Goal: Transaction & Acquisition: Purchase product/service

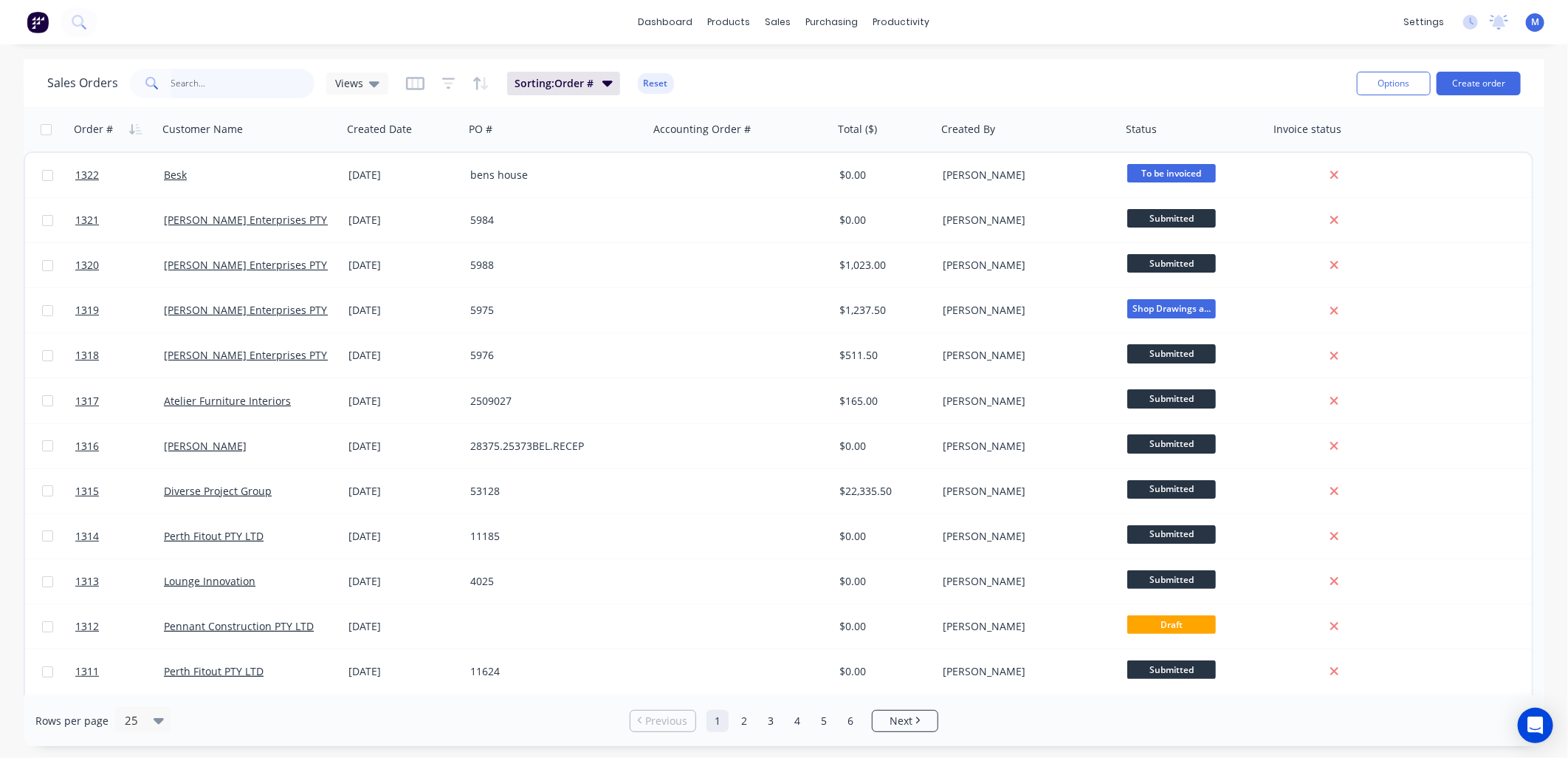
click at [230, 89] on input "text" at bounding box center [243, 83] width 144 height 30
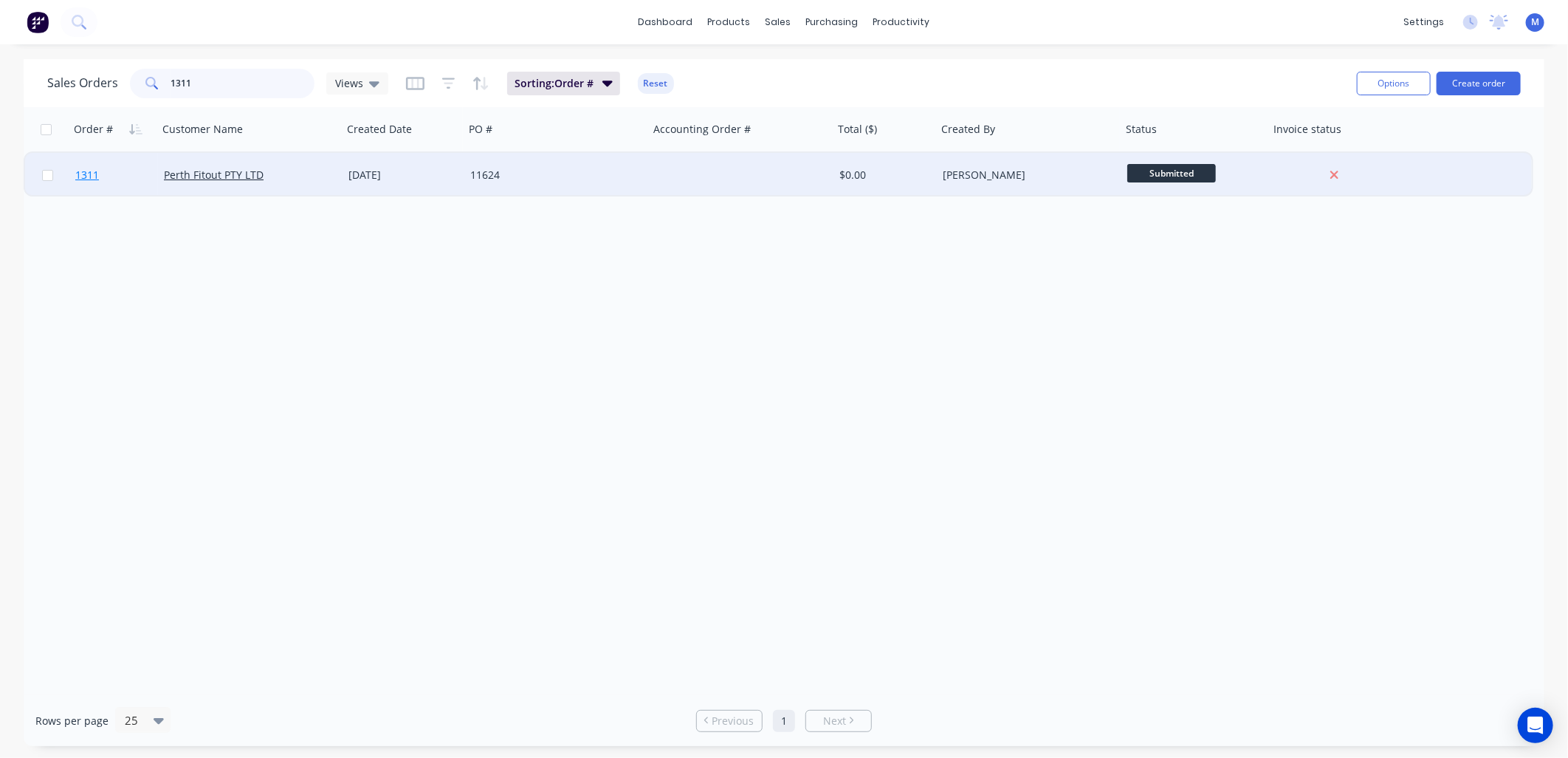
type input "1311"
click at [82, 175] on span "1311" at bounding box center [87, 175] width 23 height 15
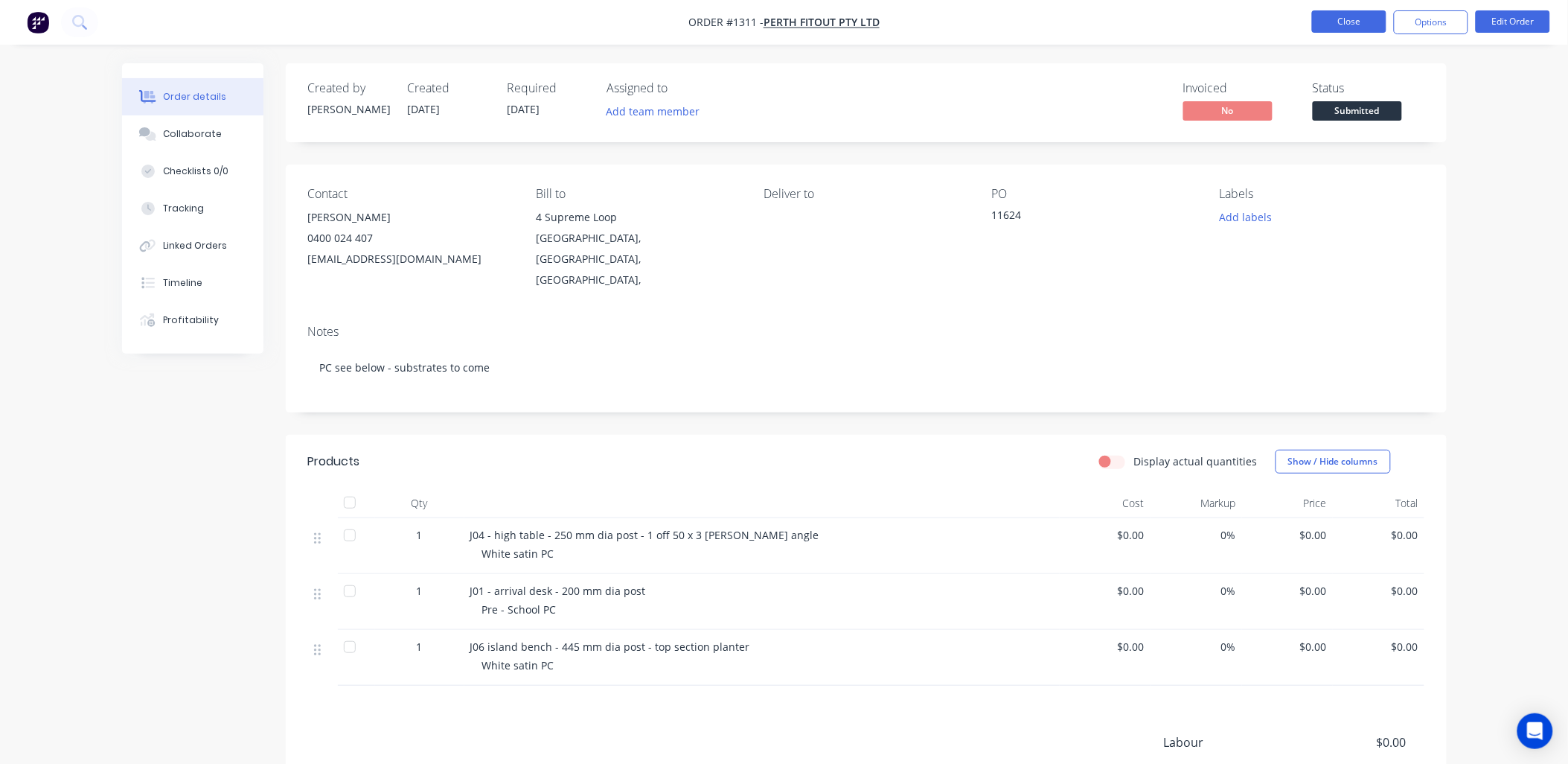
click at [1357, 24] on button "Close" at bounding box center [1349, 21] width 75 height 22
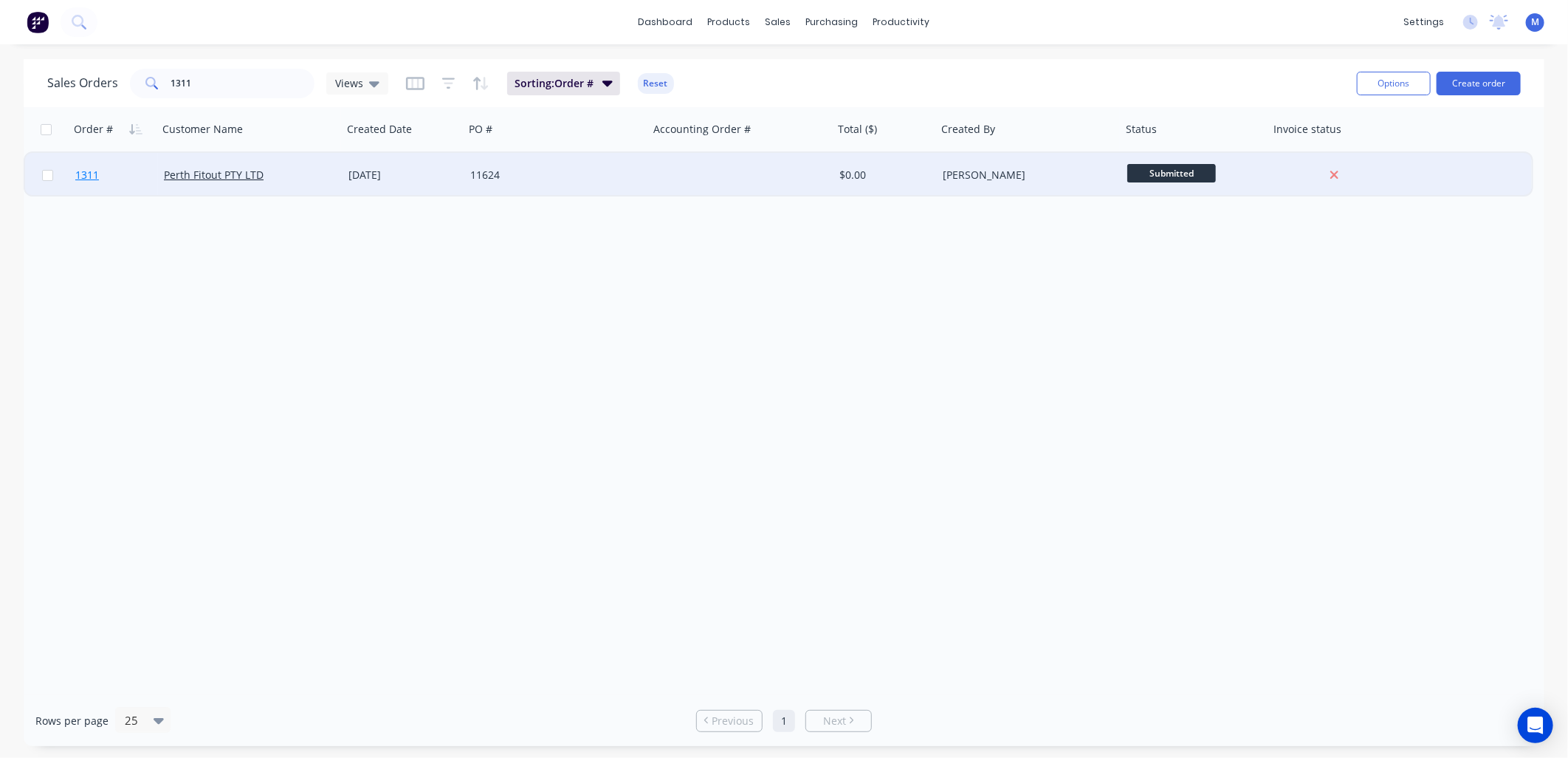
click at [94, 175] on span "1311" at bounding box center [87, 175] width 23 height 15
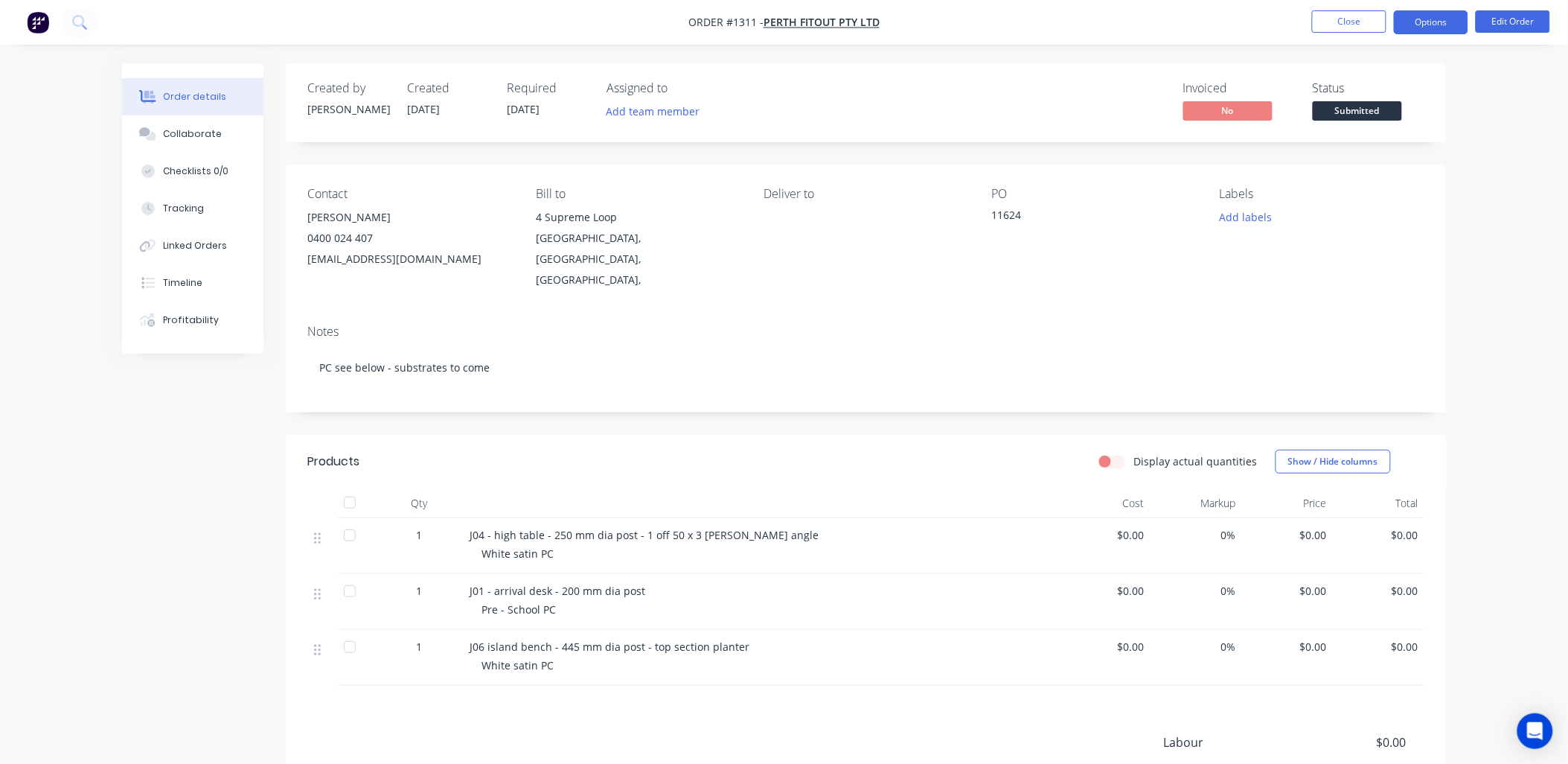
click at [1407, 27] on button "Options" at bounding box center [1431, 22] width 75 height 24
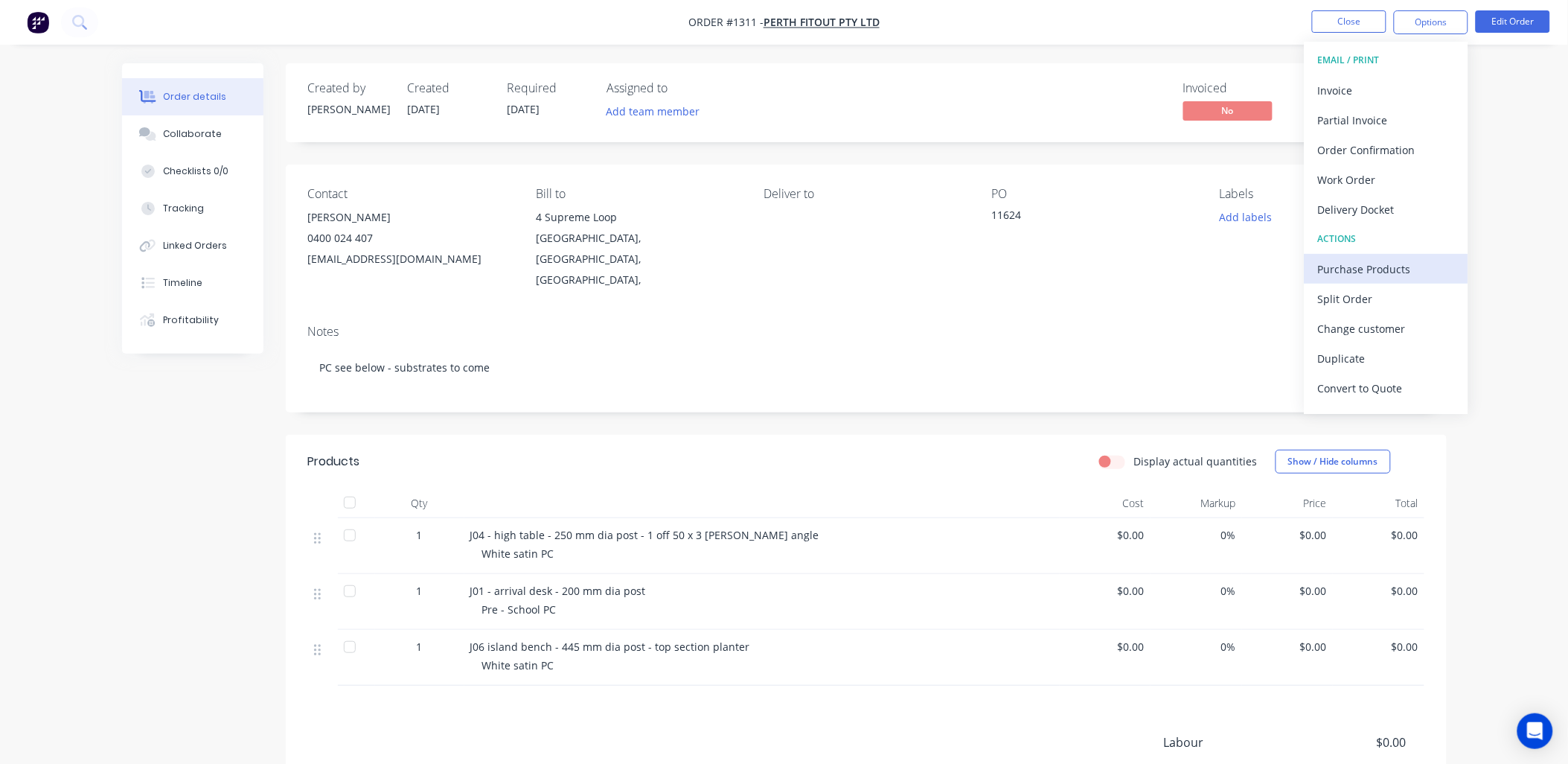
click at [1360, 262] on div "Purchase Products" at bounding box center [1386, 269] width 137 height 21
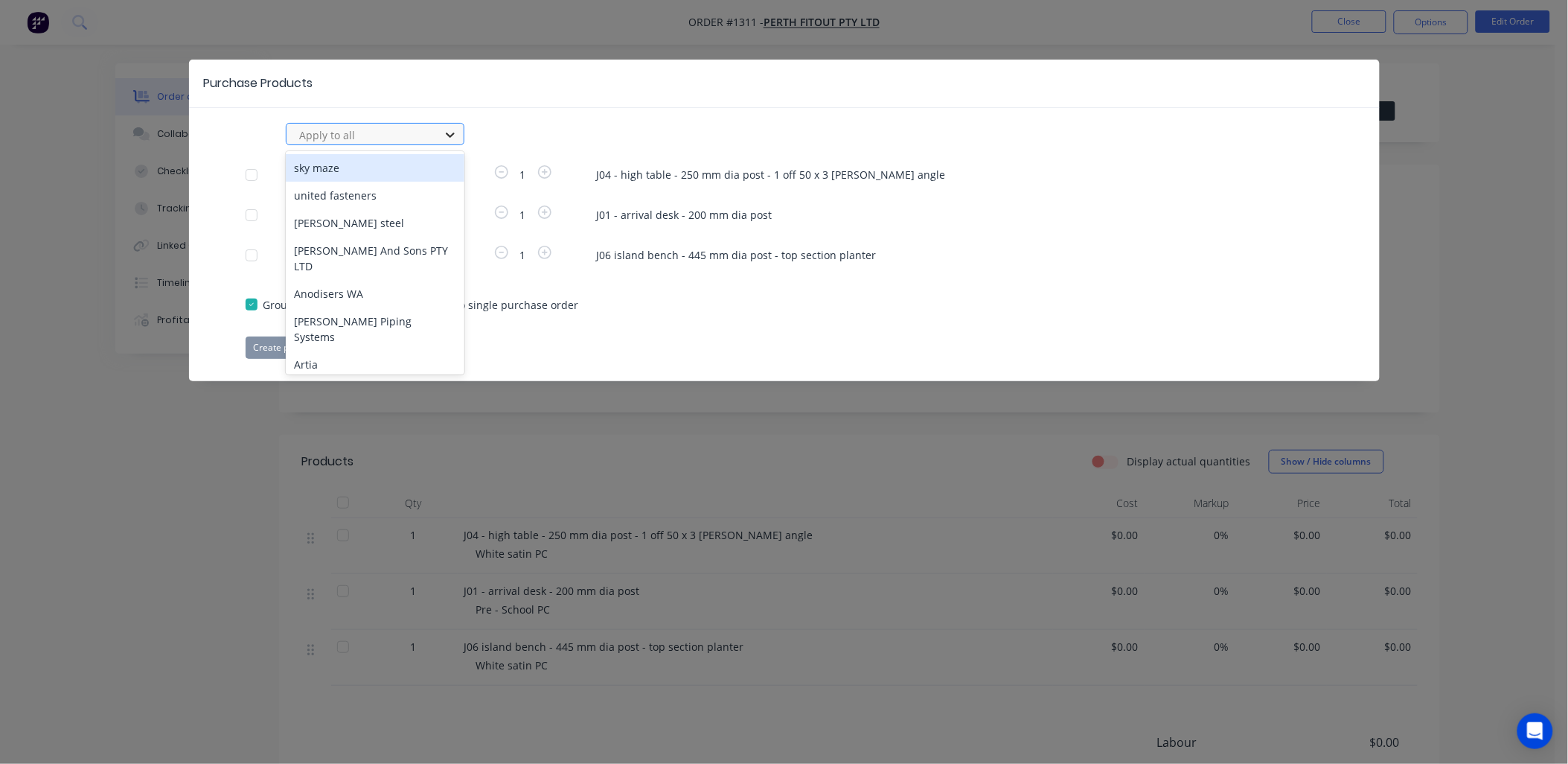
click at [449, 137] on icon at bounding box center [449, 135] width 9 height 6
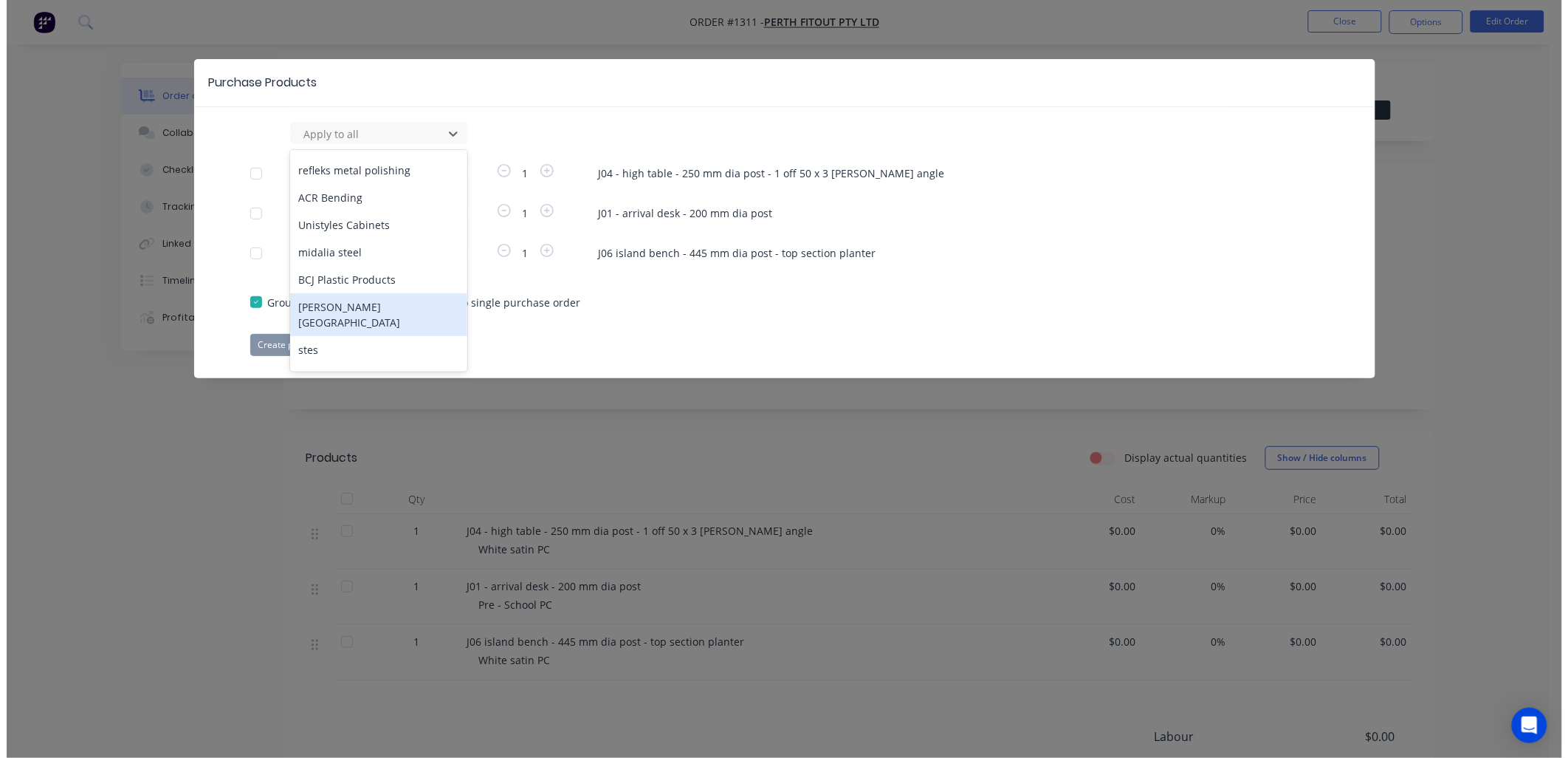
scroll to position [574, 0]
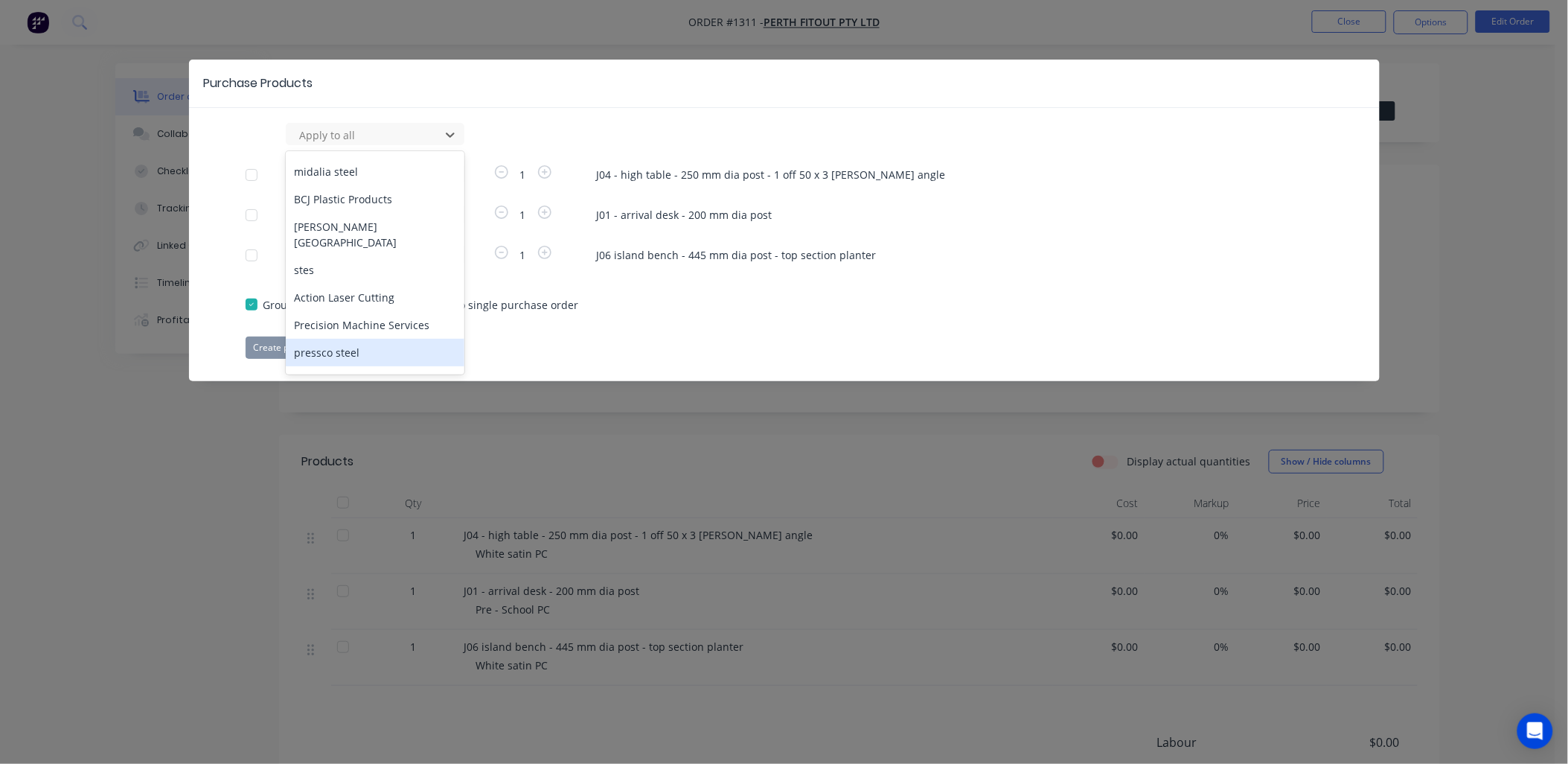
click at [348, 339] on div "pressco steel" at bounding box center [375, 352] width 178 height 28
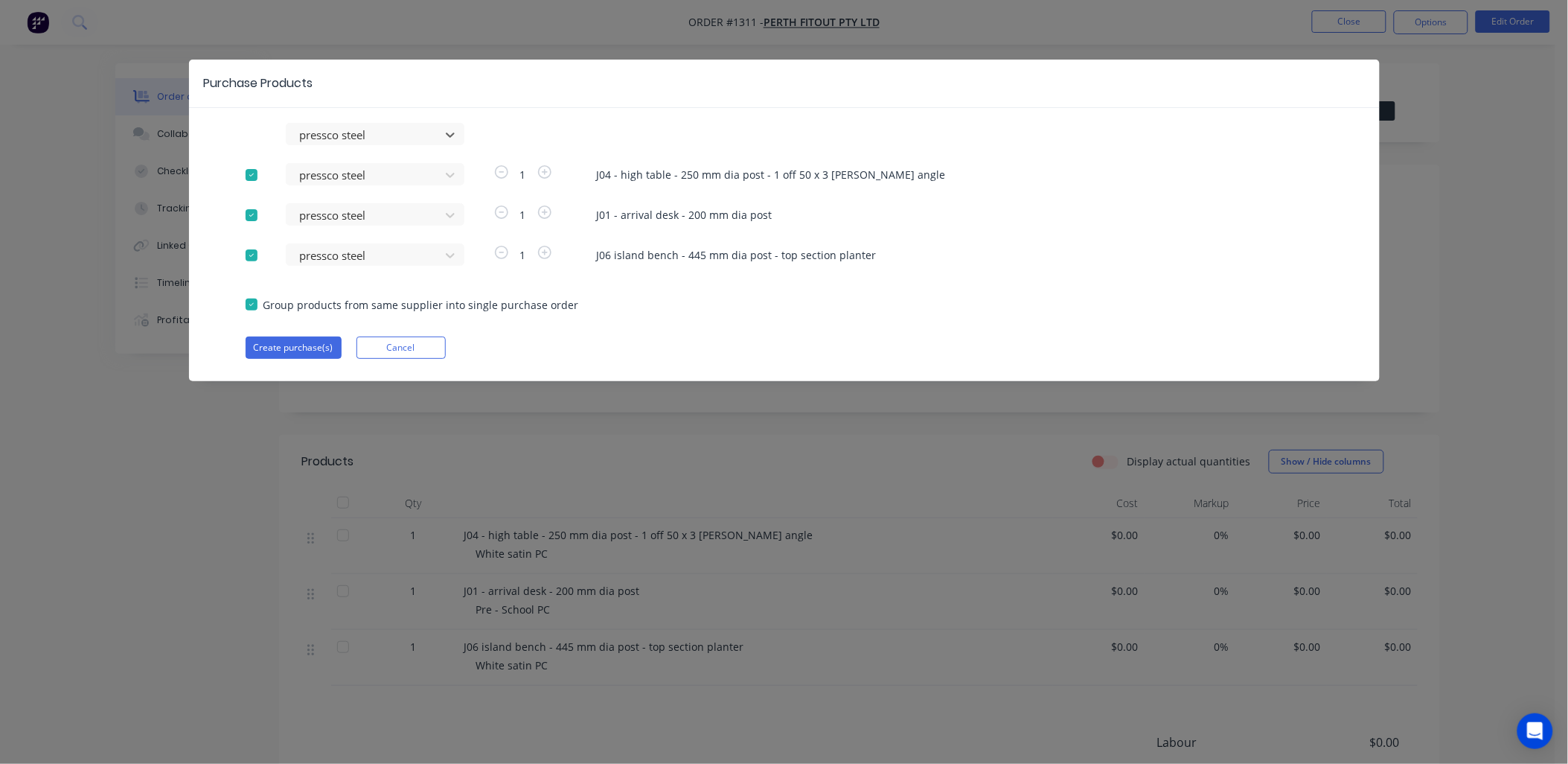
click at [250, 215] on div at bounding box center [251, 215] width 30 height 30
click at [306, 347] on button "Create purchase(s)" at bounding box center [294, 347] width 96 height 22
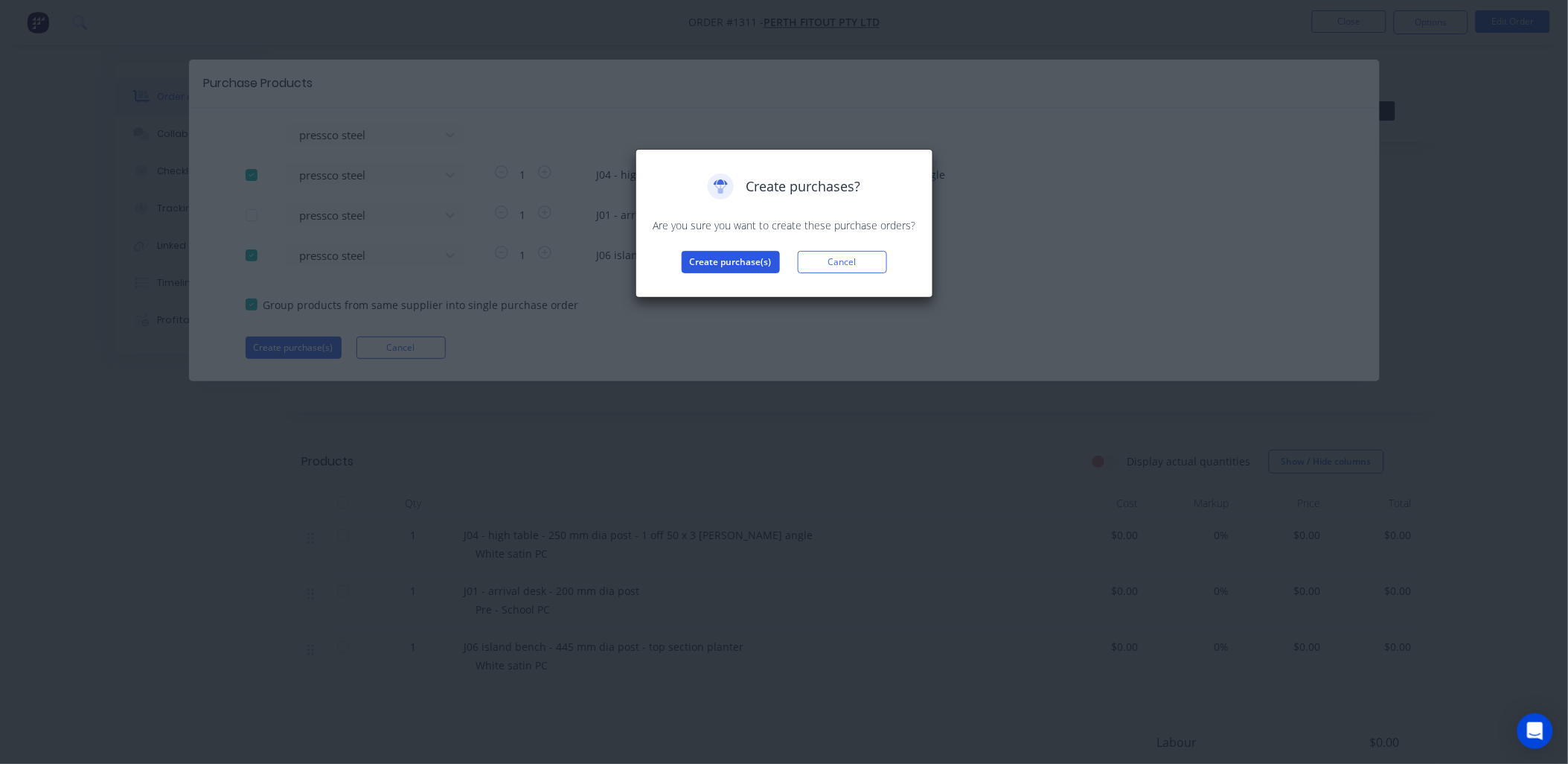
click at [696, 260] on button "Create purchase(s)" at bounding box center [731, 262] width 98 height 22
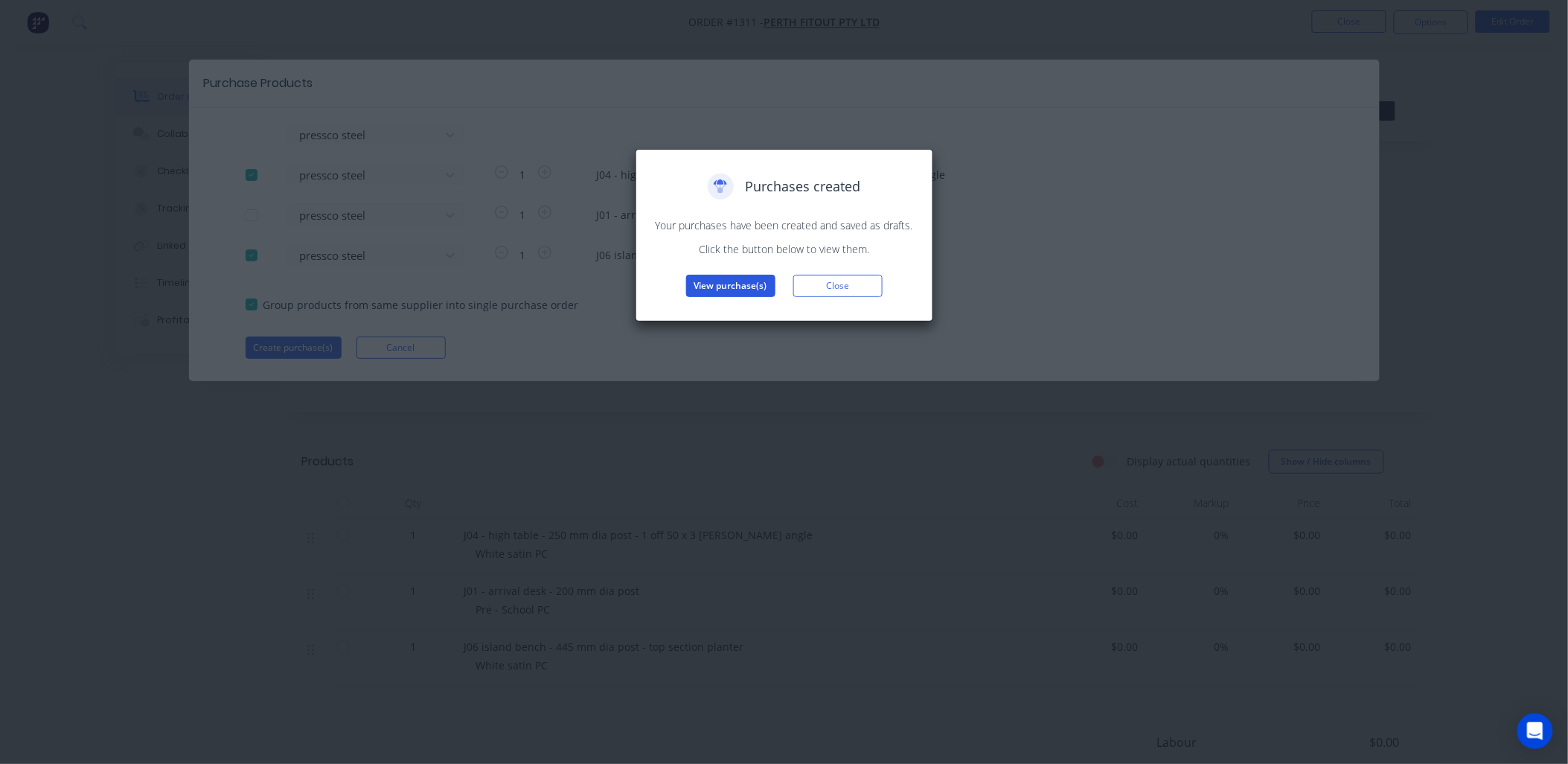
click at [727, 288] on button "View purchase(s)" at bounding box center [731, 285] width 90 height 22
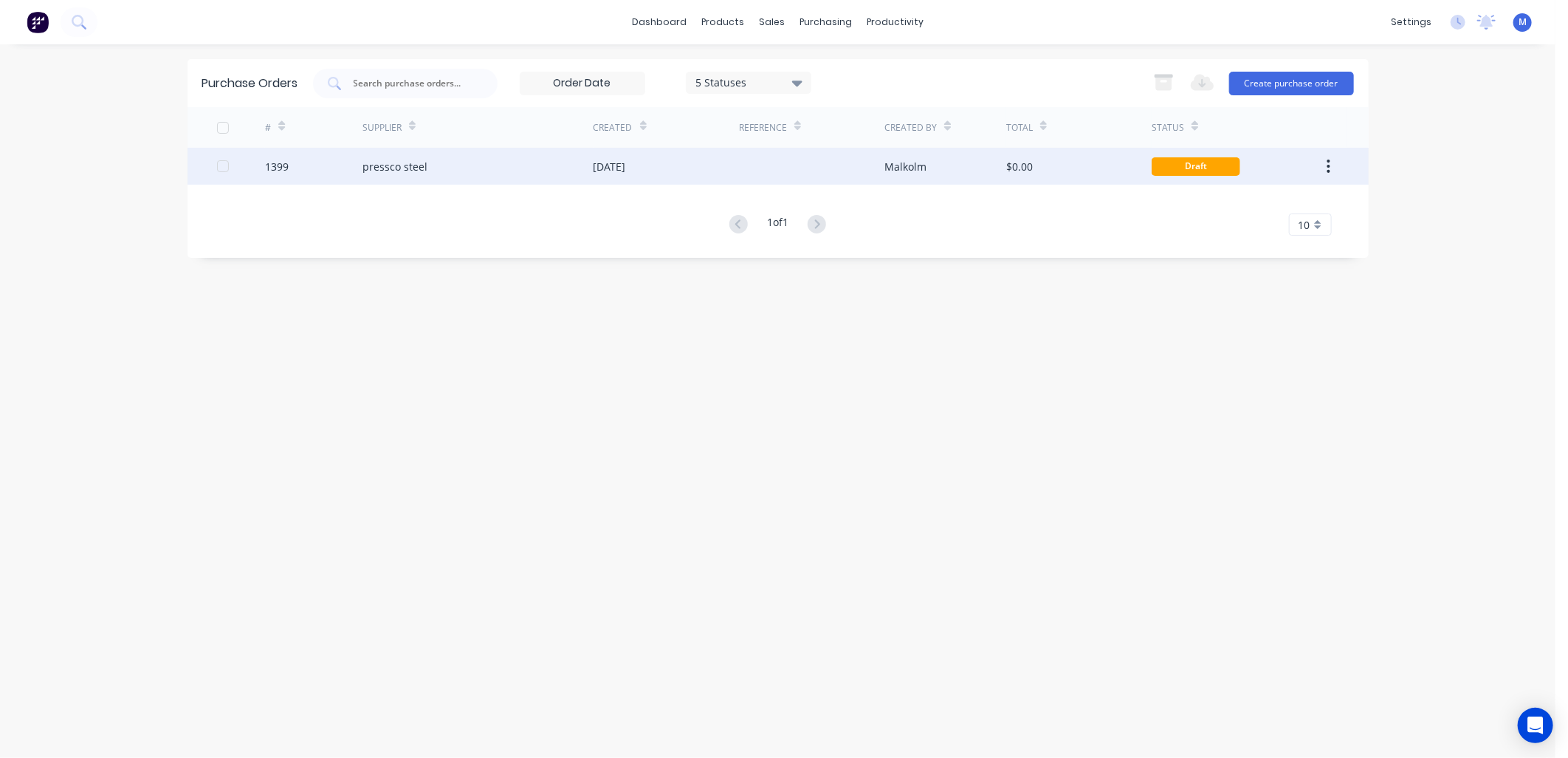
click at [300, 165] on div "1399" at bounding box center [313, 165] width 97 height 37
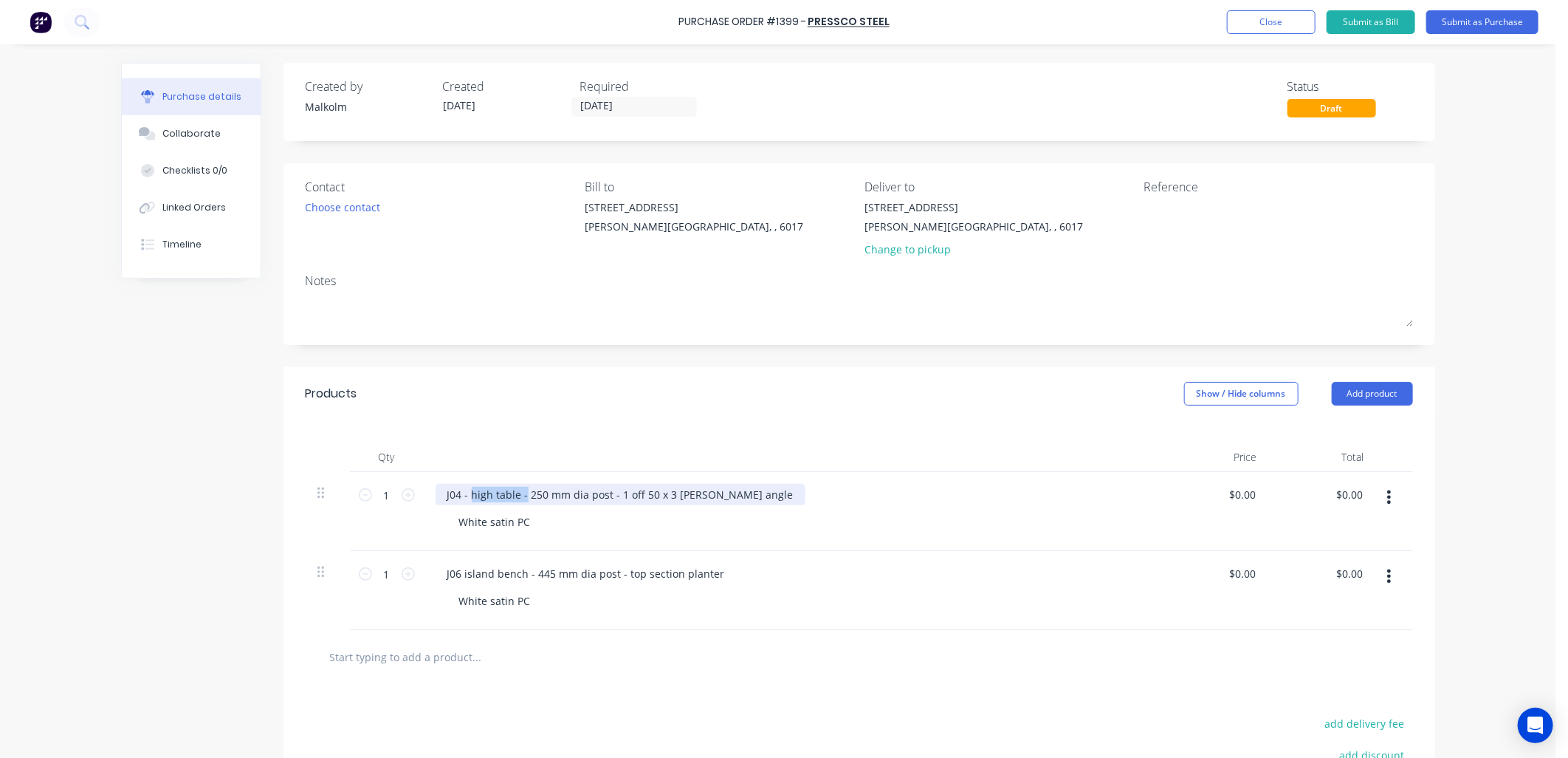
drag, startPoint x: 519, startPoint y: 496, endPoint x: 466, endPoint y: 505, distance: 53.8
click at [465, 505] on div "J04 - high table - 250 mm dia post - 1 off 50 x 3 [PERSON_NAME] angle" at bounding box center [620, 494] width 370 height 21
drag, startPoint x: 548, startPoint y: 498, endPoint x: 684, endPoint y: 498, distance: 136.0
click at [684, 498] on div "J04 - 250 mm dia post - 1 off 50 x 3 [PERSON_NAME] angle" at bounding box center [592, 494] width 313 height 21
drag, startPoint x: 526, startPoint y: 522, endPoint x: 429, endPoint y: 523, distance: 97.0
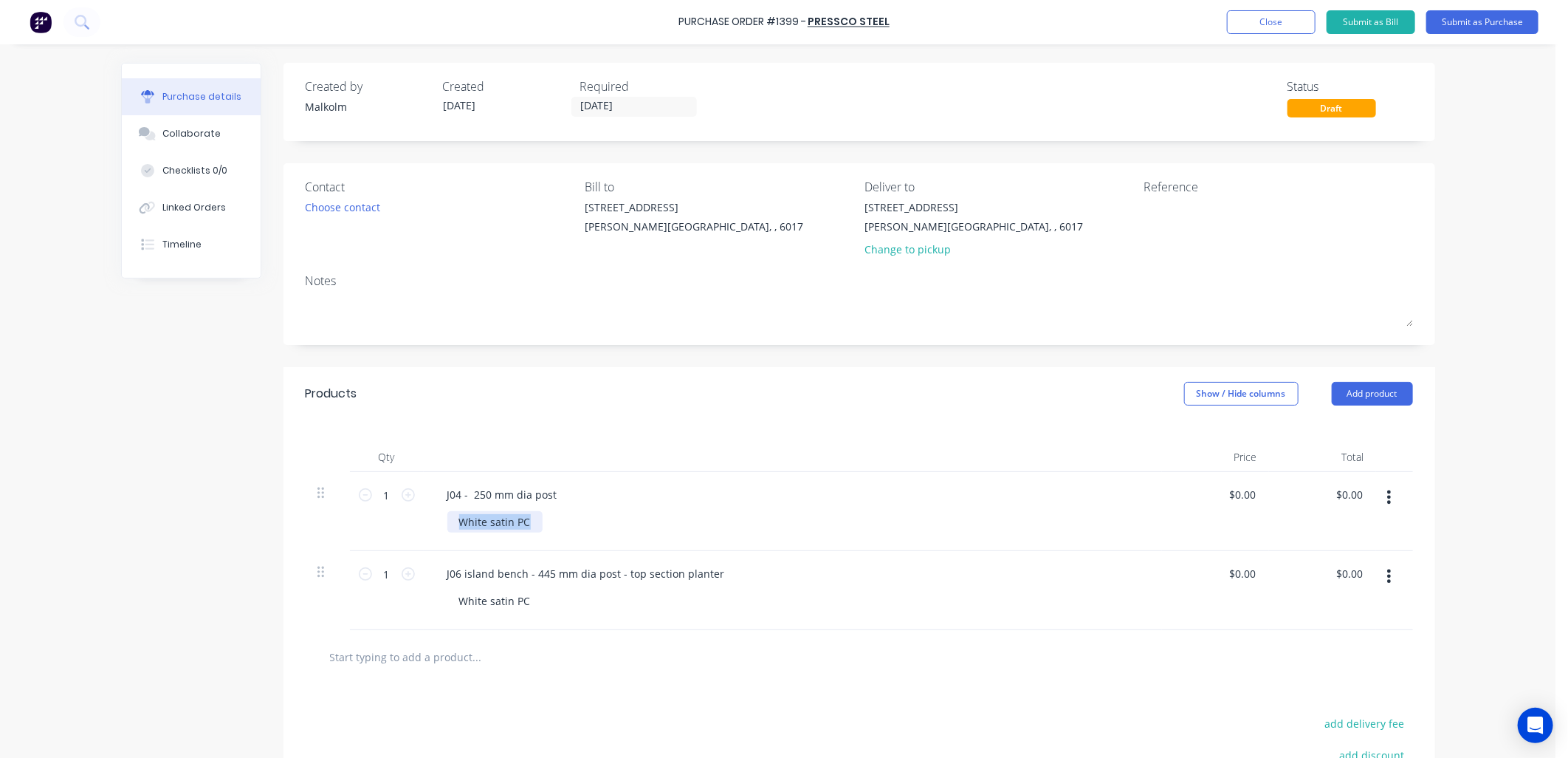
click at [430, 523] on div "J04 - 250 mm dia post White satin PC" at bounding box center [793, 511] width 738 height 79
drag, startPoint x: 524, startPoint y: 602, endPoint x: 448, endPoint y: 599, distance: 76.1
click at [448, 599] on div "White satin PC" at bounding box center [495, 600] width 95 height 21
click at [604, 622] on div "J06 island bench - 445 mm dia post - top section planter 875mm high" at bounding box center [793, 590] width 738 height 79
click at [521, 575] on div "J06 island bench - 445 mm dia post - top section planter" at bounding box center [586, 573] width 301 height 21
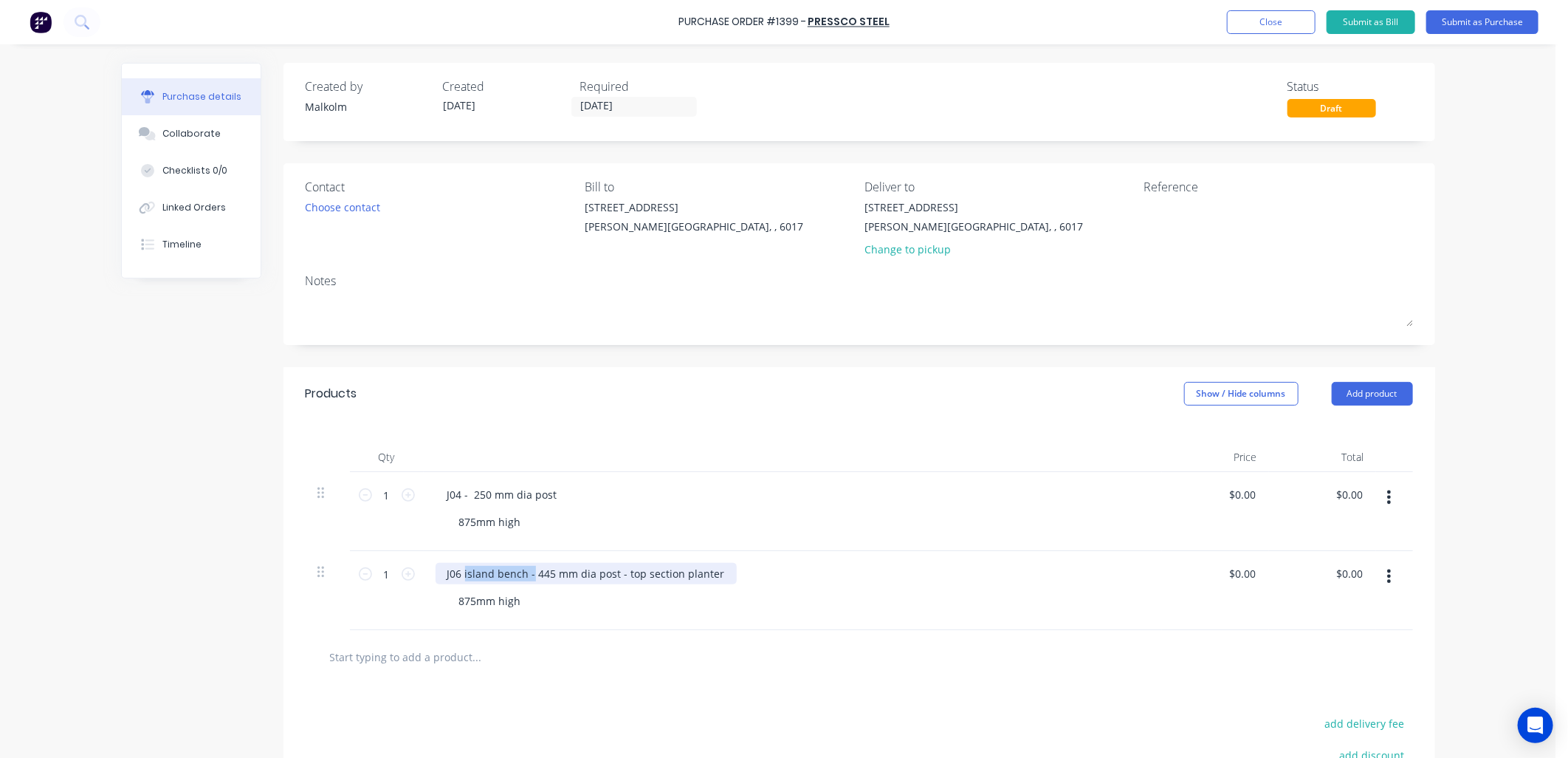
drag, startPoint x: 525, startPoint y: 576, endPoint x: 458, endPoint y: 582, distance: 67.3
click at [458, 582] on div "J06 island bench - 445 mm dia post - top section planter" at bounding box center [586, 573] width 301 height 21
drag, startPoint x: 547, startPoint y: 572, endPoint x: 652, endPoint y: 578, distance: 105.2
click at [652, 578] on div "J06 - 445 mm dia post - top section planter" at bounding box center [553, 573] width 234 height 21
click at [983, 609] on div "875mm high" at bounding box center [799, 600] width 703 height 21
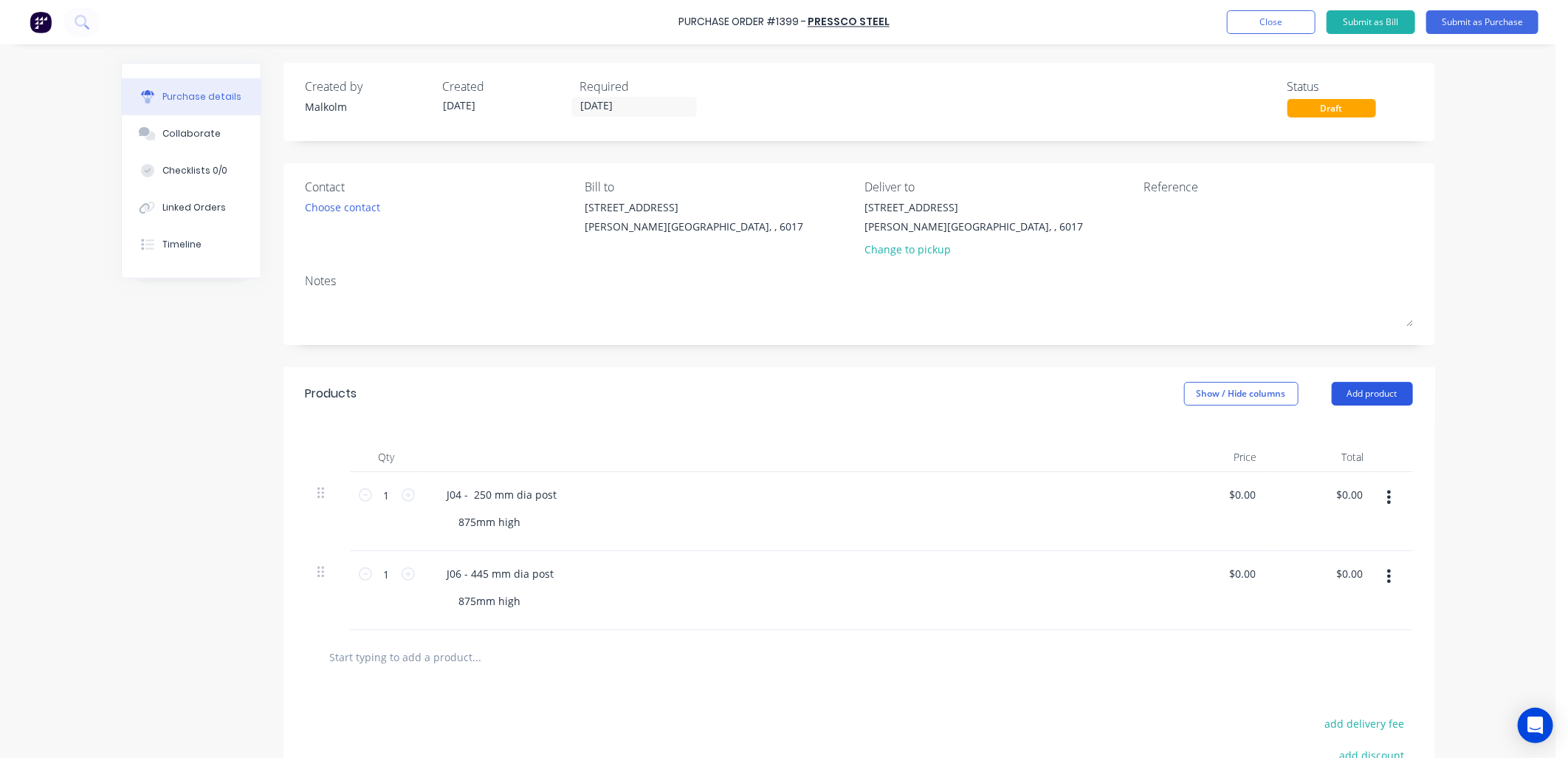
click at [1386, 398] on button "Add product" at bounding box center [1372, 394] width 81 height 23
click at [1330, 462] on div "Basic product" at bounding box center [1343, 461] width 114 height 21
click at [462, 652] on div at bounding box center [497, 652] width 123 height 21
click at [489, 683] on div at bounding box center [522, 679] width 150 height 21
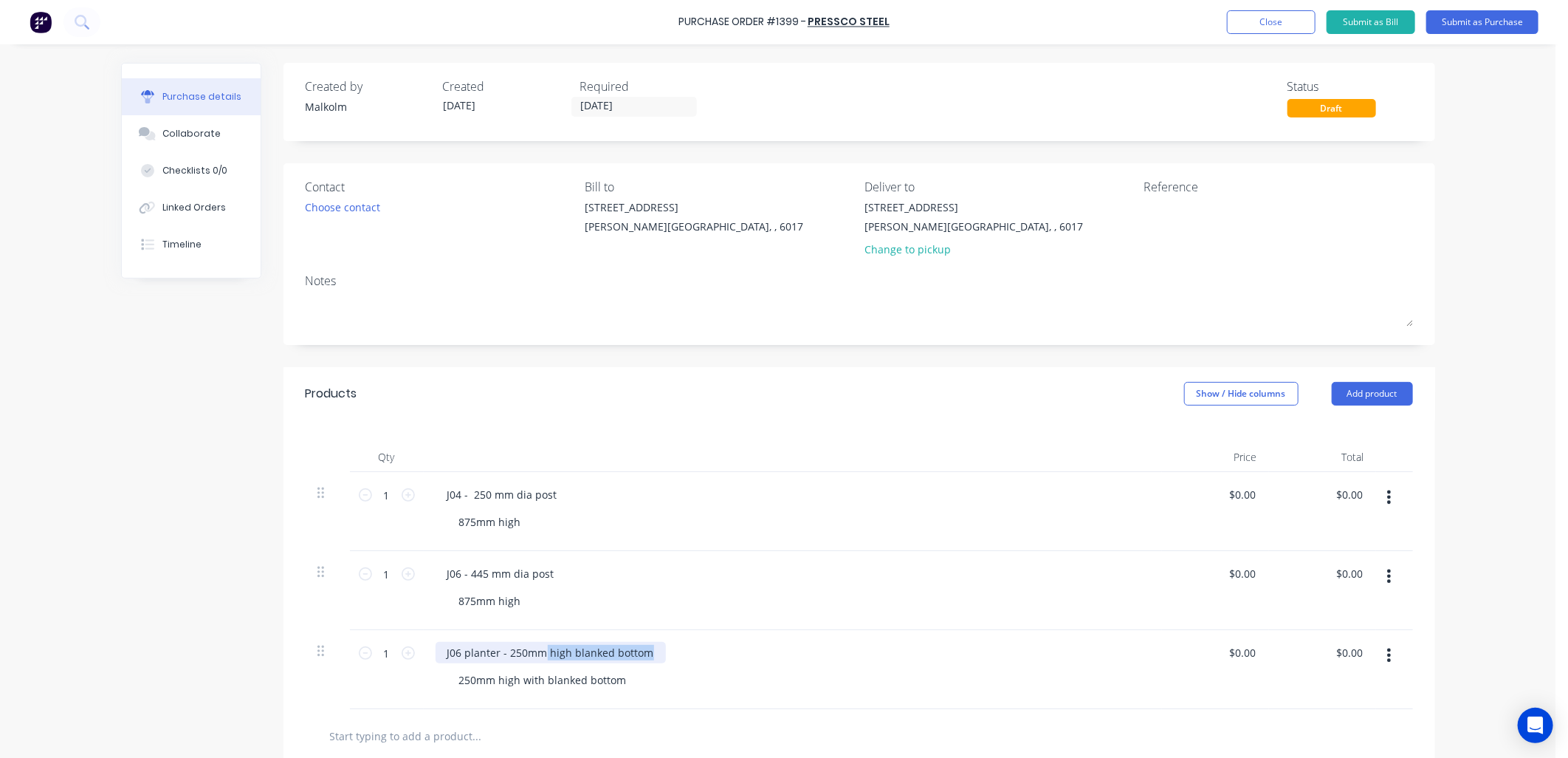
drag, startPoint x: 539, startPoint y: 654, endPoint x: 652, endPoint y: 647, distance: 113.2
click at [652, 647] on div "J06 planter - 250mm high blanked bottom" at bounding box center [551, 652] width 231 height 21
click at [634, 629] on div "J06 - 445 mm dia post 875mm high" at bounding box center [793, 590] width 738 height 79
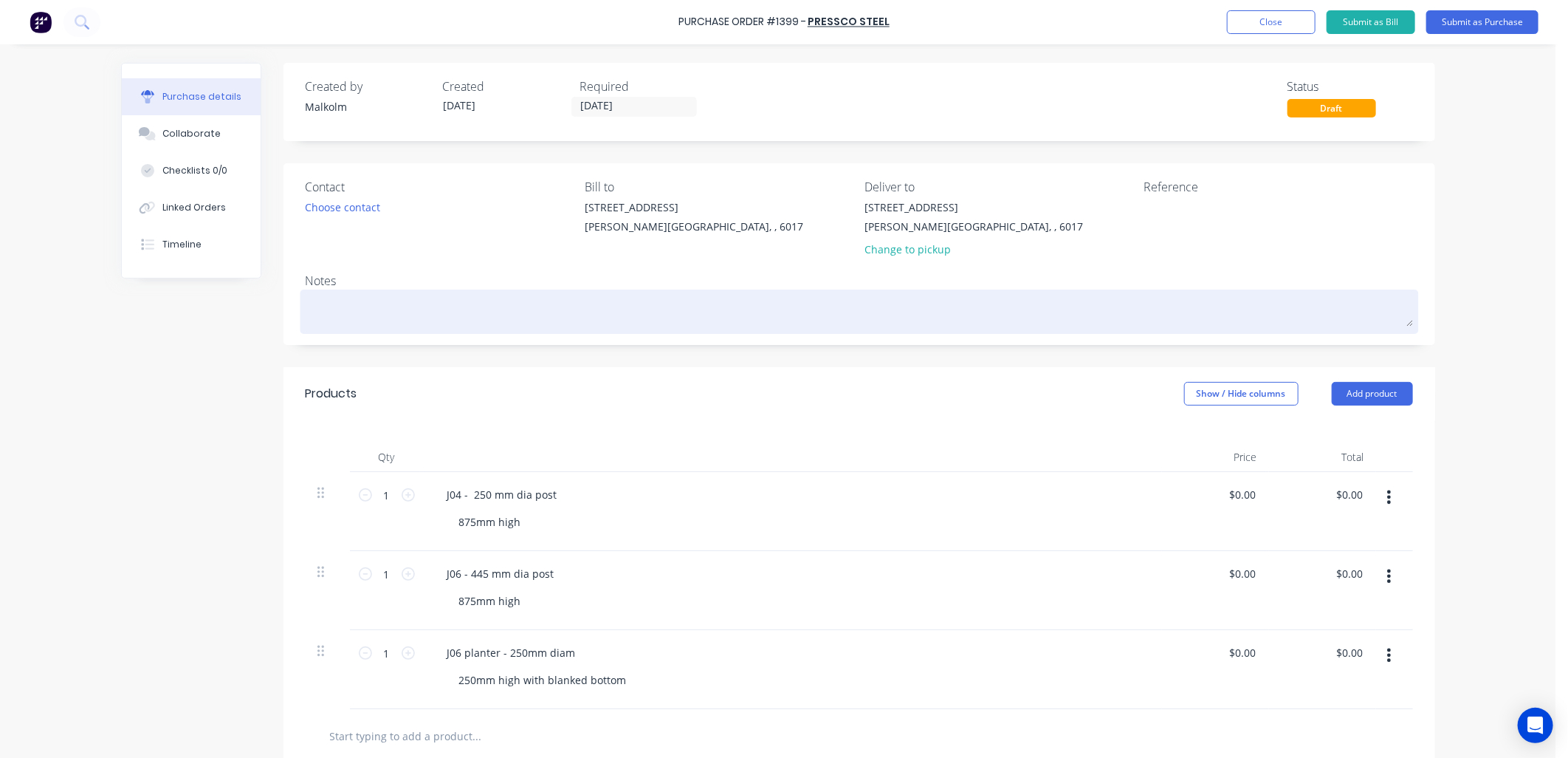
click at [385, 306] on textarea at bounding box center [859, 310] width 1107 height 34
type textarea "x"
type textarea "C"
type textarea "x"
type textarea "Cu"
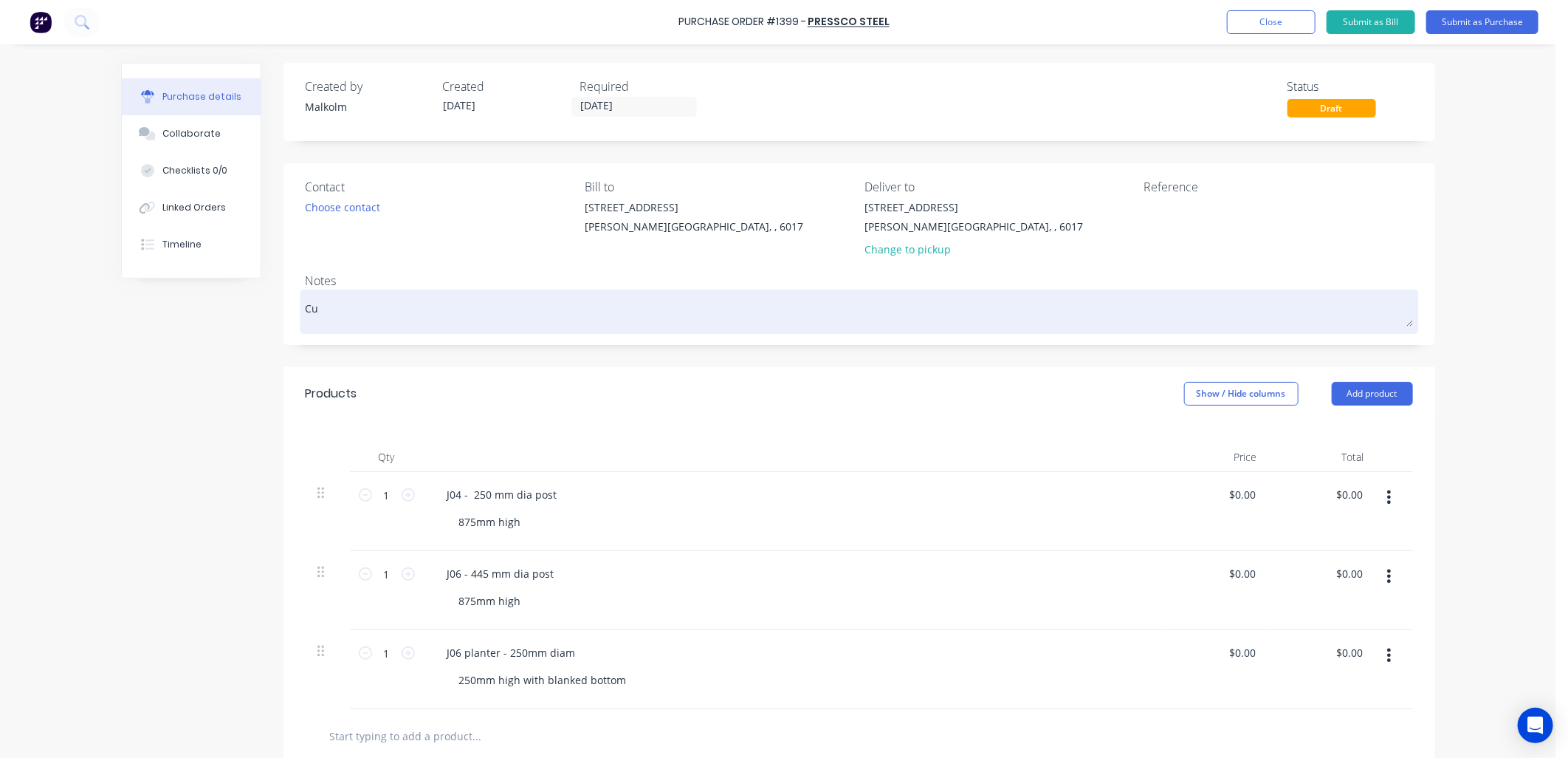
type textarea "x"
type textarea "Cut"
type textarea "x"
type textarea "Cutt"
type textarea "x"
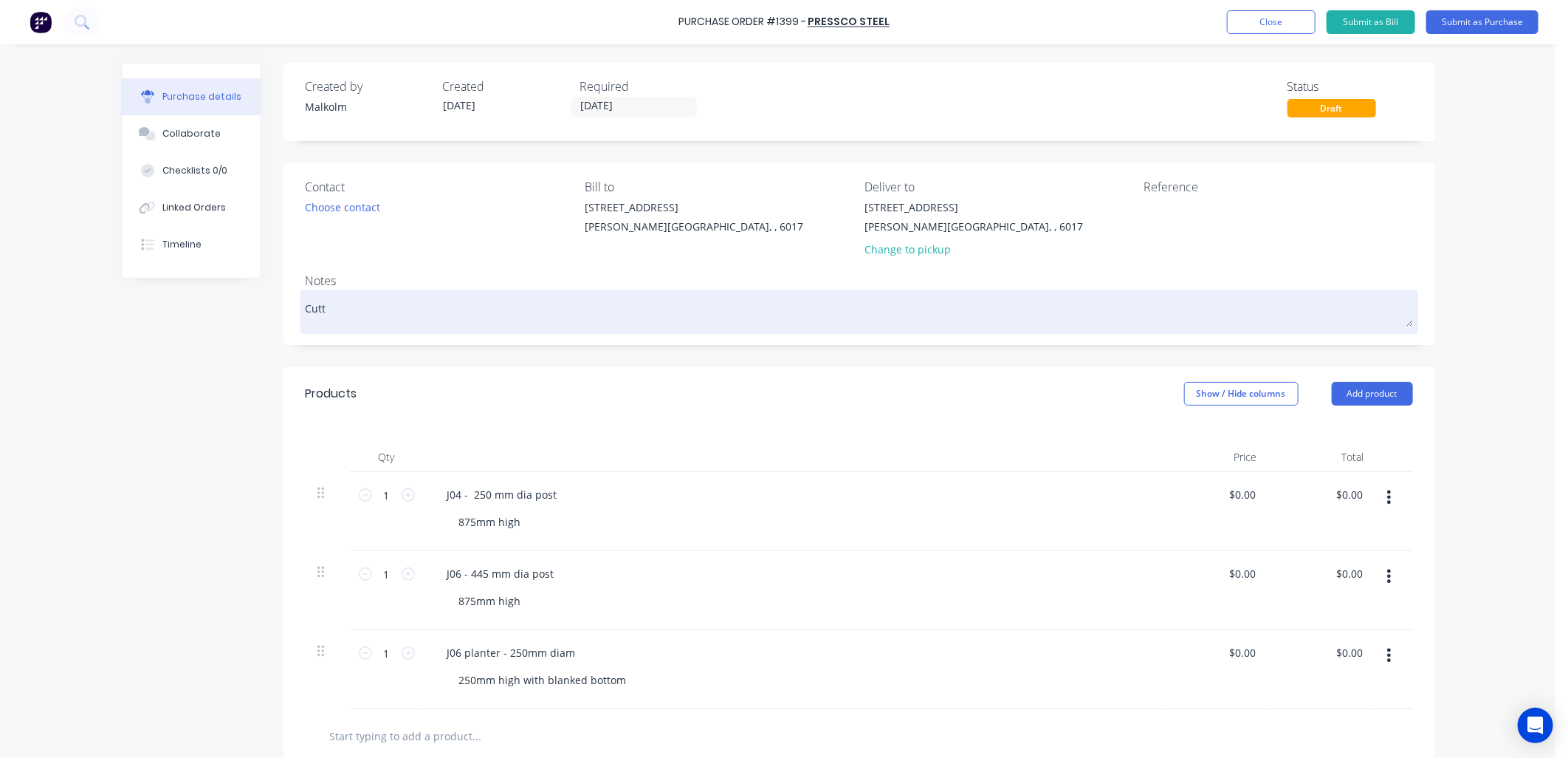
type textarea "Cutti"
type textarea "x"
type textarea "Cuttin"
type textarea "x"
type textarea "Cutting"
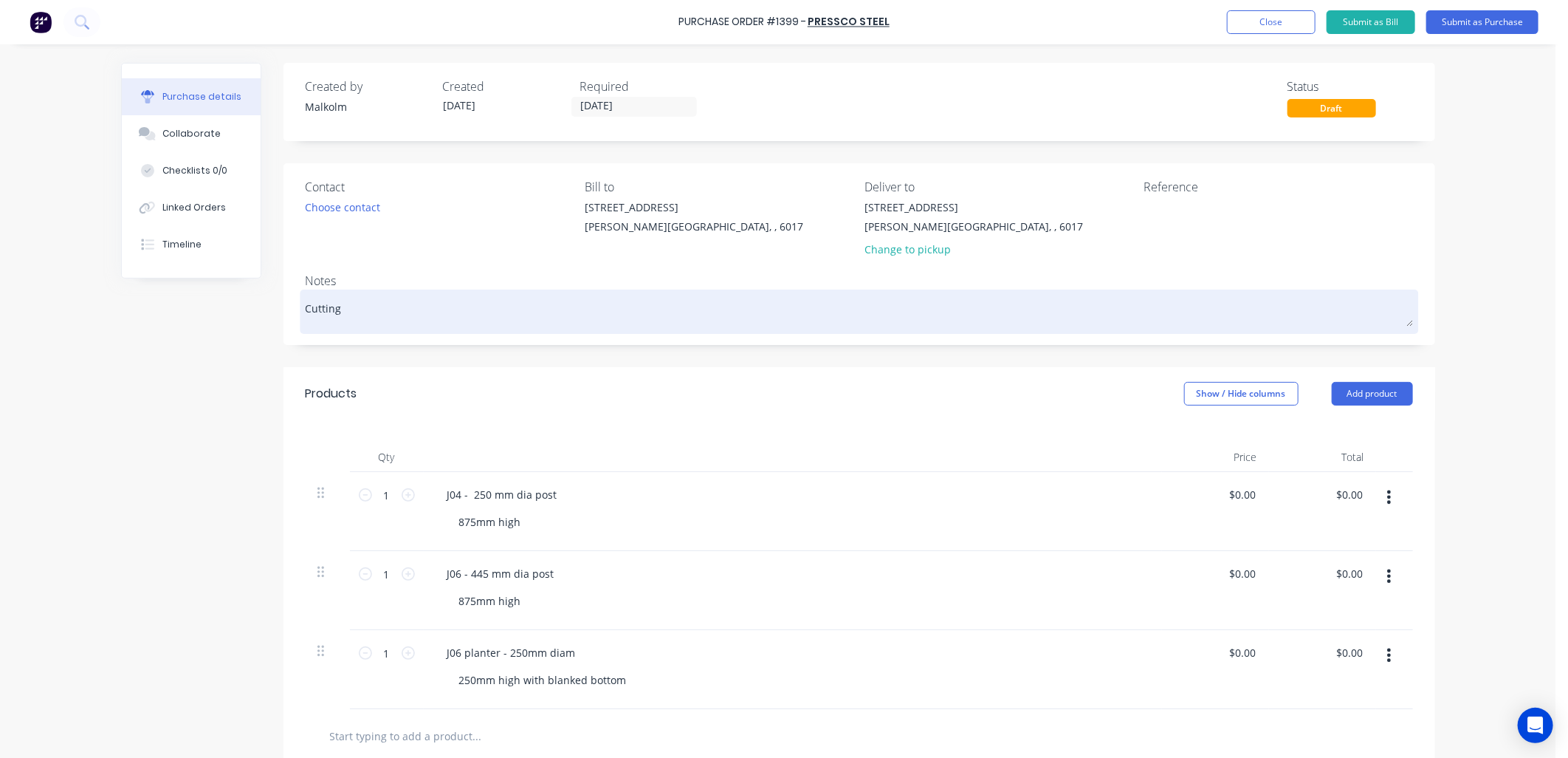
type textarea "x"
type textarea "Cutting"
type textarea "x"
type textarea "Cutting"
type textarea "x"
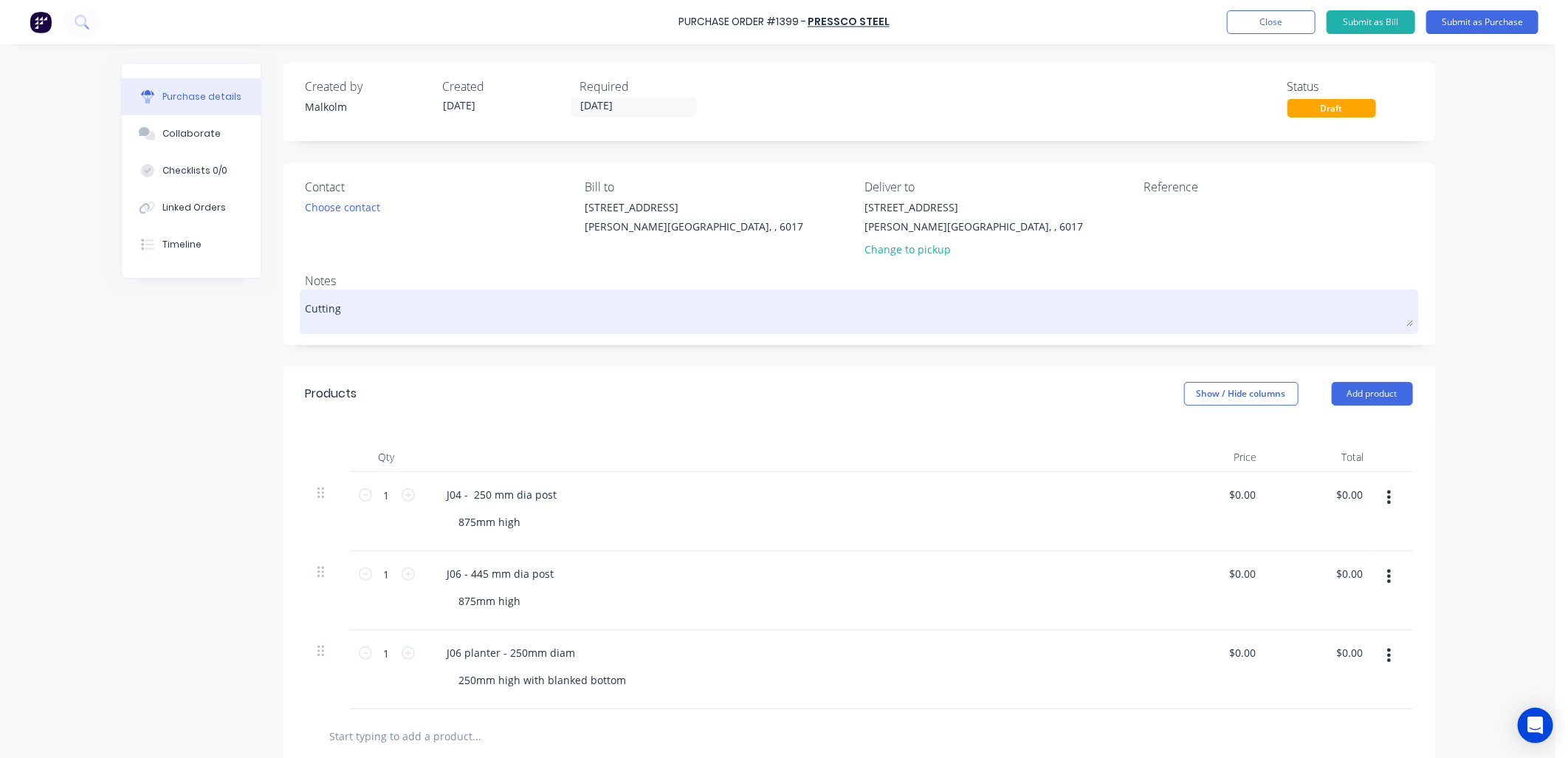
type textarea "Cutting,"
type textarea "x"
type textarea "Cutting,"
type textarea "x"
type textarea "Cutting, r"
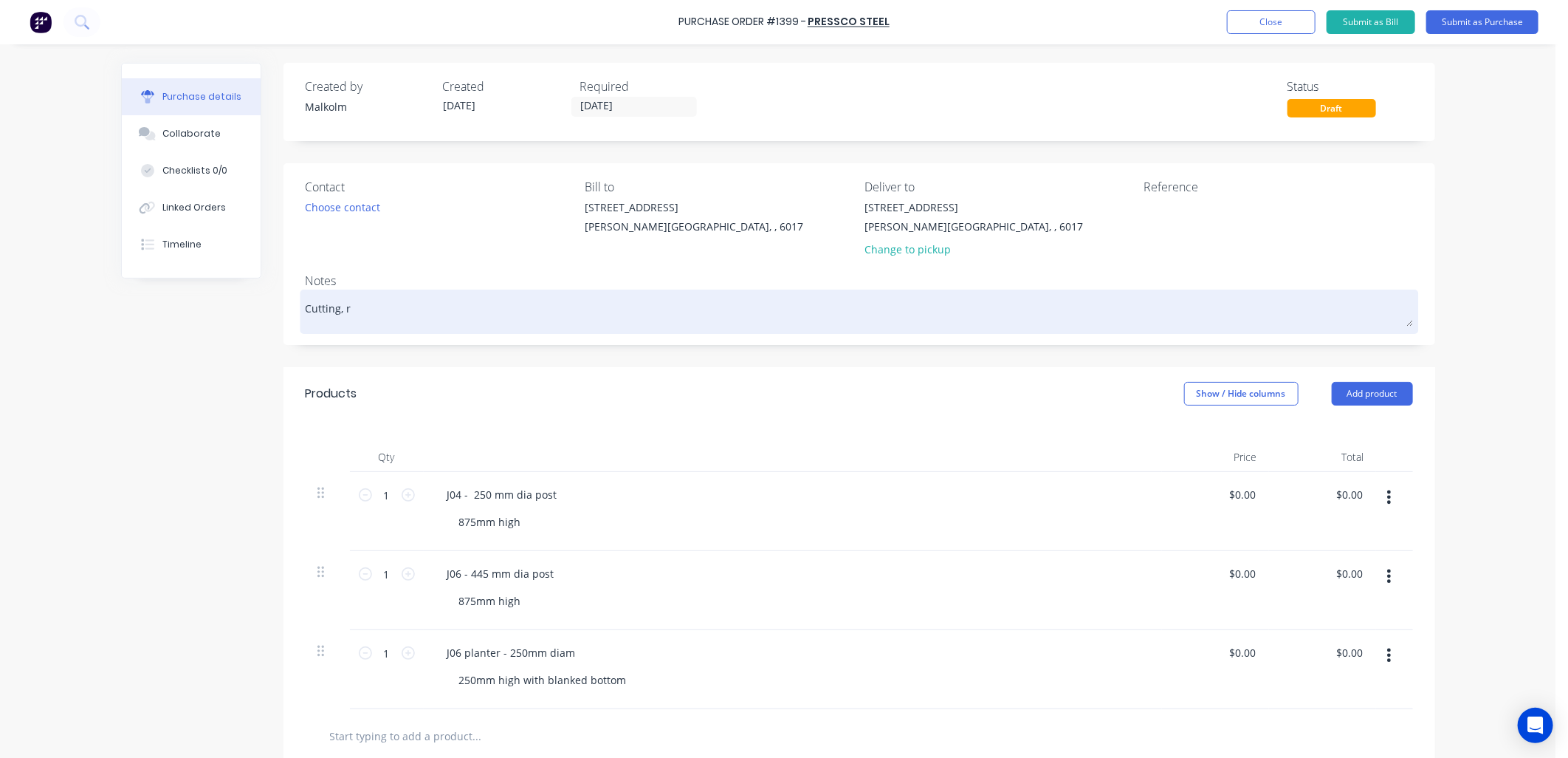
type textarea "x"
type textarea "Cutting, ro"
type textarea "x"
type textarea "Cutting, rol"
type textarea "x"
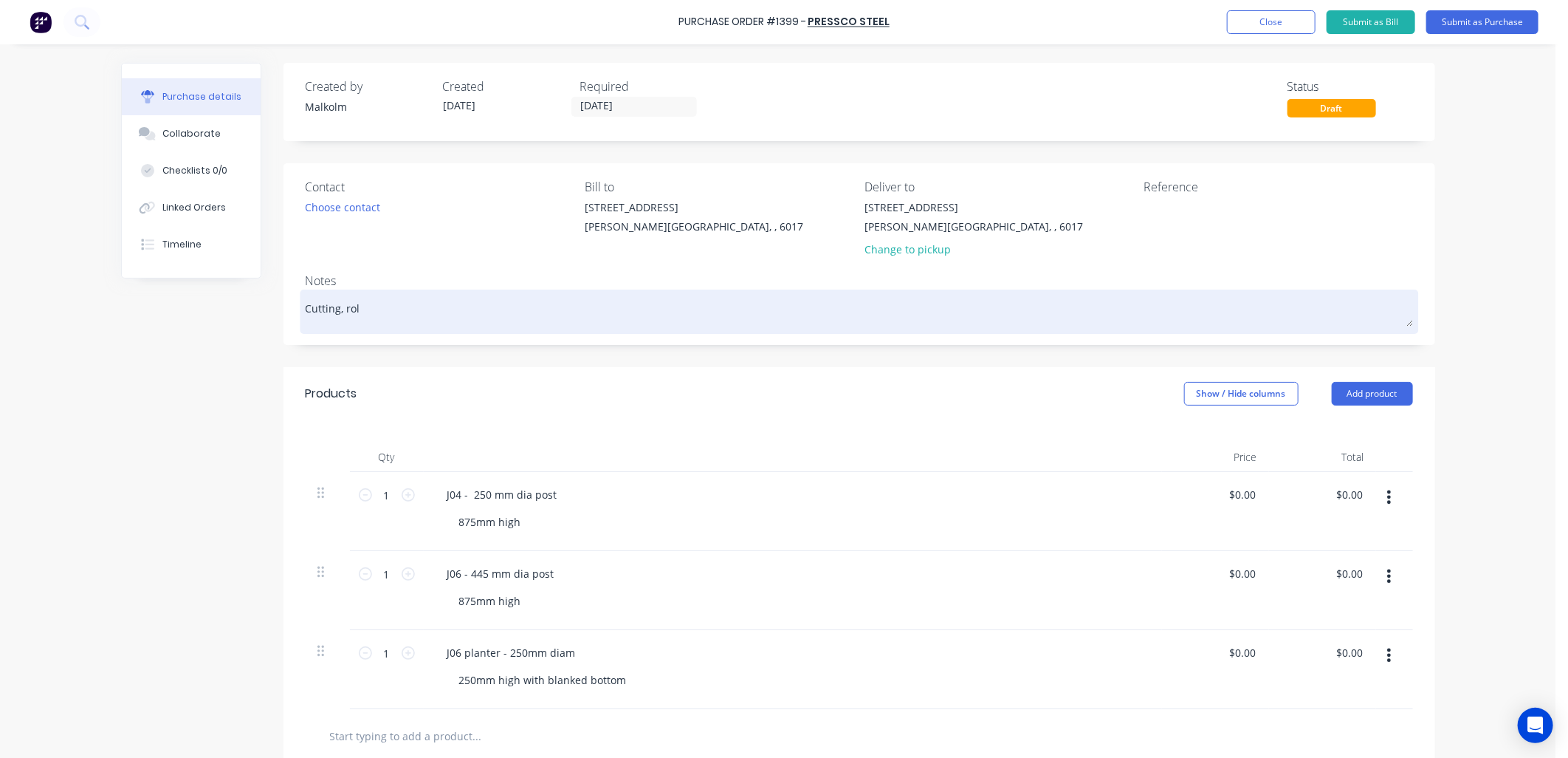
type textarea "Cutting, roll"
type textarea "x"
type textarea "Cutting, [PERSON_NAME]"
type textarea "x"
type textarea "Cutting, rollin"
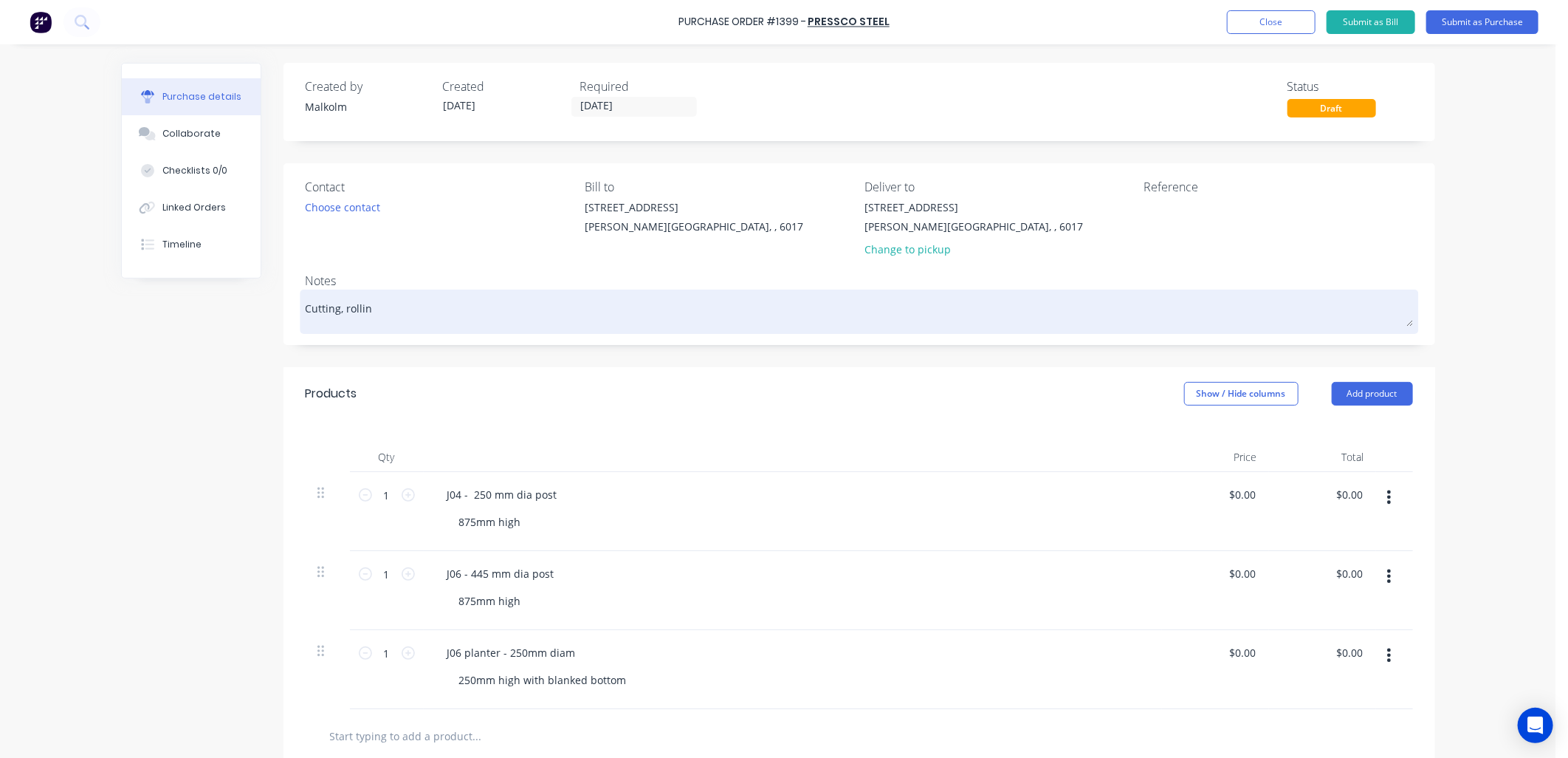
type textarea "x"
type textarea "Cutting, rolling"
type textarea "x"
type textarea "Cutting, rolling"
type textarea "x"
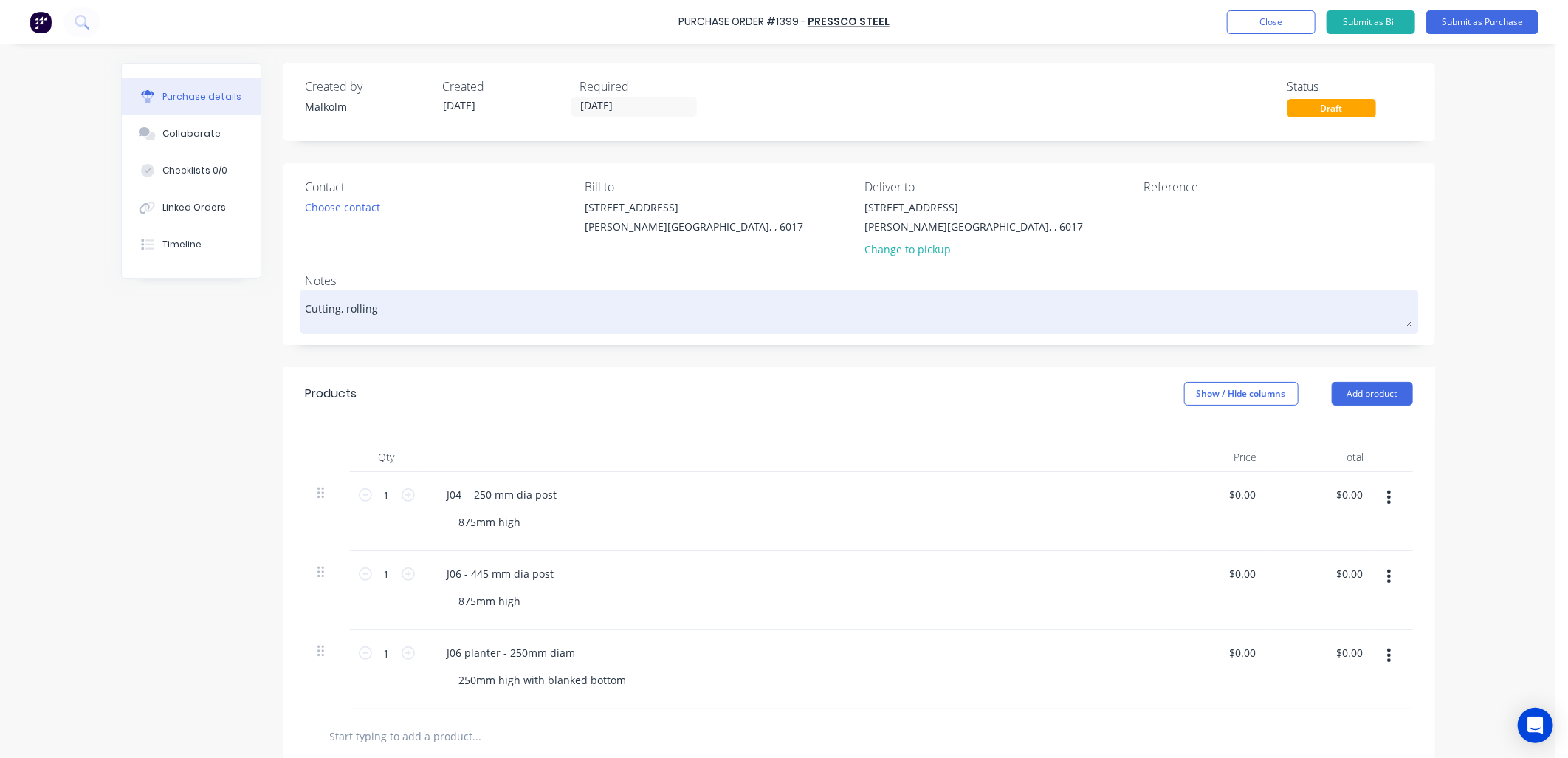
type textarea "Cutting, rolling a"
type textarea "x"
type textarea "Cutting, rolling an"
type textarea "x"
type textarea "Cutting, rolling and"
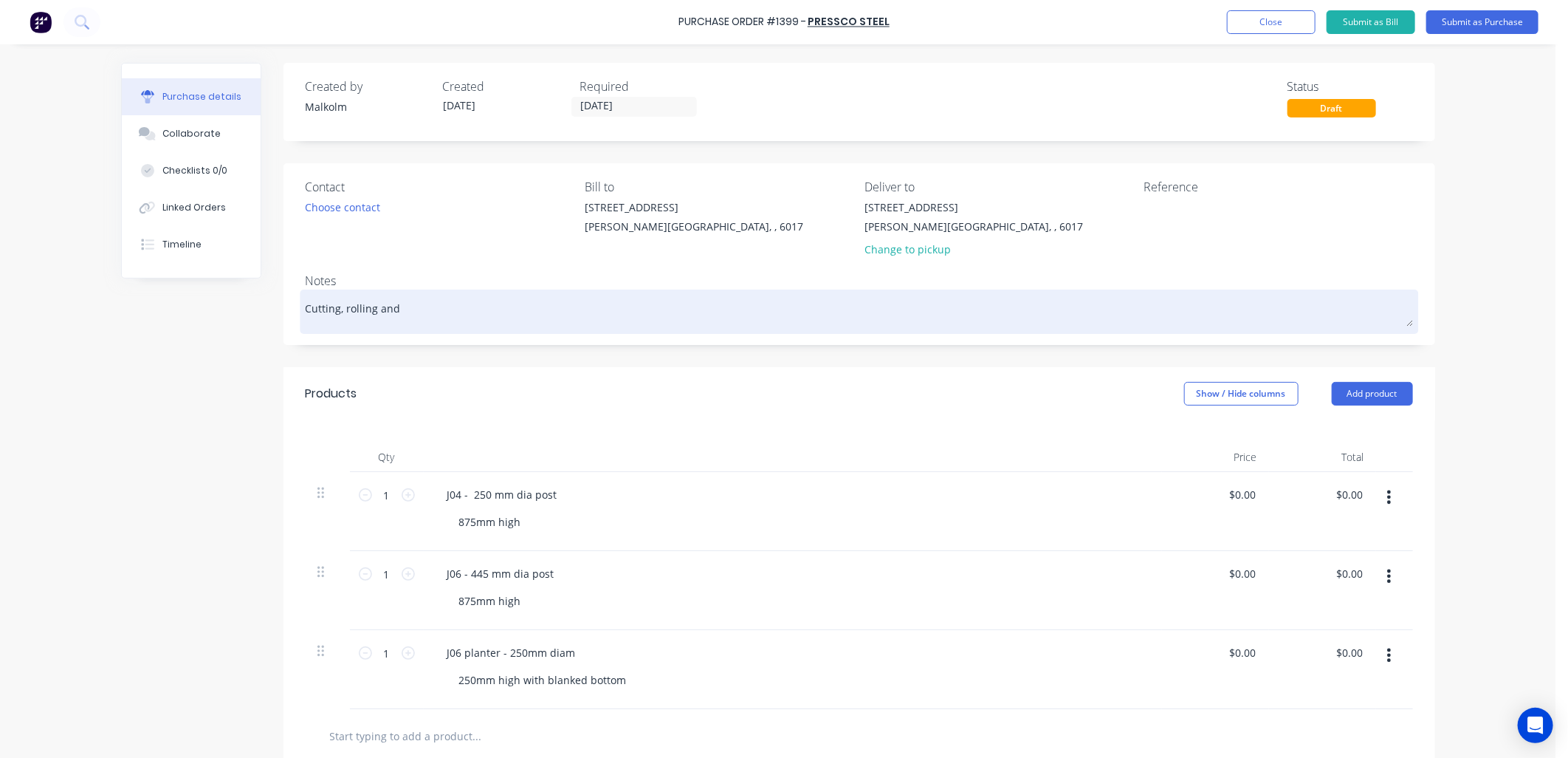
type textarea "x"
type textarea "Cutting, rolling and"
type textarea "x"
type textarea "Cutting, rolling and f"
type textarea "x"
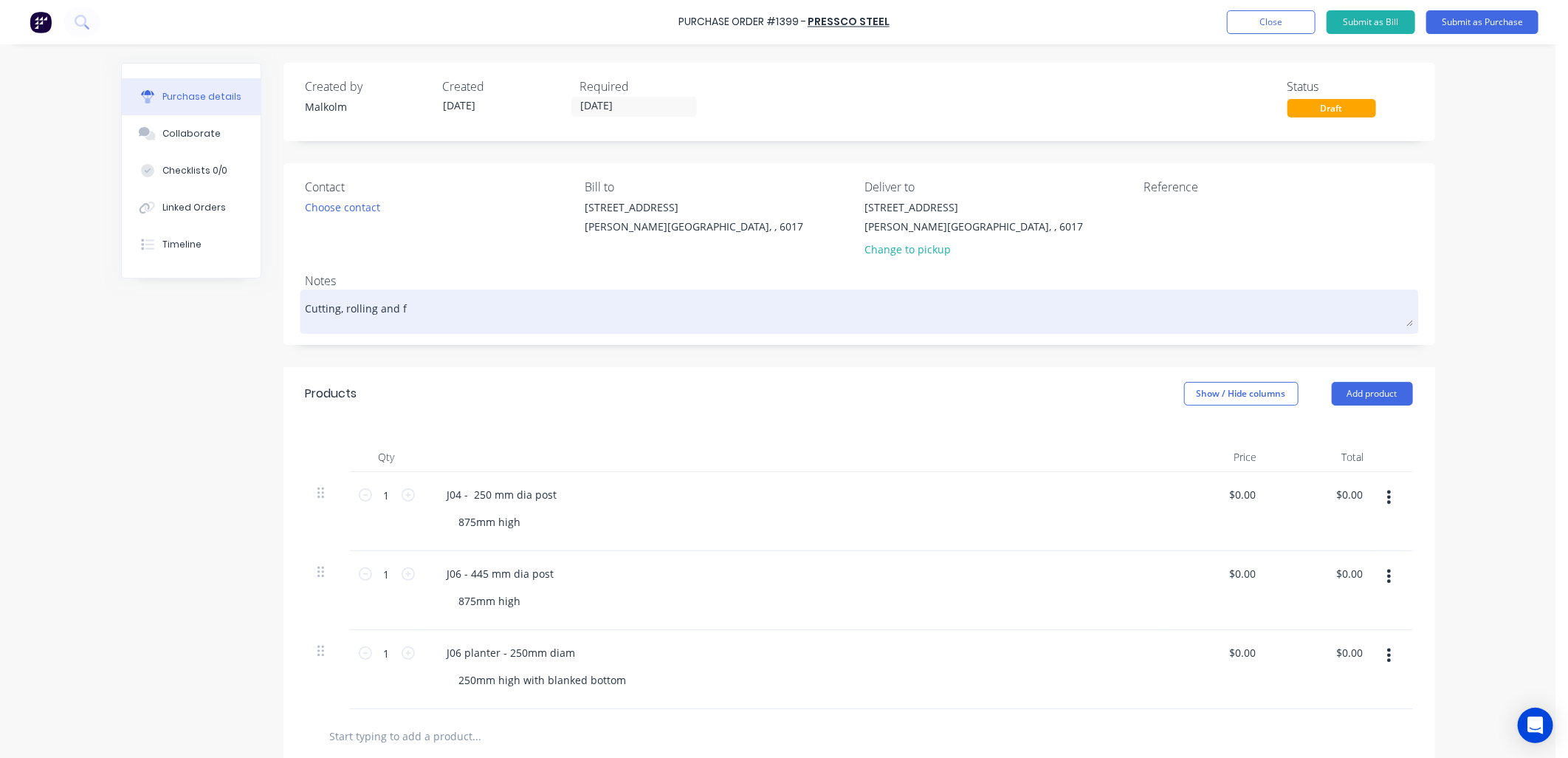
type textarea "Cutting, rolling and fa"
type textarea "x"
type textarea "Cutting, rolling and fab"
type textarea "x"
type textarea "Cutting, rolling and fabr"
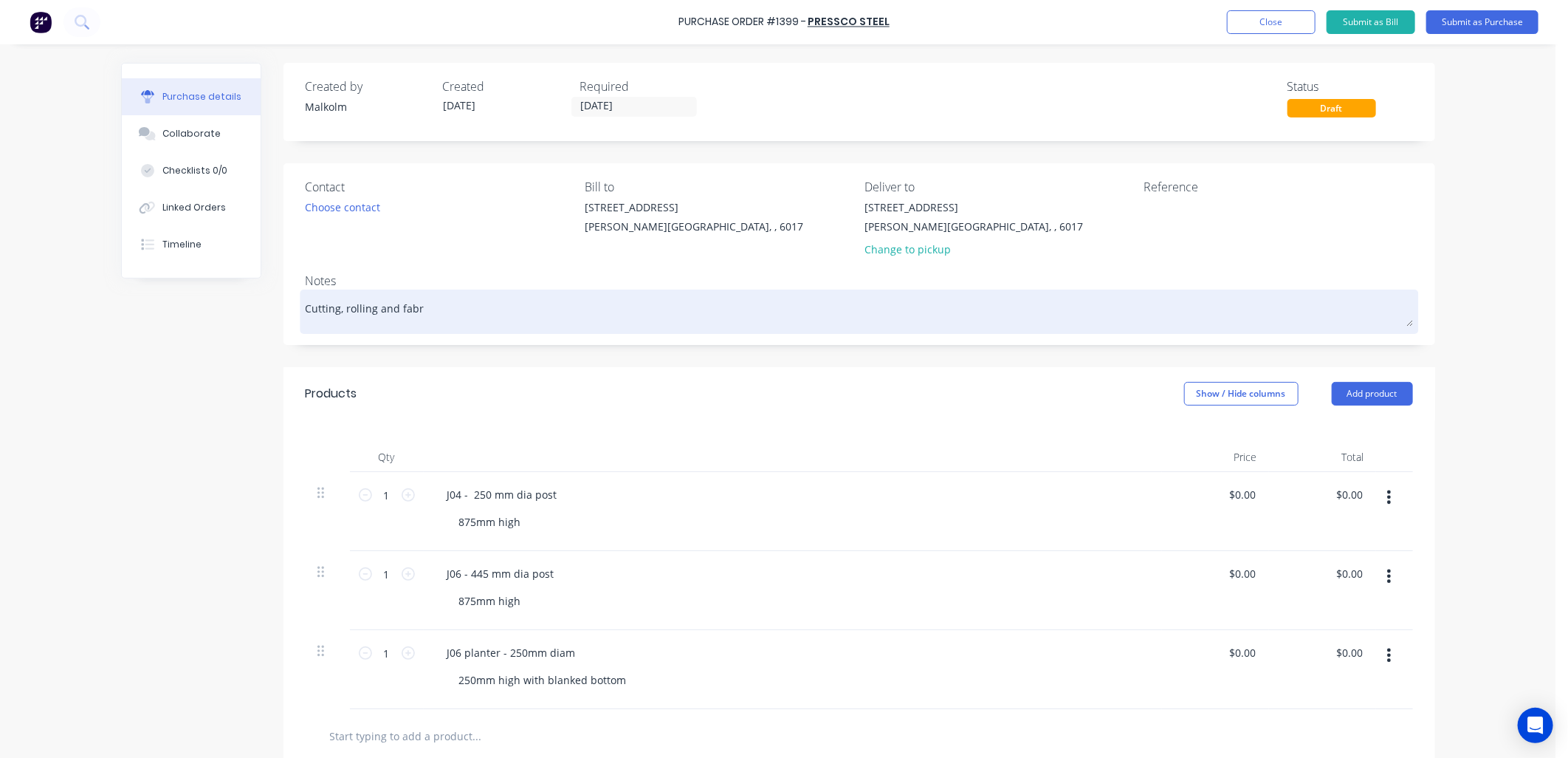
type textarea "x"
type textarea "Cutting, rolling and fabri"
type textarea "x"
type textarea "Cutting, rolling and fabric"
type textarea "x"
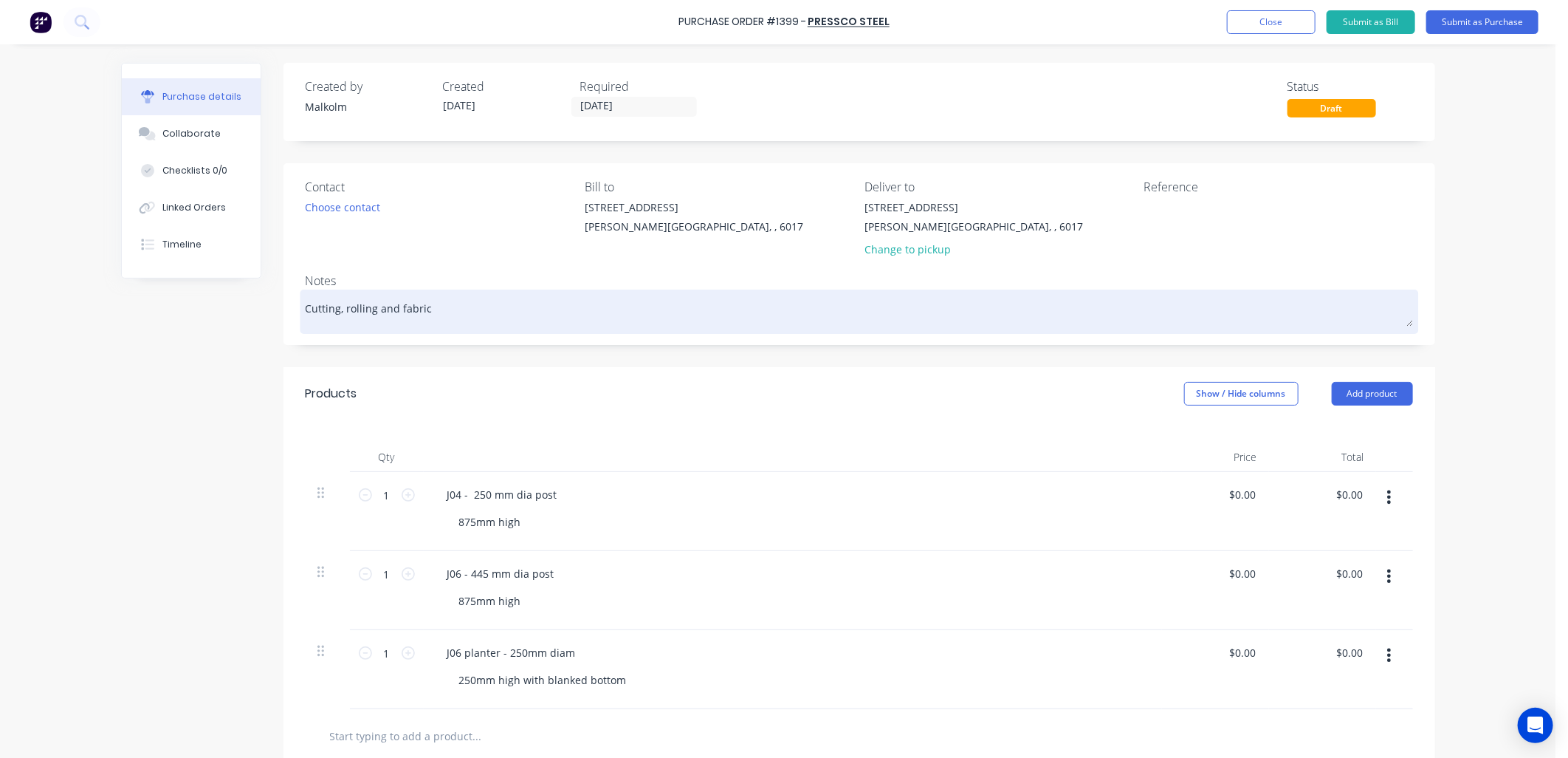
type textarea "Cutting, rolling and fabrica"
type textarea "x"
type textarea "Cutting, rolling and fabricat"
type textarea "x"
type textarea "Cutting, rolling and fabricati"
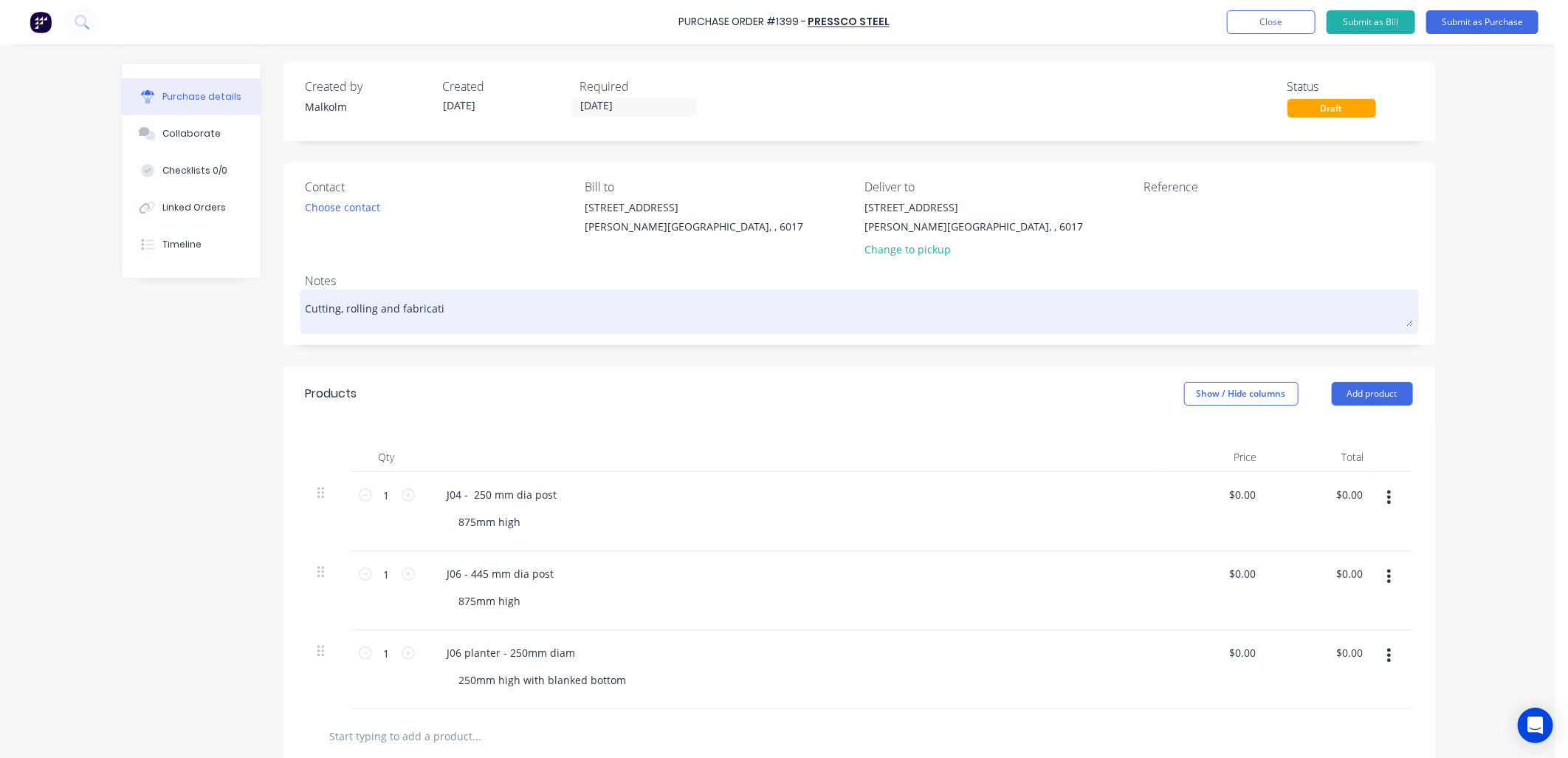
type textarea "x"
type textarea "Cutting, rolling and fabricatio"
type textarea "x"
type textarea "Cutting, rolling and fabrication"
drag, startPoint x: 392, startPoint y: 304, endPoint x: 369, endPoint y: 316, distance: 25.9
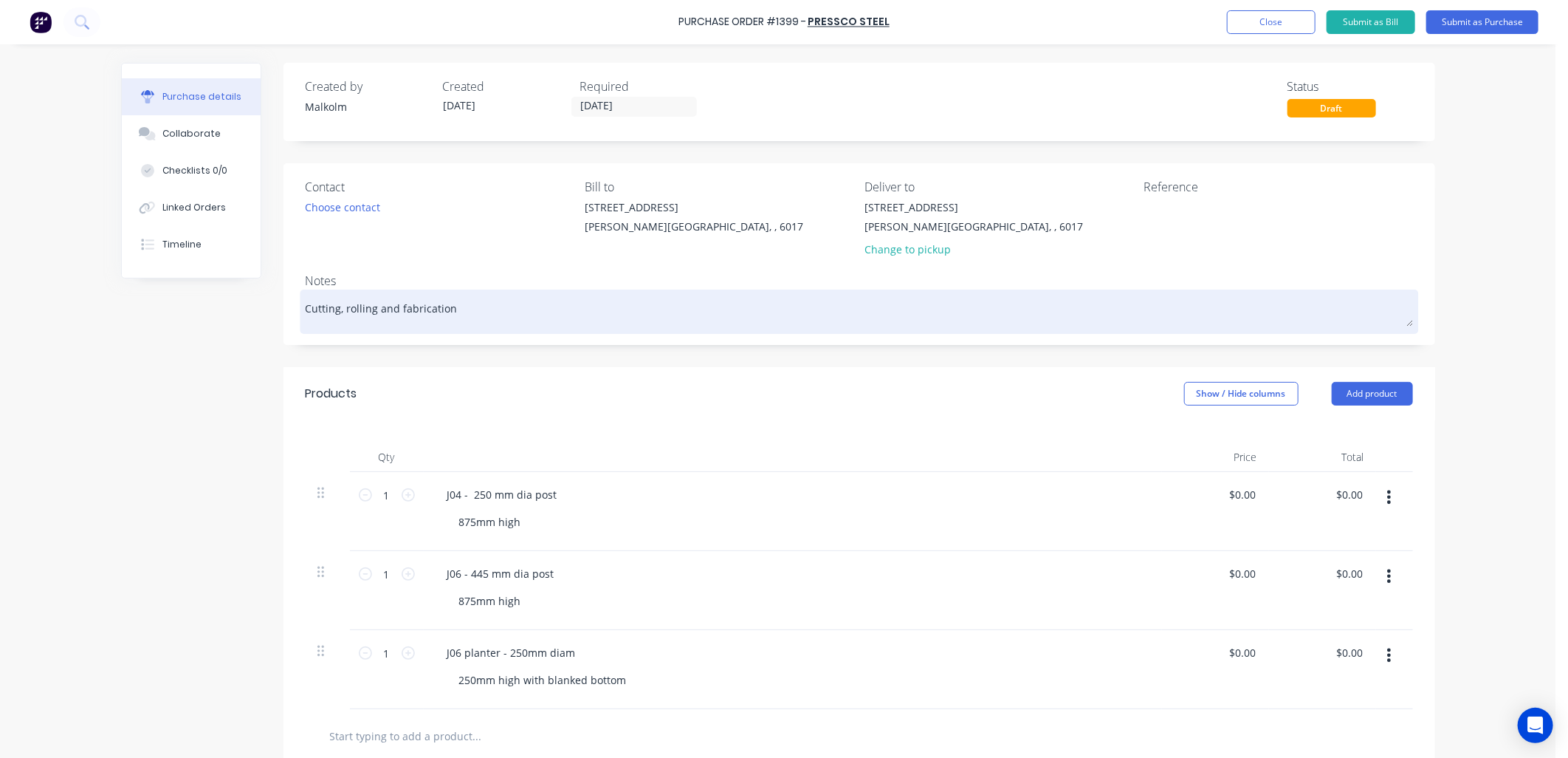
click at [369, 313] on textarea "Cutting, rolling and fabrication" at bounding box center [859, 310] width 1107 height 34
type textarea "x"
type textarea "Cutting, rolling,fabrication"
type textarea "x"
type textarea "Cutting, rolling, fabrication"
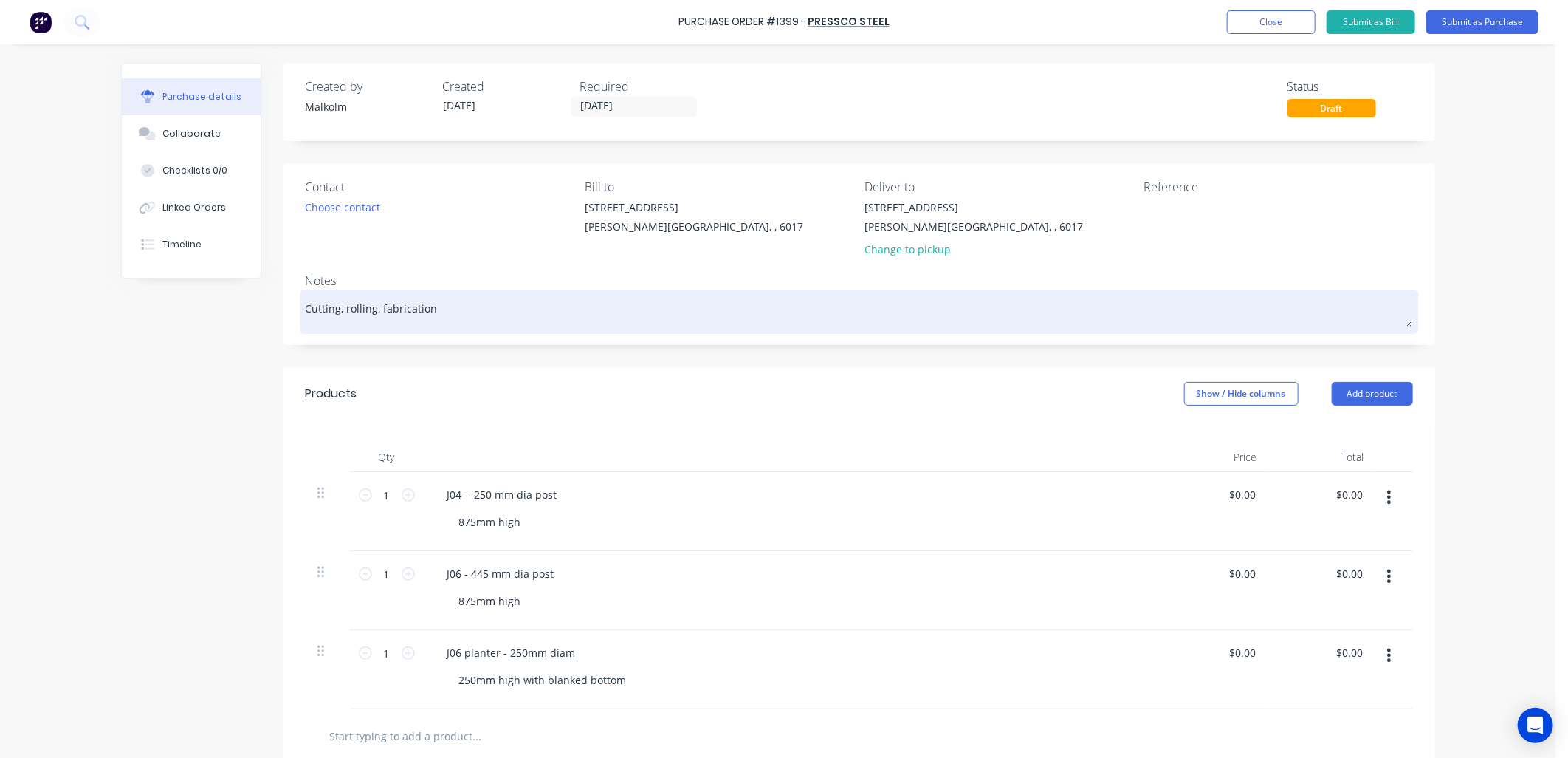
click at [447, 306] on textarea "Cutting, rolling, fabrication" at bounding box center [859, 310] width 1107 height 34
type textarea "x"
type textarea "Cutting, rolling, fabrication"
type textarea "x"
type textarea "Cutting, rolling, fabrication a"
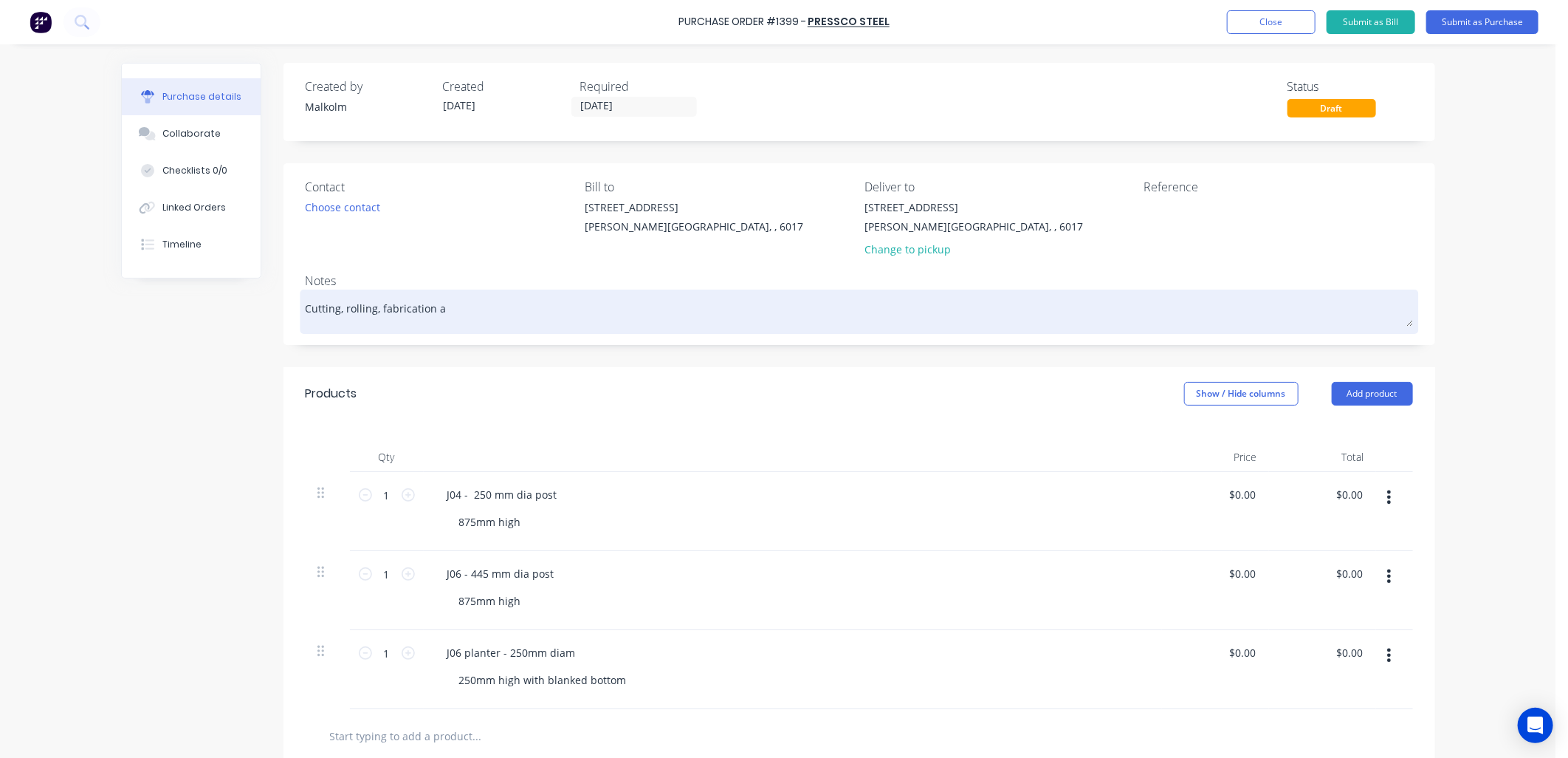
type textarea "x"
type textarea "Cutting, rolling, fabrication an"
type textarea "x"
type textarea "Cutting, rolling, fabrication and"
type textarea "x"
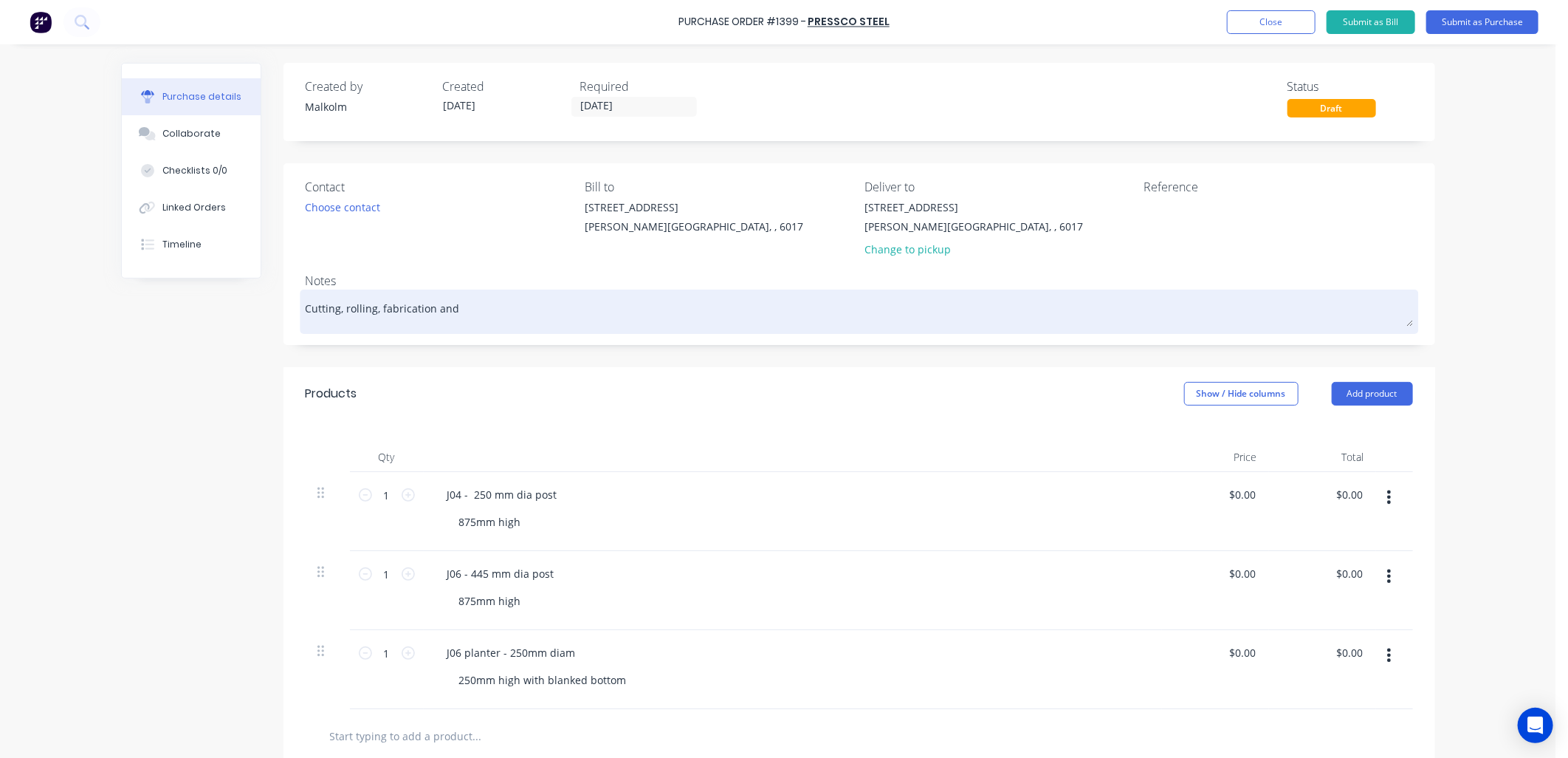
type textarea "Cutting, rolling, fabrication and"
type textarea "x"
type textarea "Cutting, rolling, fabrication and f"
type textarea "x"
type textarea "Cutting, rolling, fabrication and fi"
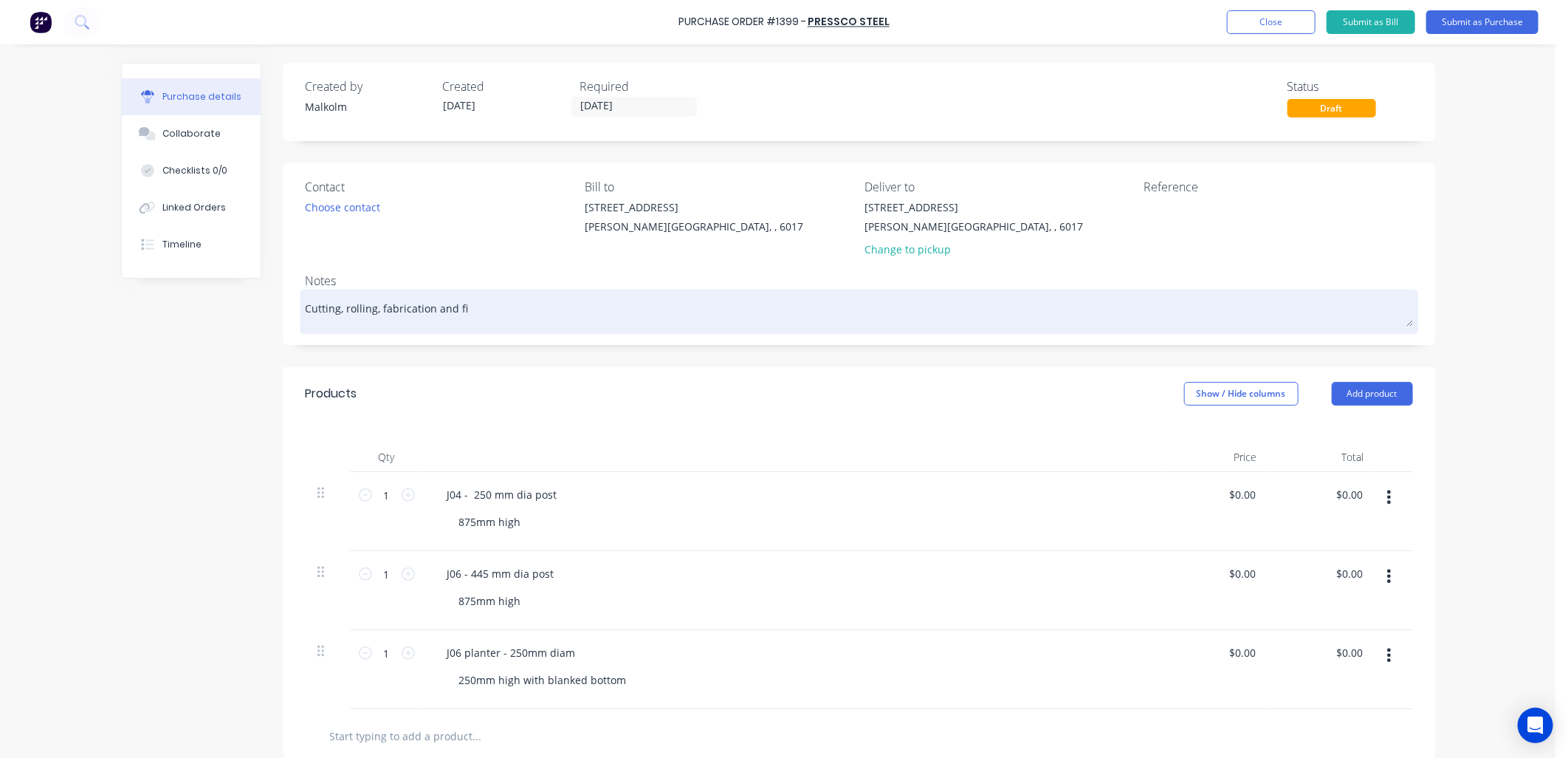
type textarea "x"
type textarea "Cutting, rolling, fabrication and fin"
type textarea "x"
type textarea "Cutting, rolling, fabrication and fini"
type textarea "x"
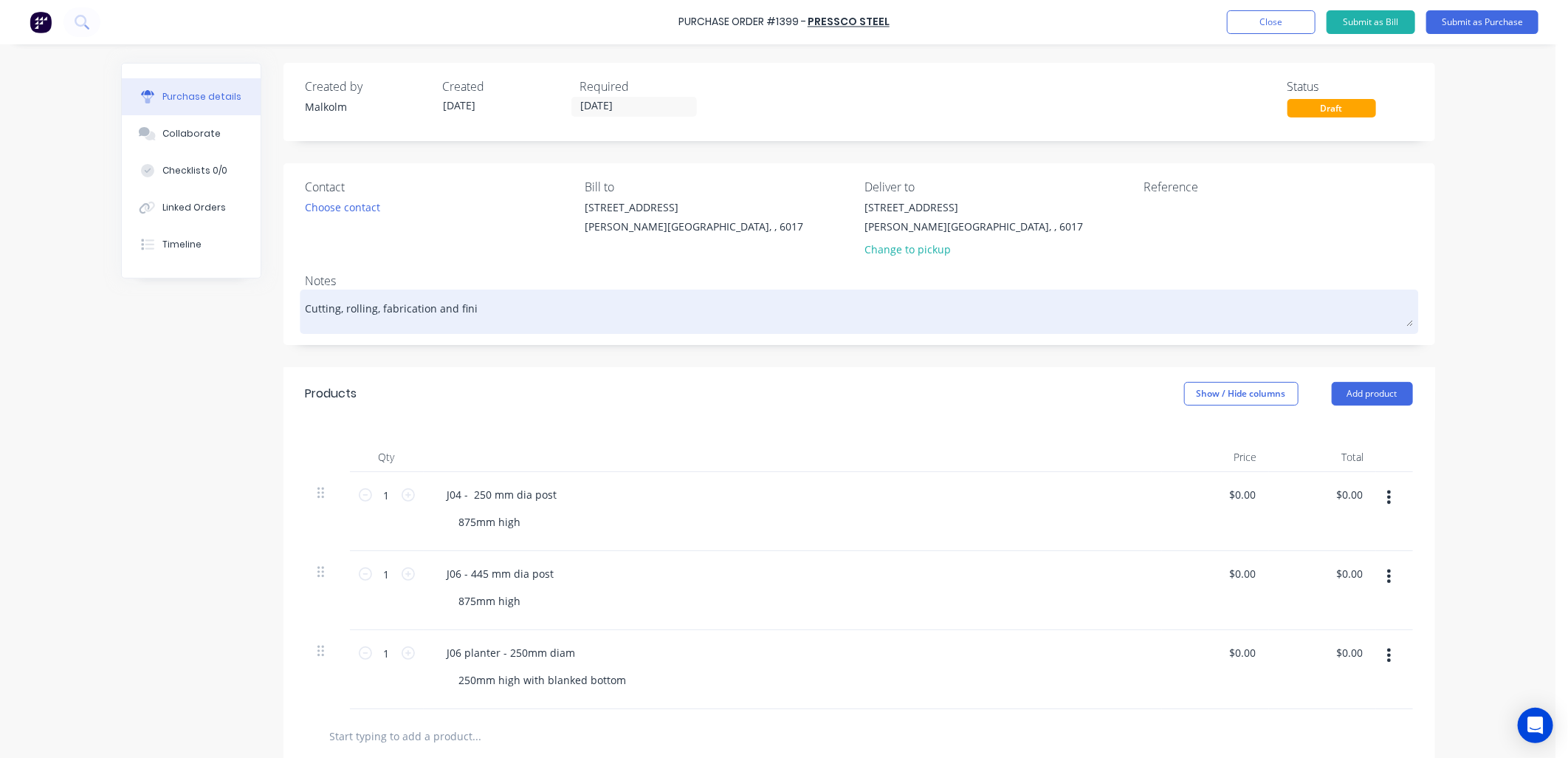
type textarea "Cutting, rolling, fabrication and finis"
type textarea "x"
type textarea "Cutting, rolling, fabrication and finish"
type textarea "x"
type textarea "Cutting, rolling, fabrication and finishi"
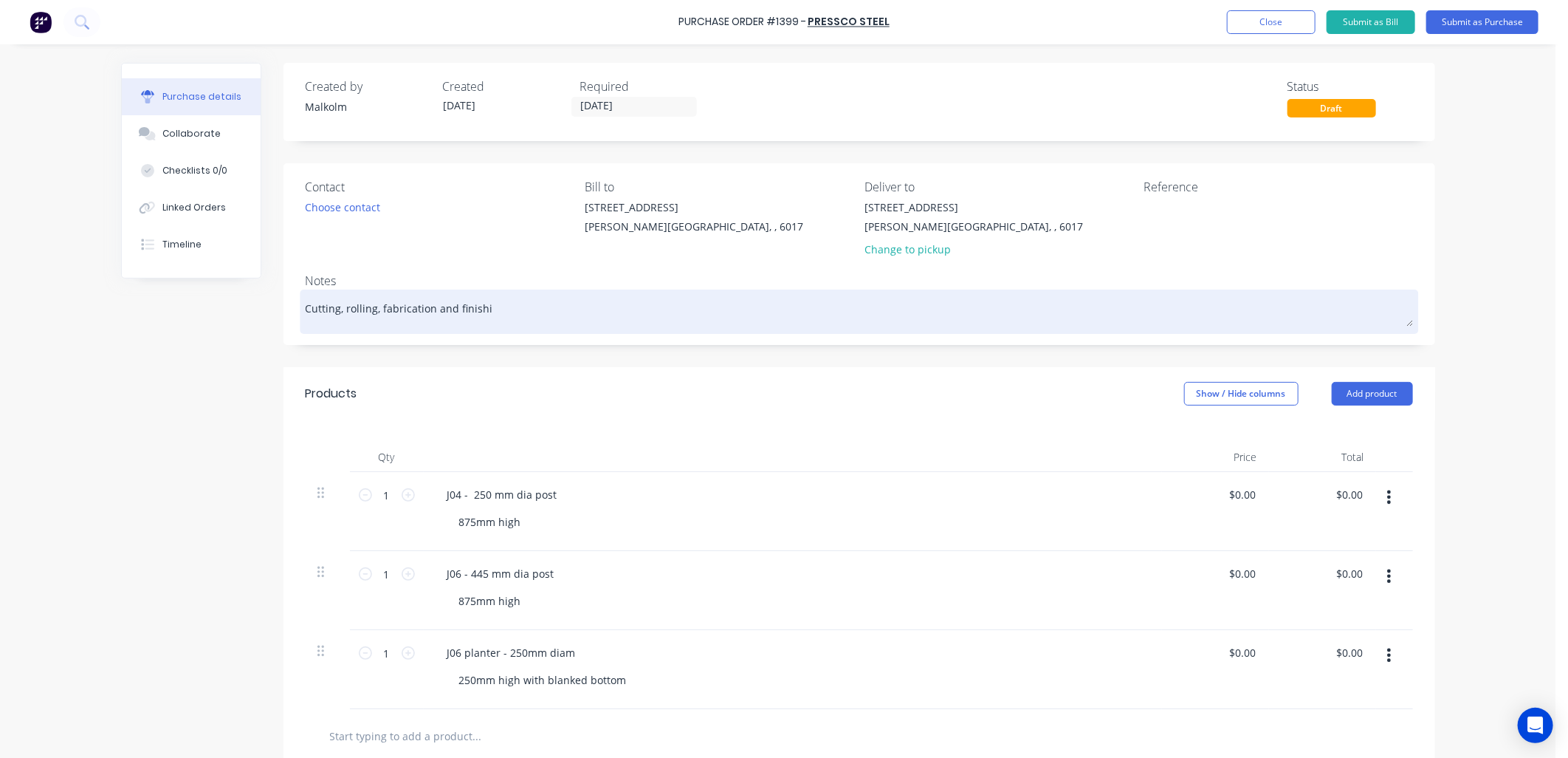
type textarea "x"
type textarea "Cutting, rolling, fabrication and finishin"
type textarea "x"
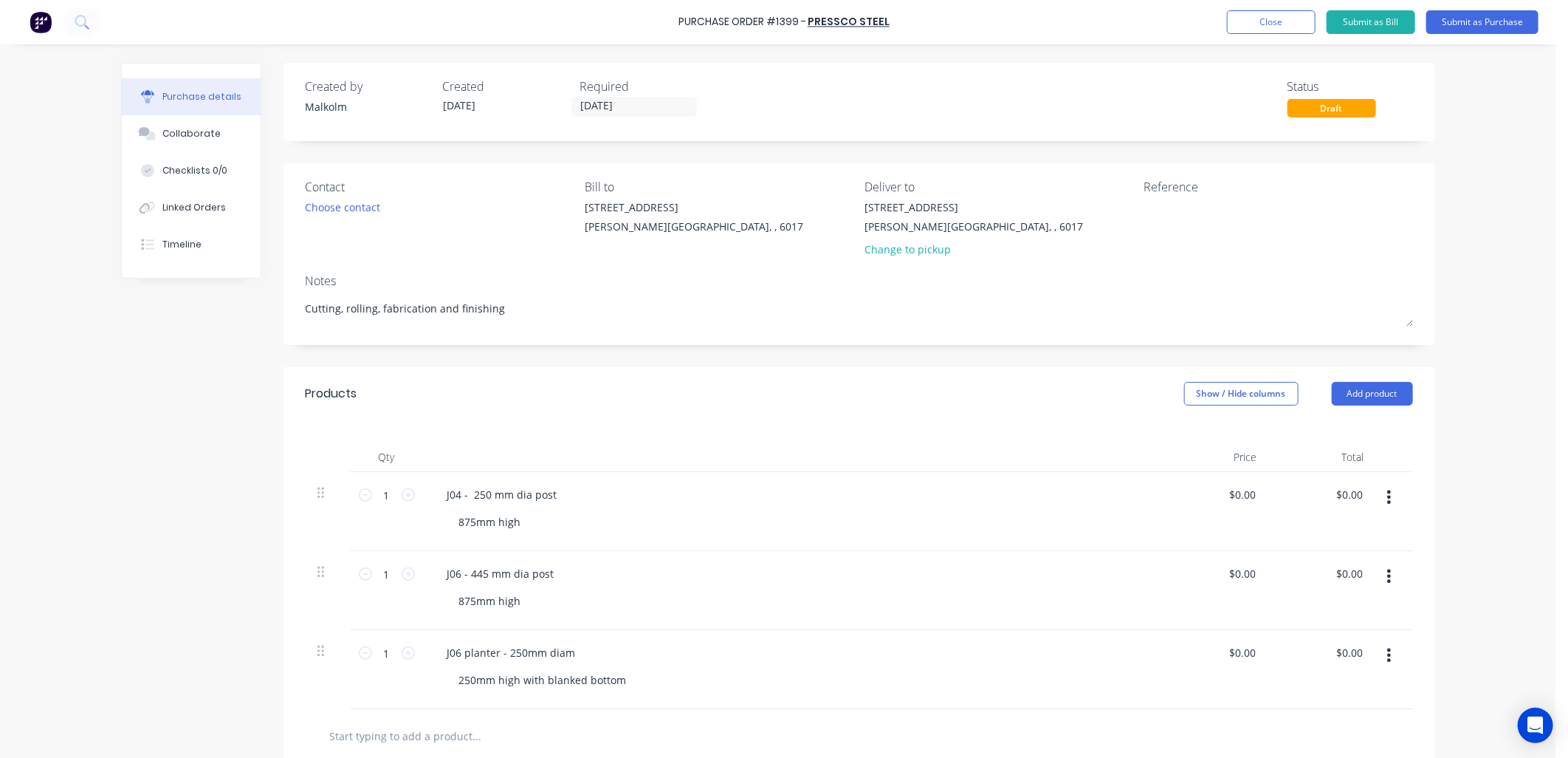
type textarea "Cutting, rolling, fabrication and finishing"
type textarea "x"
type textarea "Cutting, rolling, fabrication and finishing"
click at [589, 276] on div "Notes" at bounding box center [859, 281] width 1107 height 18
click at [1178, 200] on textarea at bounding box center [1236, 216] width 185 height 34
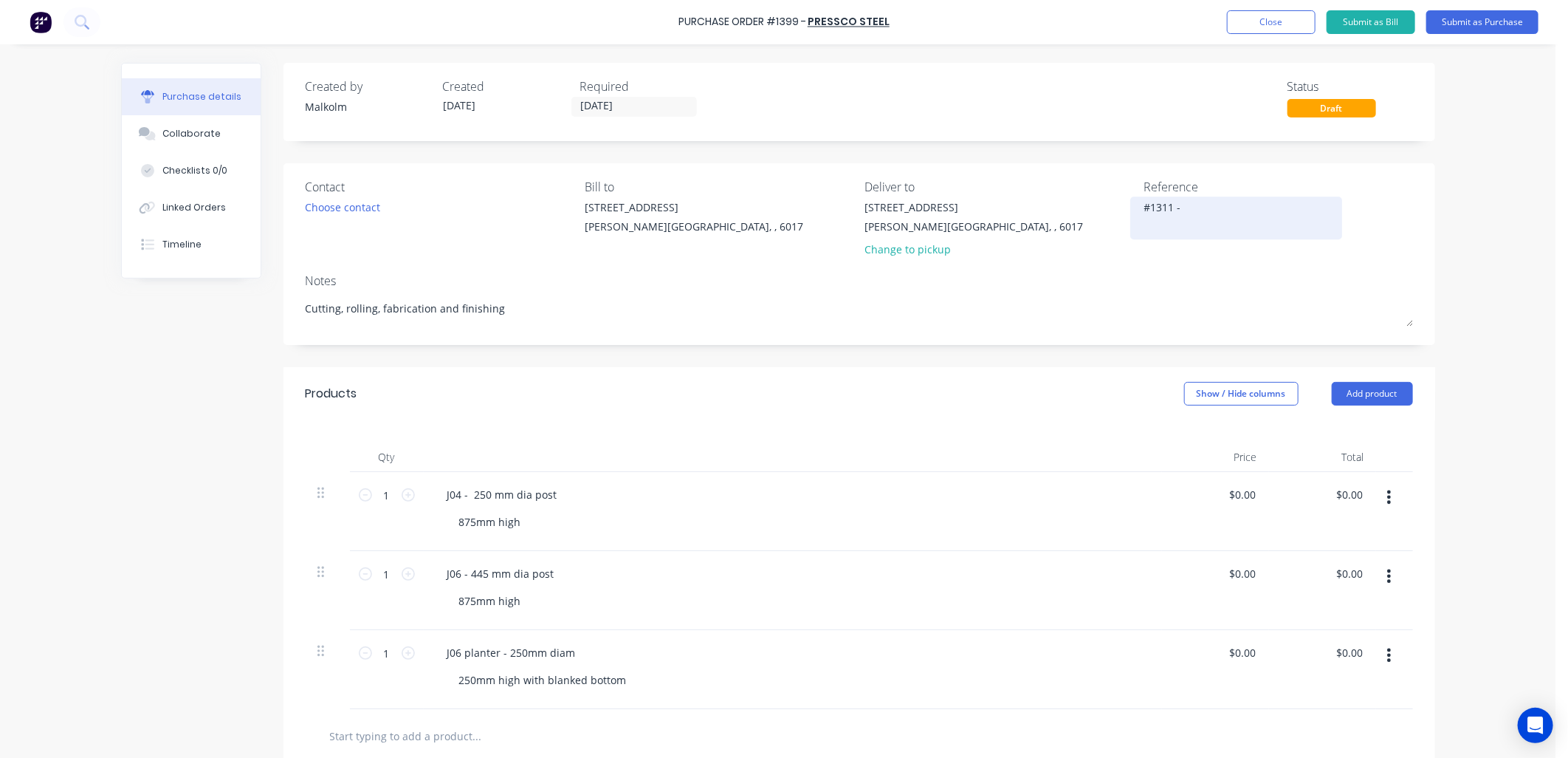
type textarea "#1311 - P"
type textarea "x"
type textarea "#1311 - Pe"
type textarea "x"
type textarea "#1311 - Per"
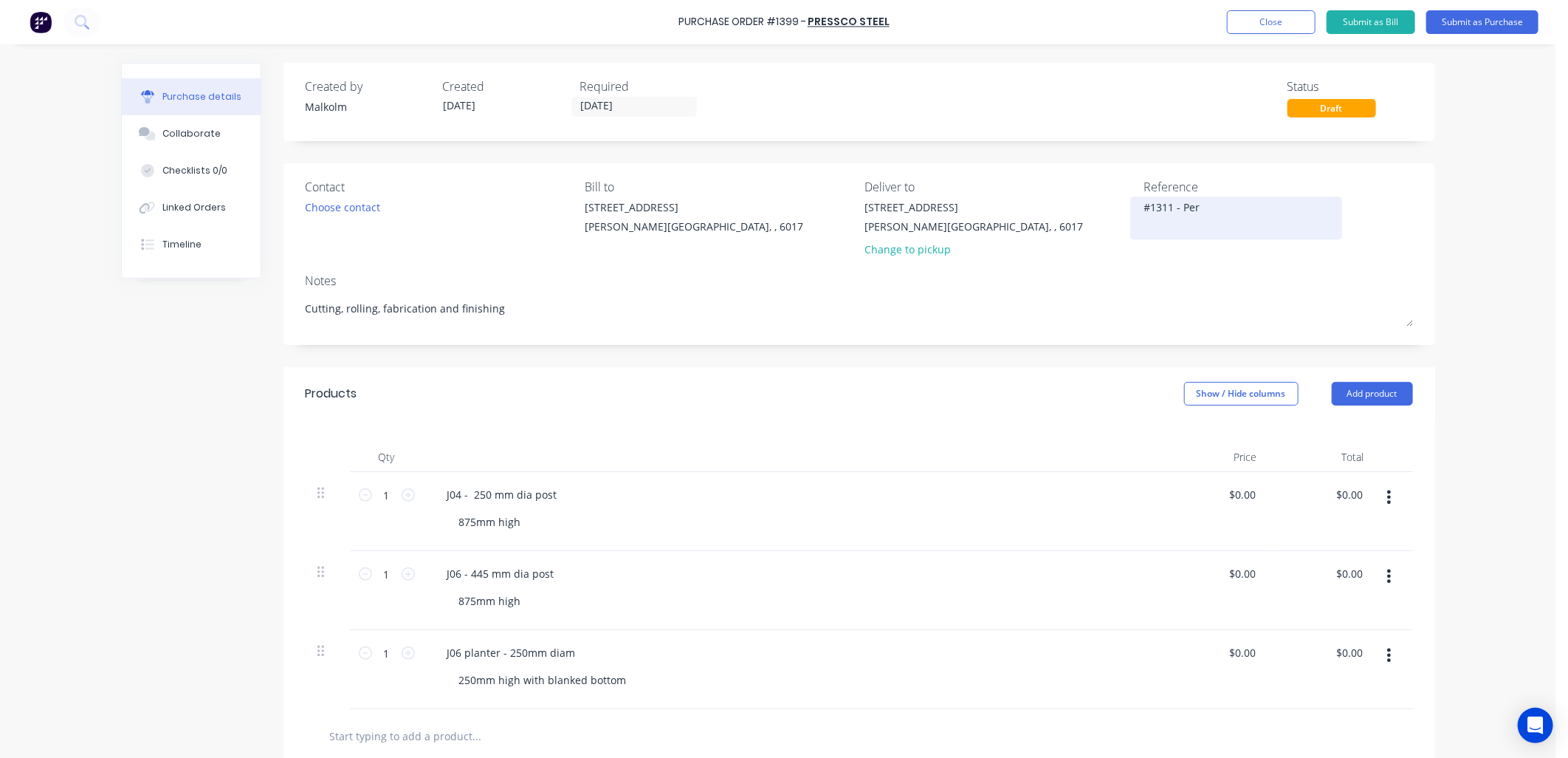
type textarea "x"
type textarea "#1311 - Pert"
type textarea "x"
type textarea "#1311 - [GEOGRAPHIC_DATA]"
type textarea "x"
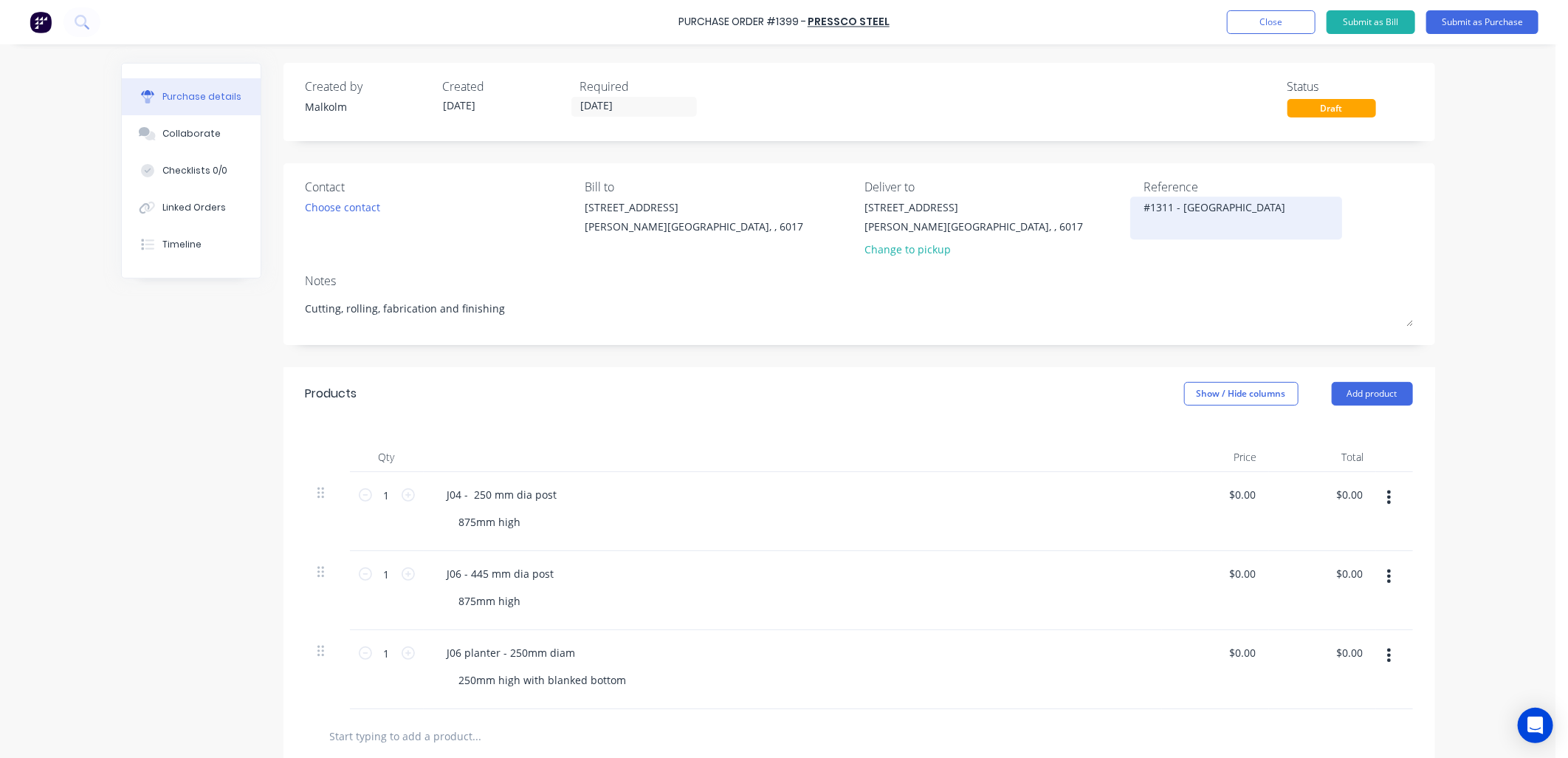
type textarea "#1311 - [GEOGRAPHIC_DATA]"
type textarea "x"
type textarea "#1311 - [GEOGRAPHIC_DATA] f"
type textarea "x"
type textarea "#1311 - [GEOGRAPHIC_DATA] fi"
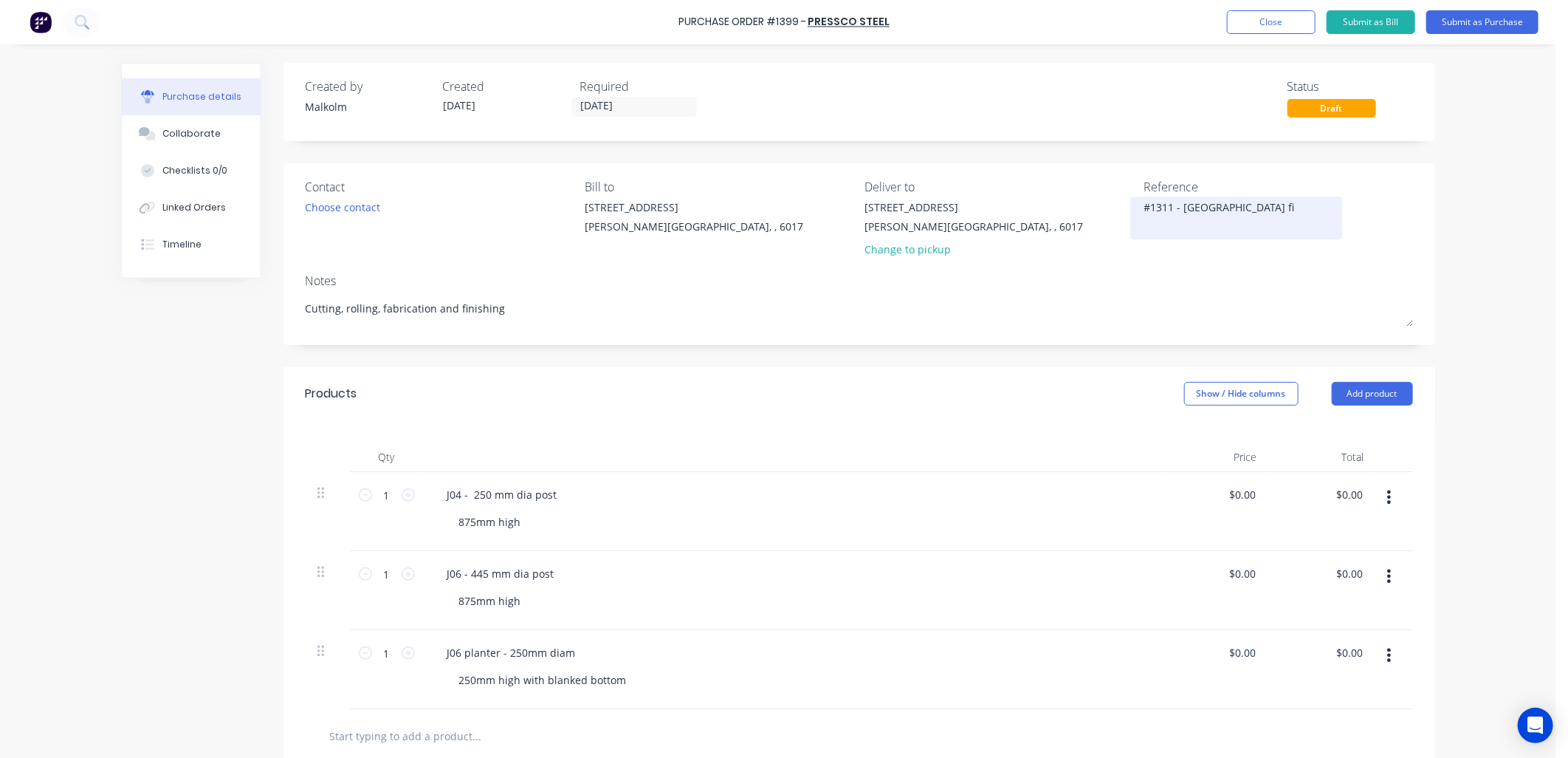
type textarea "x"
type textarea "#1311 - [GEOGRAPHIC_DATA] fit"
type textarea "x"
type textarea "#1311 - [GEOGRAPHIC_DATA] fito"
type textarea "x"
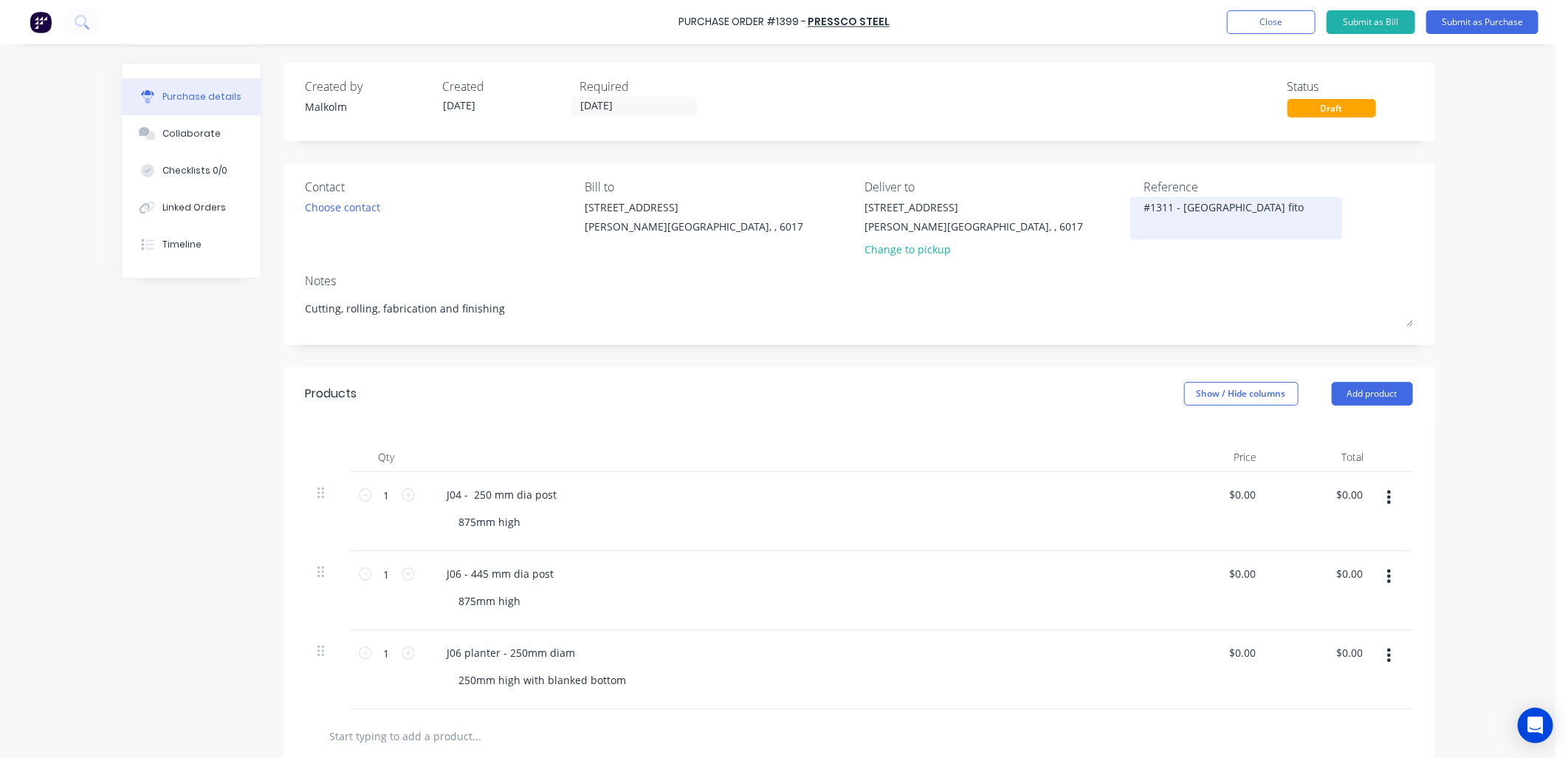
type textarea "#1311 - [GEOGRAPHIC_DATA] fitou"
type textarea "x"
type textarea "#1311 - [GEOGRAPHIC_DATA] fitout"
type textarea "x"
type textarea "#1311 - [GEOGRAPHIC_DATA] fitout"
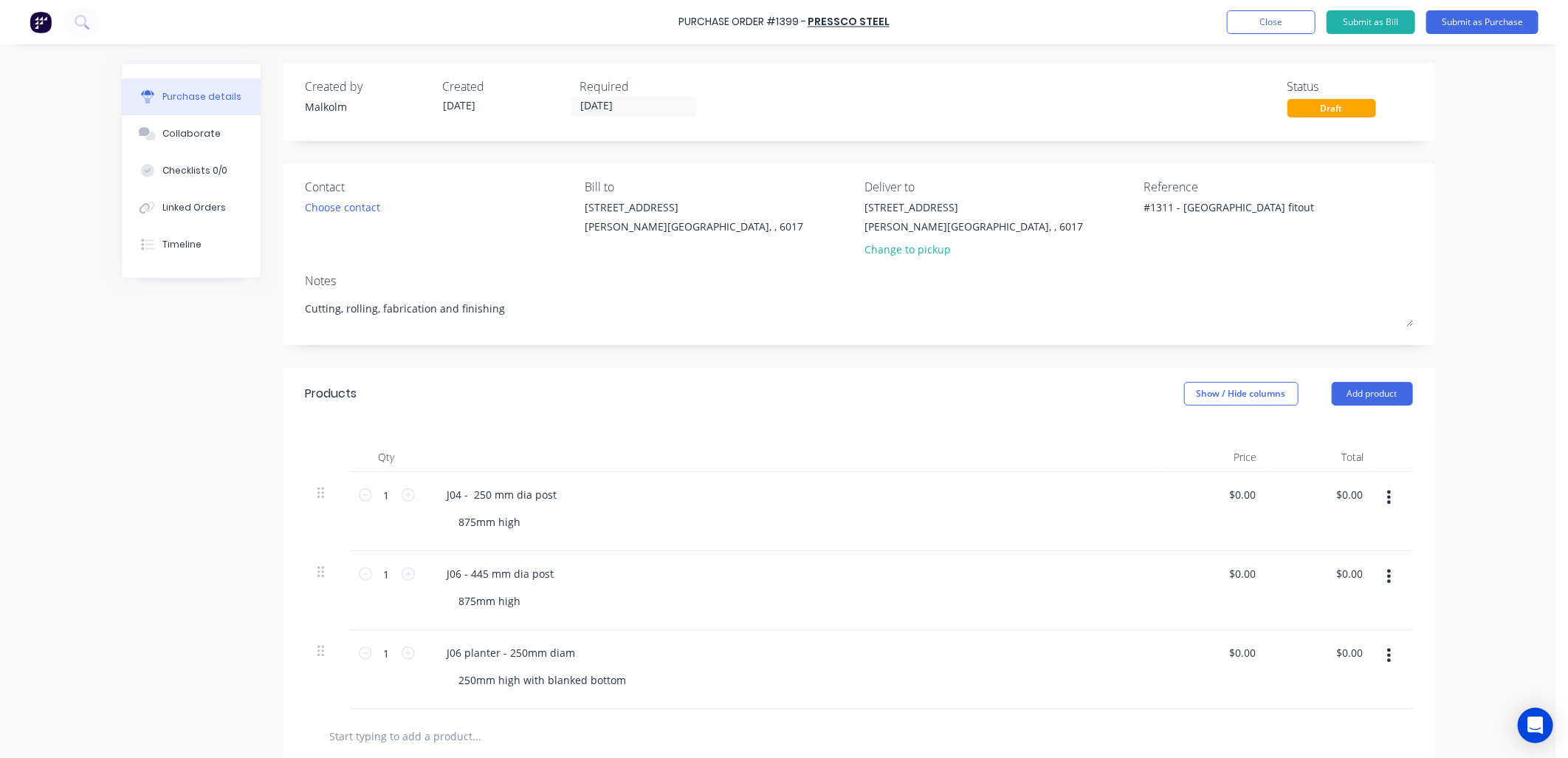
click at [1078, 283] on div "Notes" at bounding box center [859, 281] width 1107 height 18
click at [459, 575] on div "J06 - 445 mm dia post" at bounding box center [501, 573] width 131 height 21
click at [458, 497] on div "J04 - 250 mm dia post" at bounding box center [502, 494] width 133 height 21
click at [669, 468] on div at bounding box center [793, 457] width 738 height 30
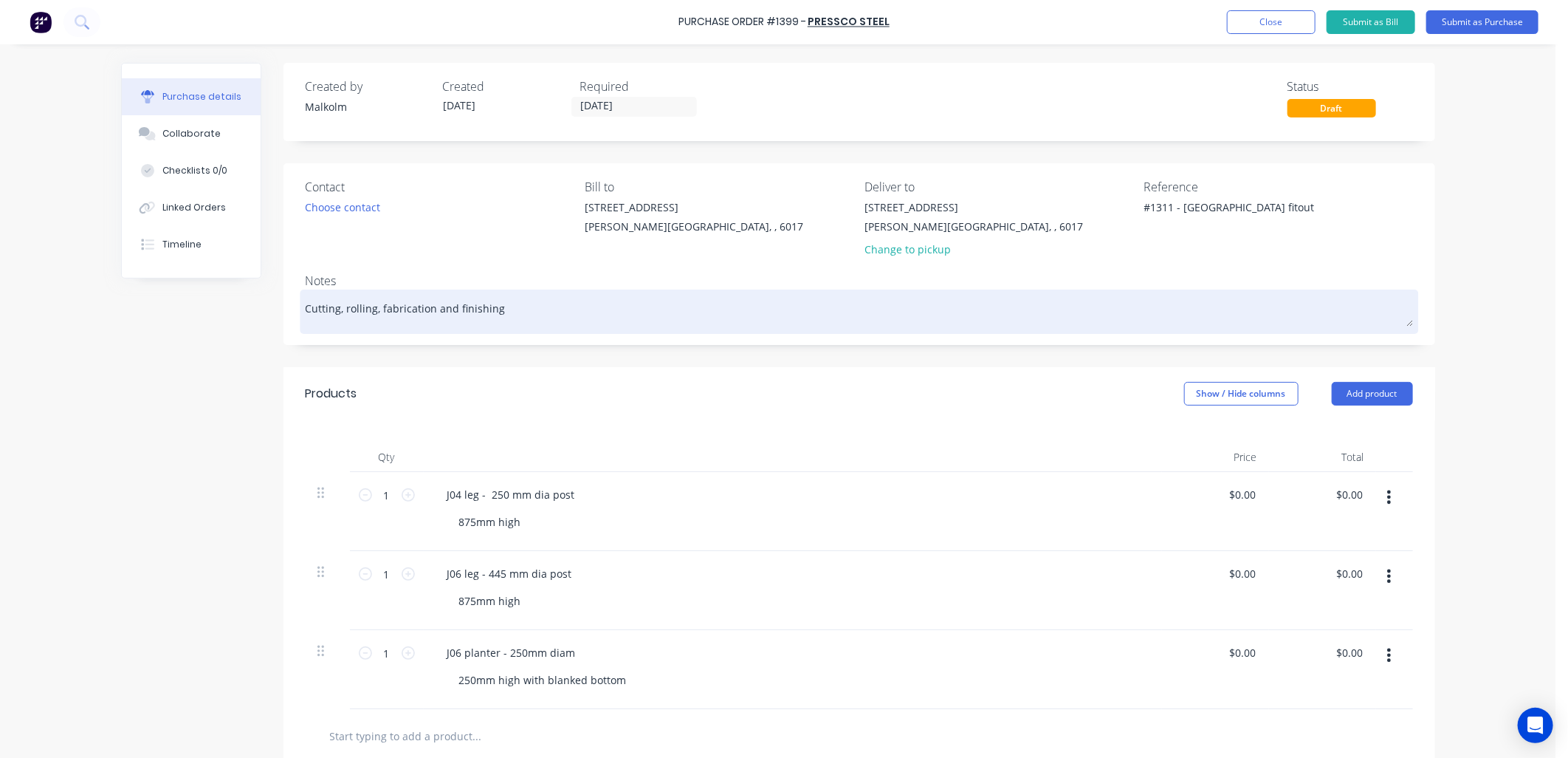
type textarea "x"
click at [517, 306] on textarea "Cutting, rolling, fabrication and finishing" at bounding box center [859, 310] width 1107 height 34
type textarea "Cutting, rolling, fabrication and finishing"
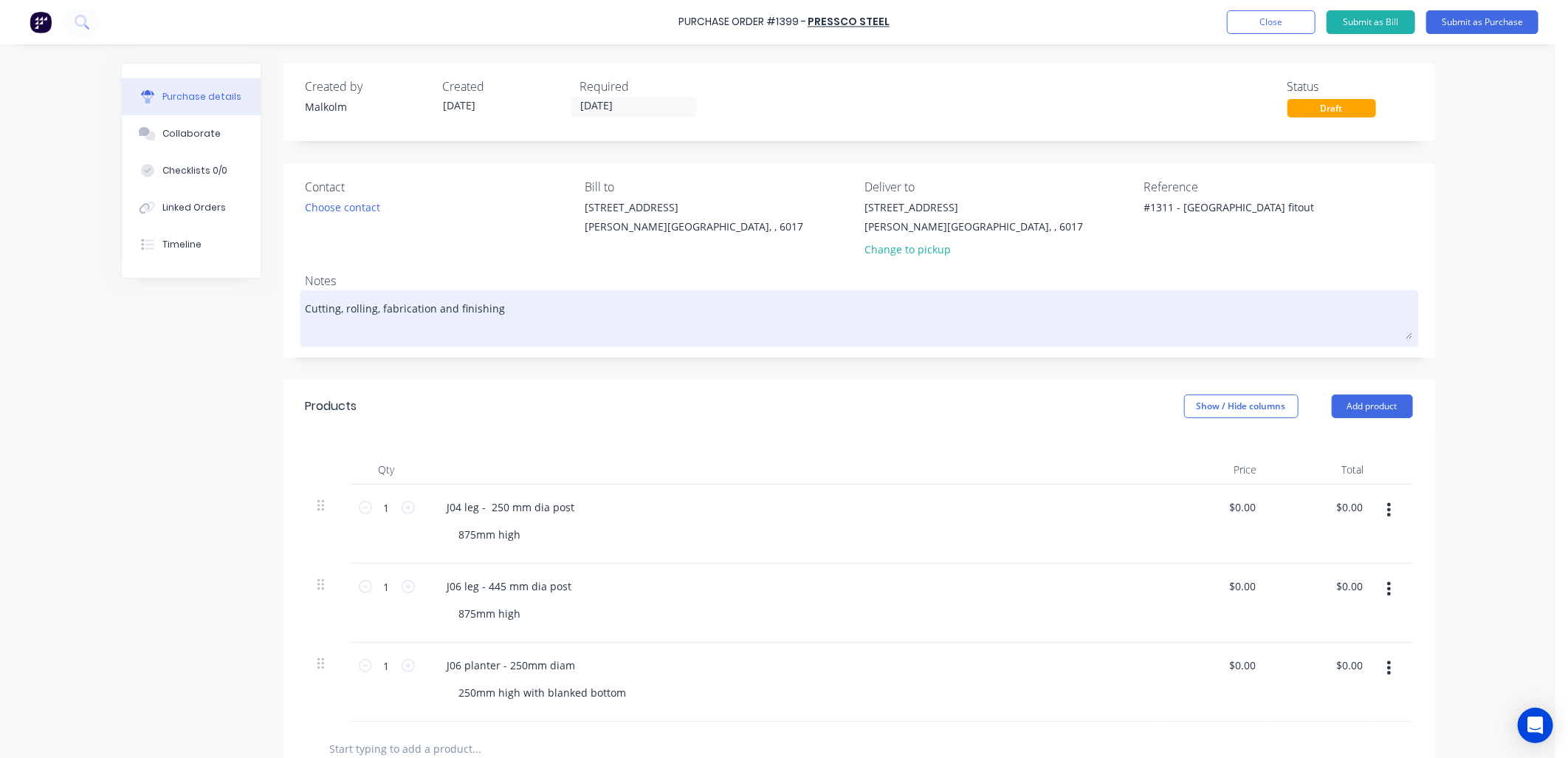
type textarea "x"
type textarea "Cutting, rolling, fabrication and finishing T"
type textarea "x"
type textarea "Cutting, rolling, fabrication and finishing Te"
type textarea "x"
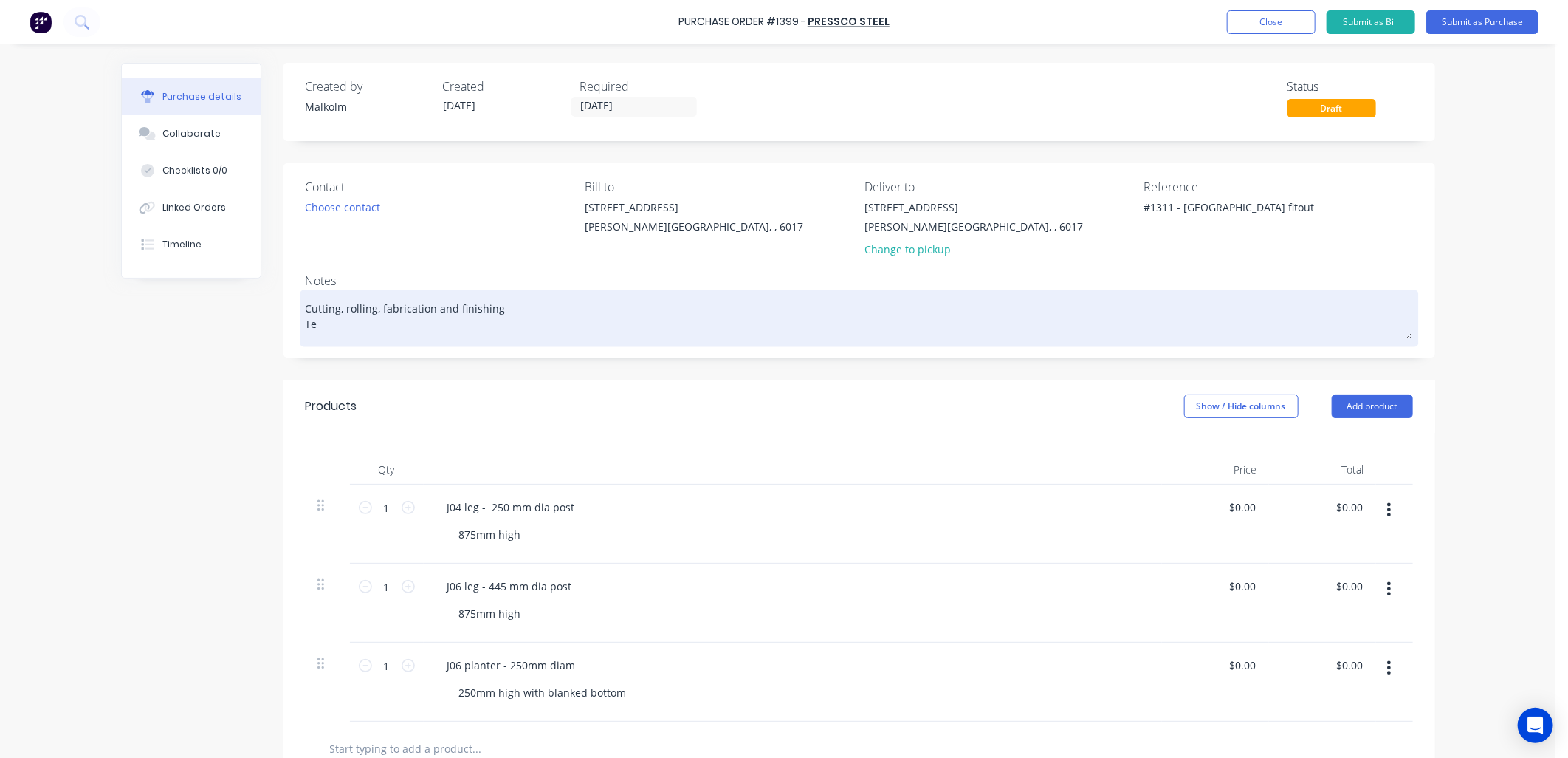
type textarea "Cutting, rolling, fabrication and finishing Tem"
type textarea "x"
type textarea "Cutting, rolling, fabrication and finishing Temp"
type textarea "x"
type textarea "Cutting, rolling, fabrication and finishing Templ"
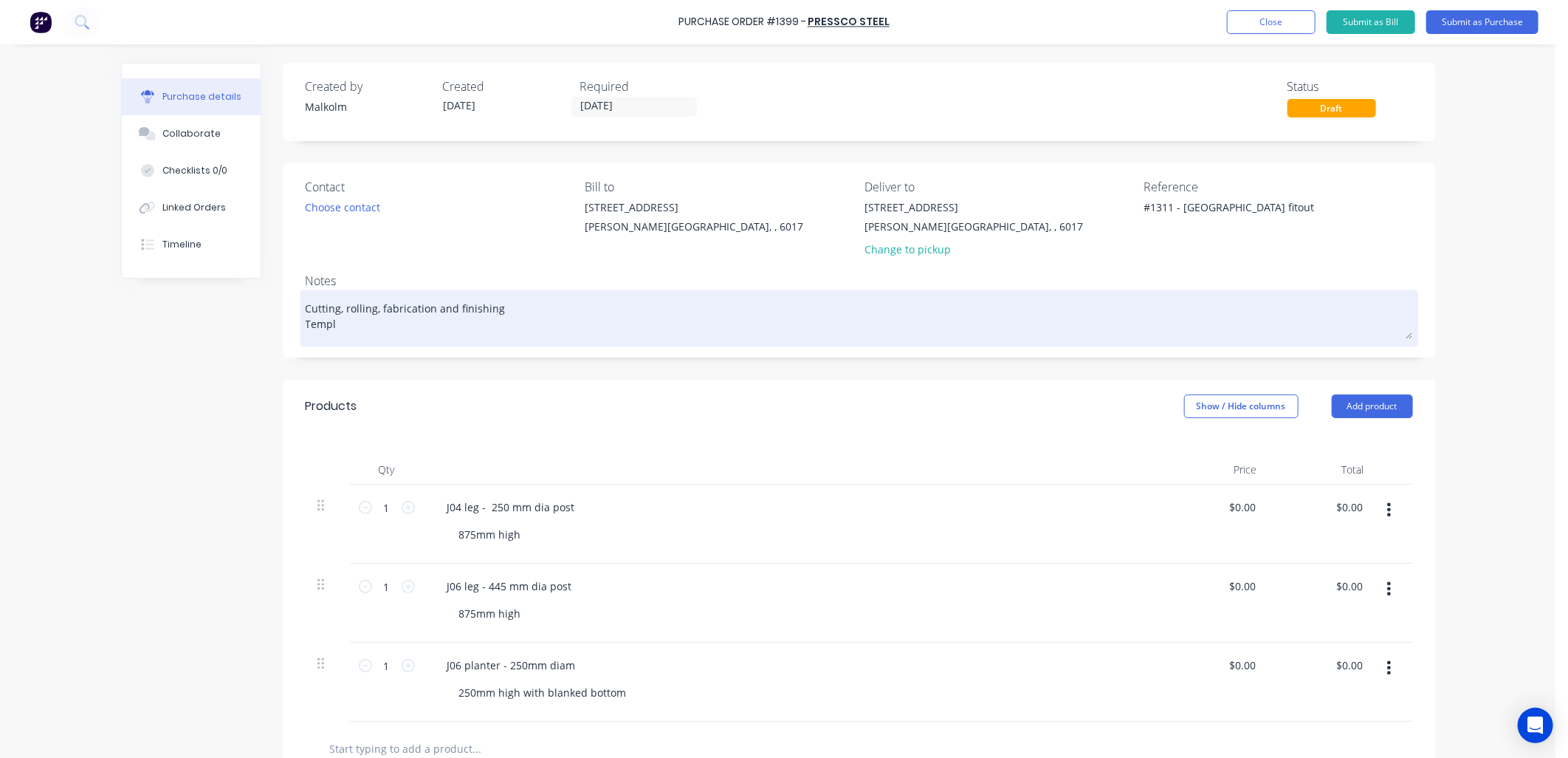
type textarea "x"
type textarea "Cutting, rolling, fabrication and finishing Templa"
type textarea "x"
type textarea "Cutting, rolling, fabrication and finishing Templat"
type textarea "x"
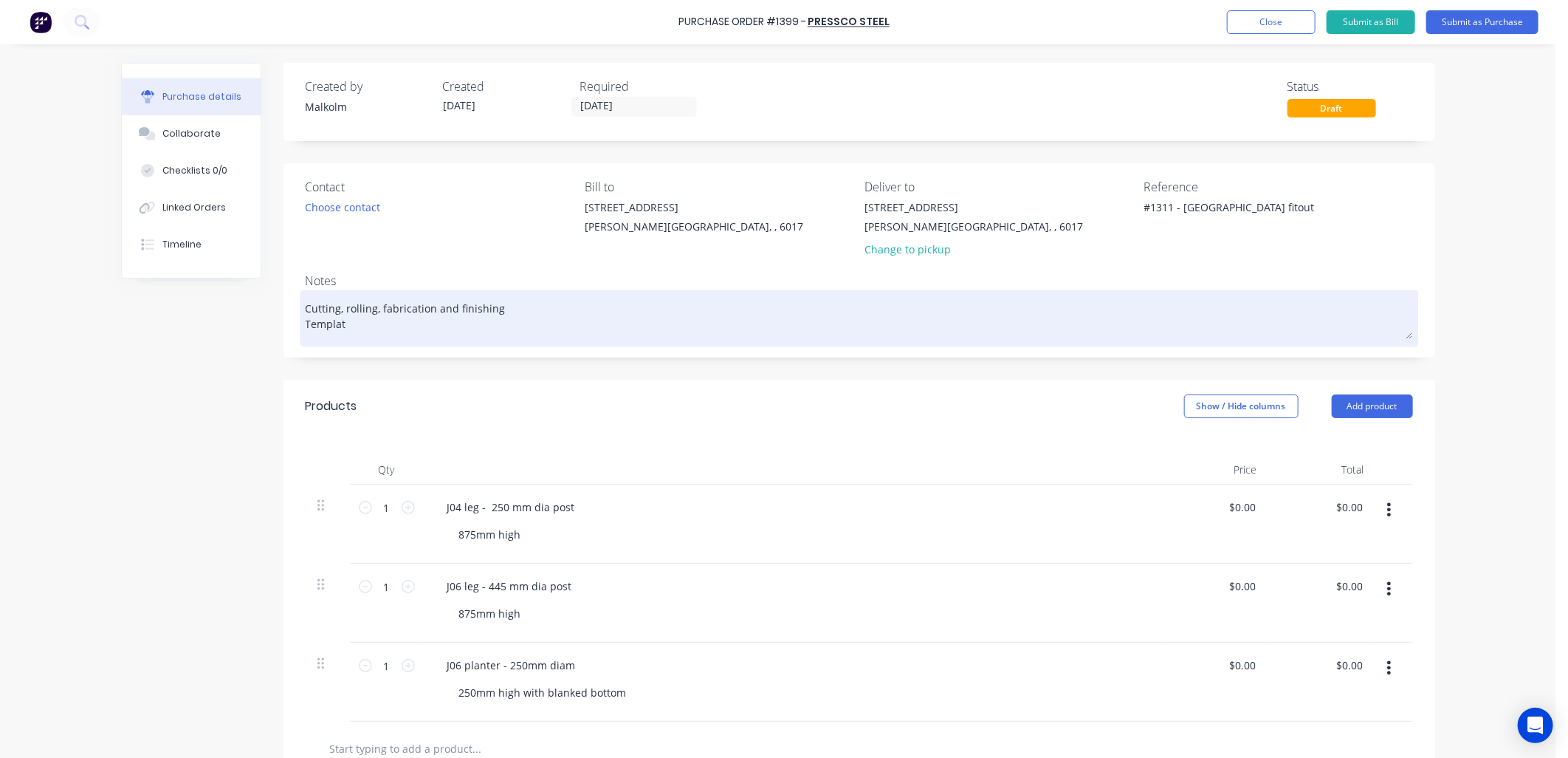
type textarea "Cutting, rolling, fabrication and finishing Template"
type textarea "x"
type textarea "Cutting, rolling, fabrication and finishing Templates"
type textarea "x"
type textarea "Cutting, rolling, fabrication and finishing Templates"
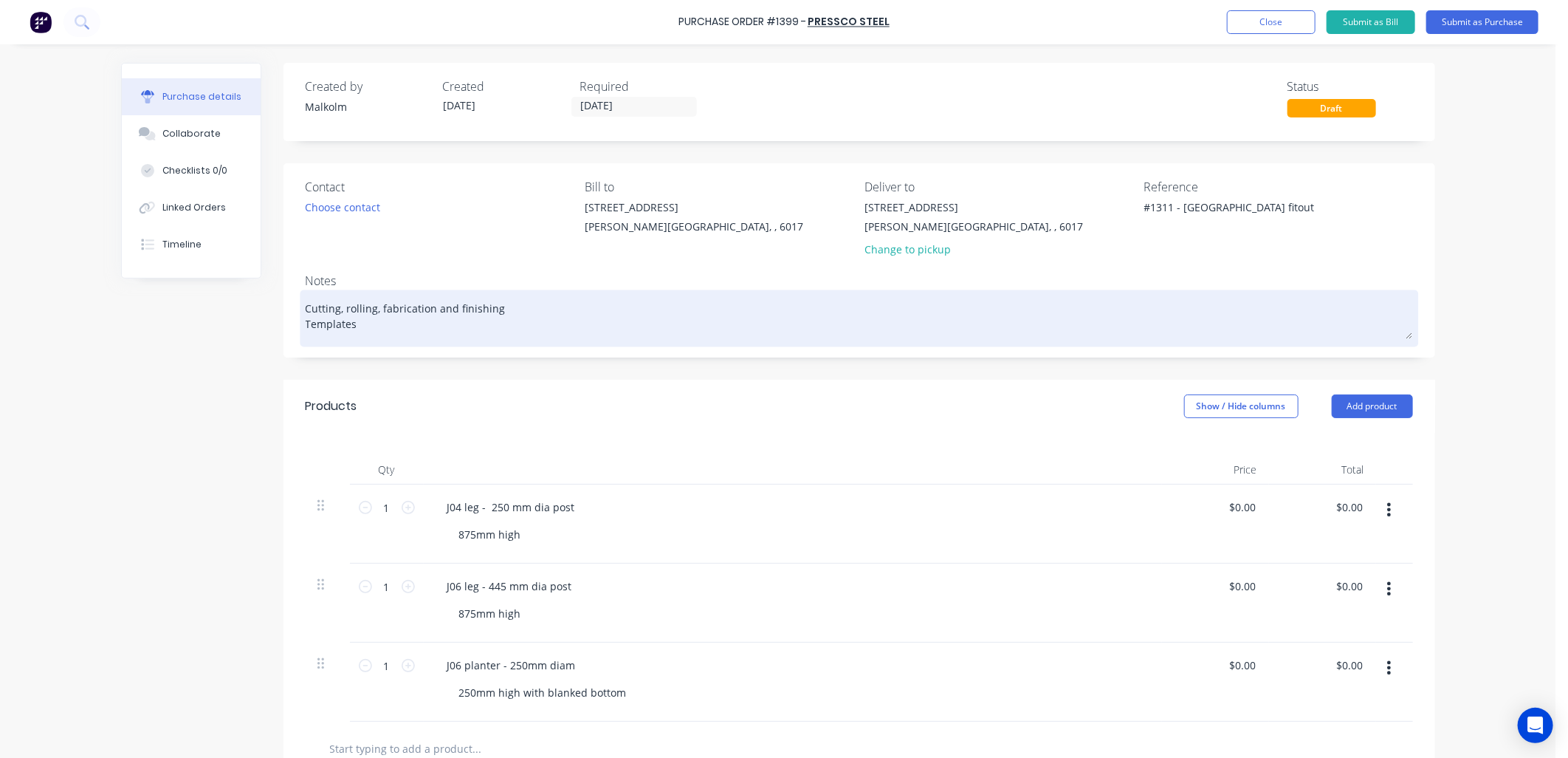
type textarea "x"
type textarea "Cutting, rolling, fabrication and finishing Templates p"
type textarea "x"
type textarea "Cutting, rolling, fabrication and finishing Templates pr"
type textarea "x"
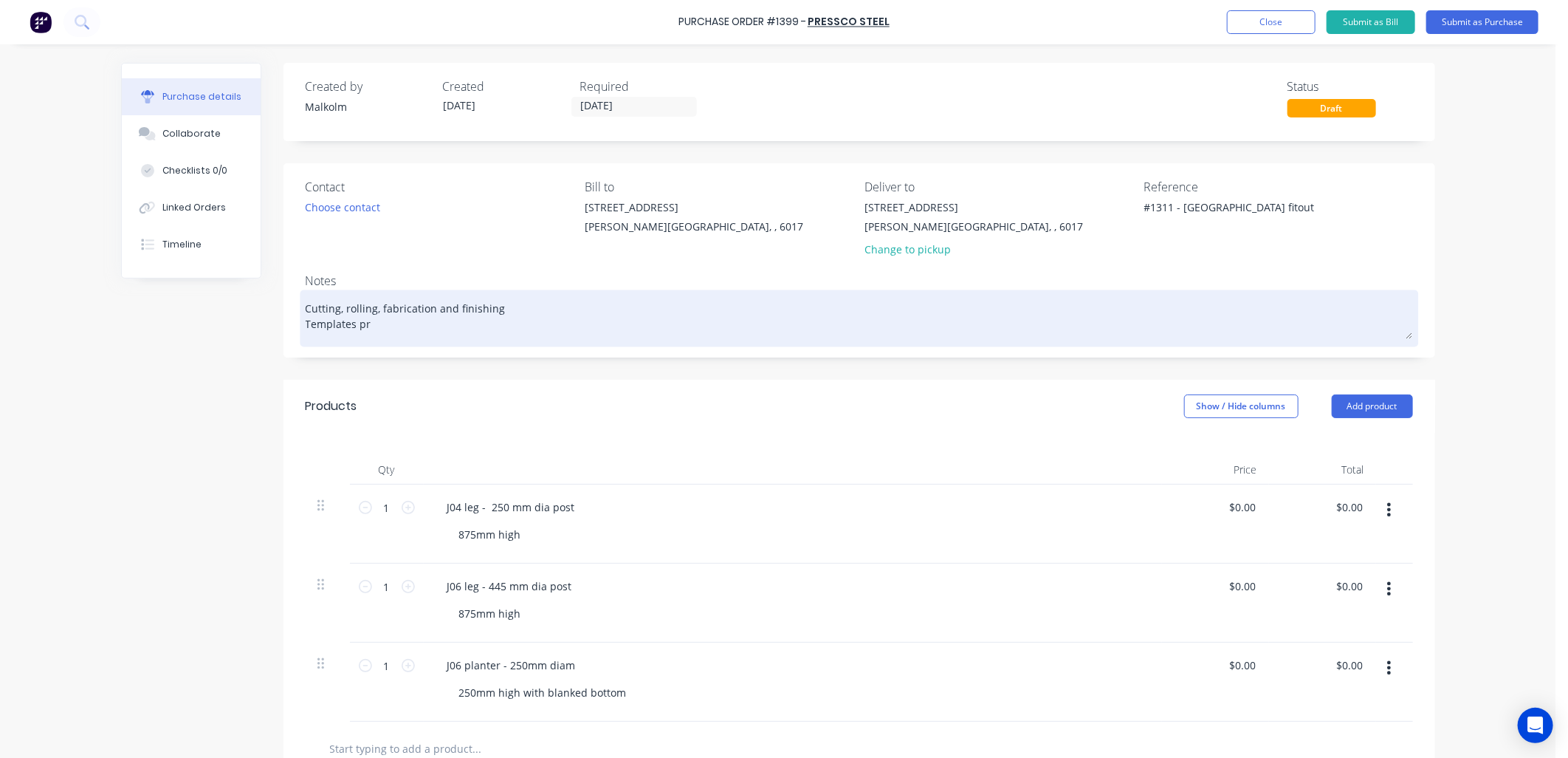
type textarea "Cutting, rolling, fabrication and finishing Templates pro"
type textarea "x"
type textarea "Cutting, rolling, fabrication and finishing Templates prov"
type textarea "x"
type textarea "Cutting, rolling, fabrication and finishing Templates provi"
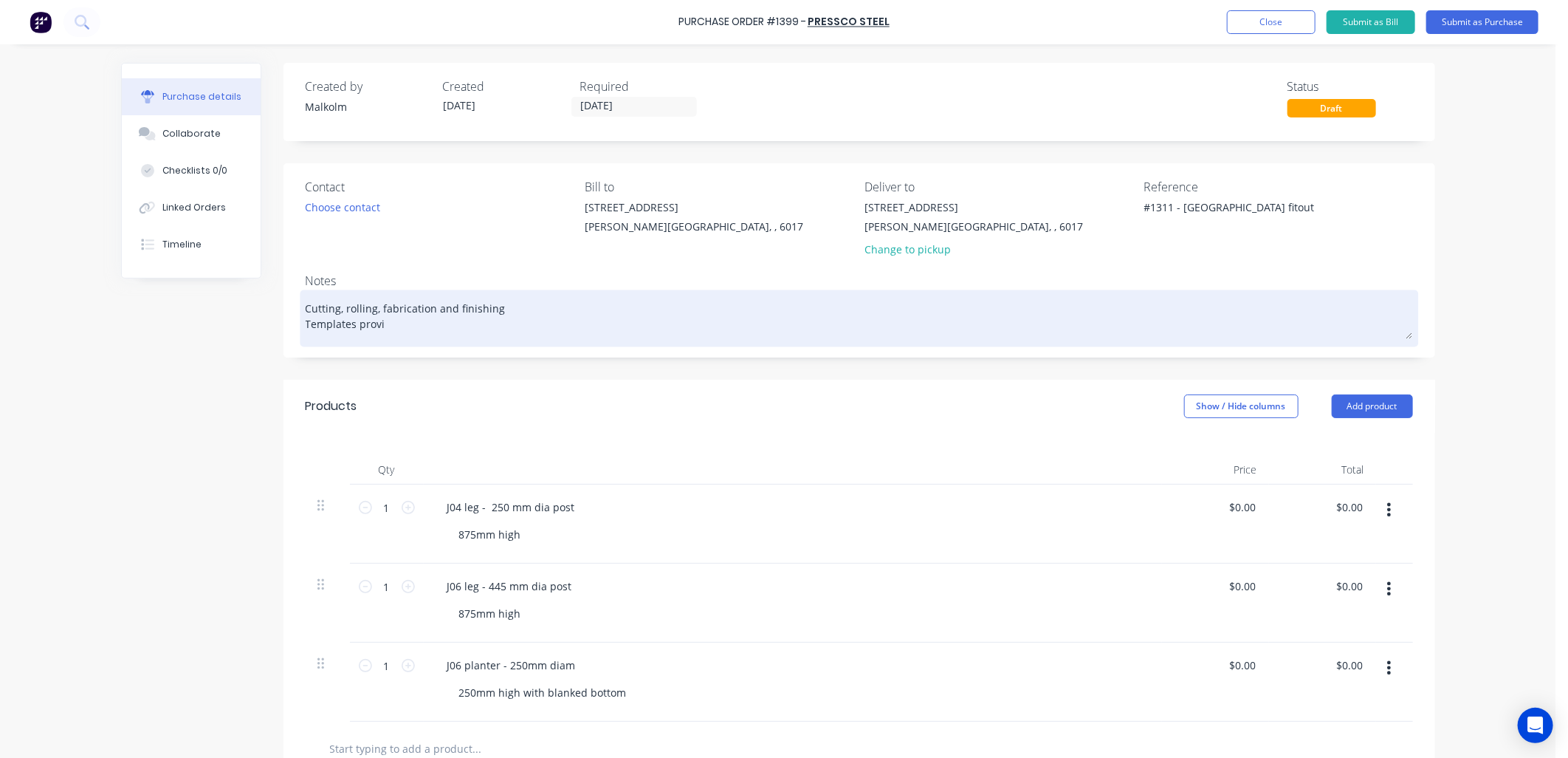
type textarea "x"
type textarea "Cutting, rolling, fabrication and finishing Templates provid"
type textarea "x"
type textarea "Cutting, rolling, fabrication and finishing Templates provide"
type textarea "x"
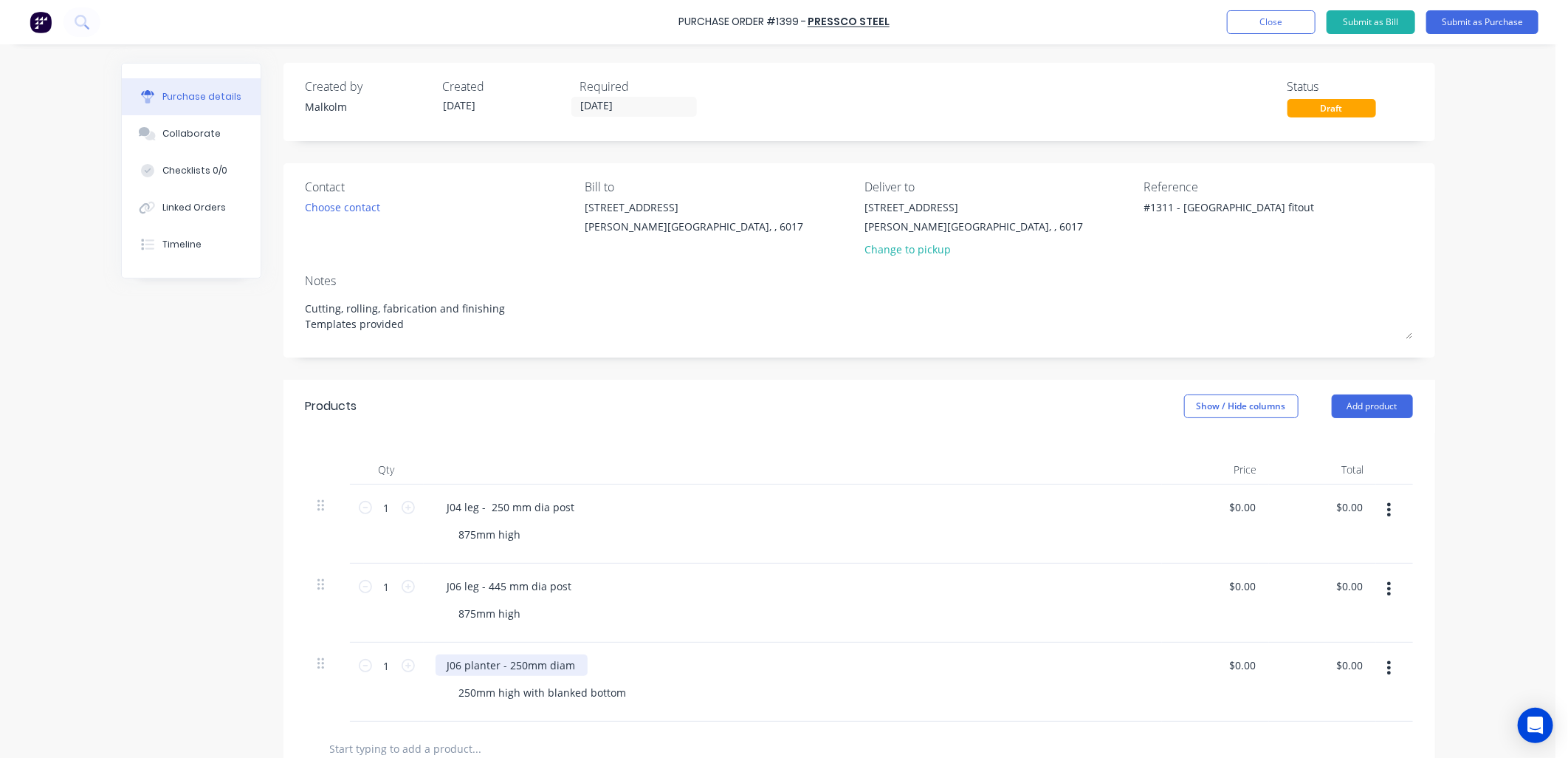
type textarea "Cutting, rolling, fabrication and finishing Templates provided"
type textarea "x"
type textarea "Cutting, rolling, fabrication and finishing Templates provided"
drag, startPoint x: 519, startPoint y: 668, endPoint x: 502, endPoint y: 671, distance: 17.3
click at [502, 670] on div "J06 planter - 250mm diam" at bounding box center [511, 664] width 152 height 21
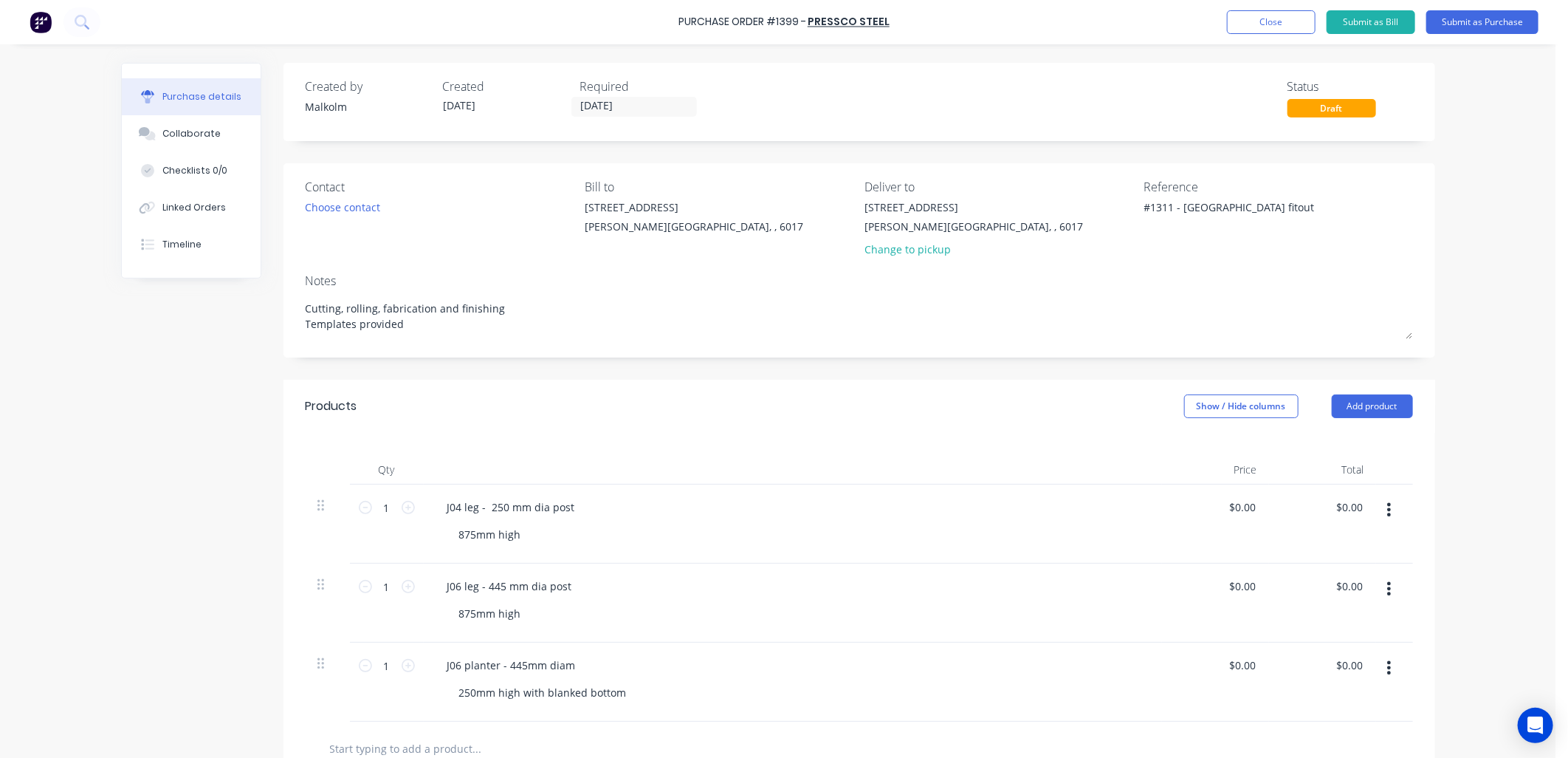
click at [616, 644] on div "J06 planter - 445mm diam 250mm high with blanked bottom" at bounding box center [793, 682] width 738 height 79
click at [1450, 23] on button "Submit as Purchase" at bounding box center [1482, 22] width 112 height 23
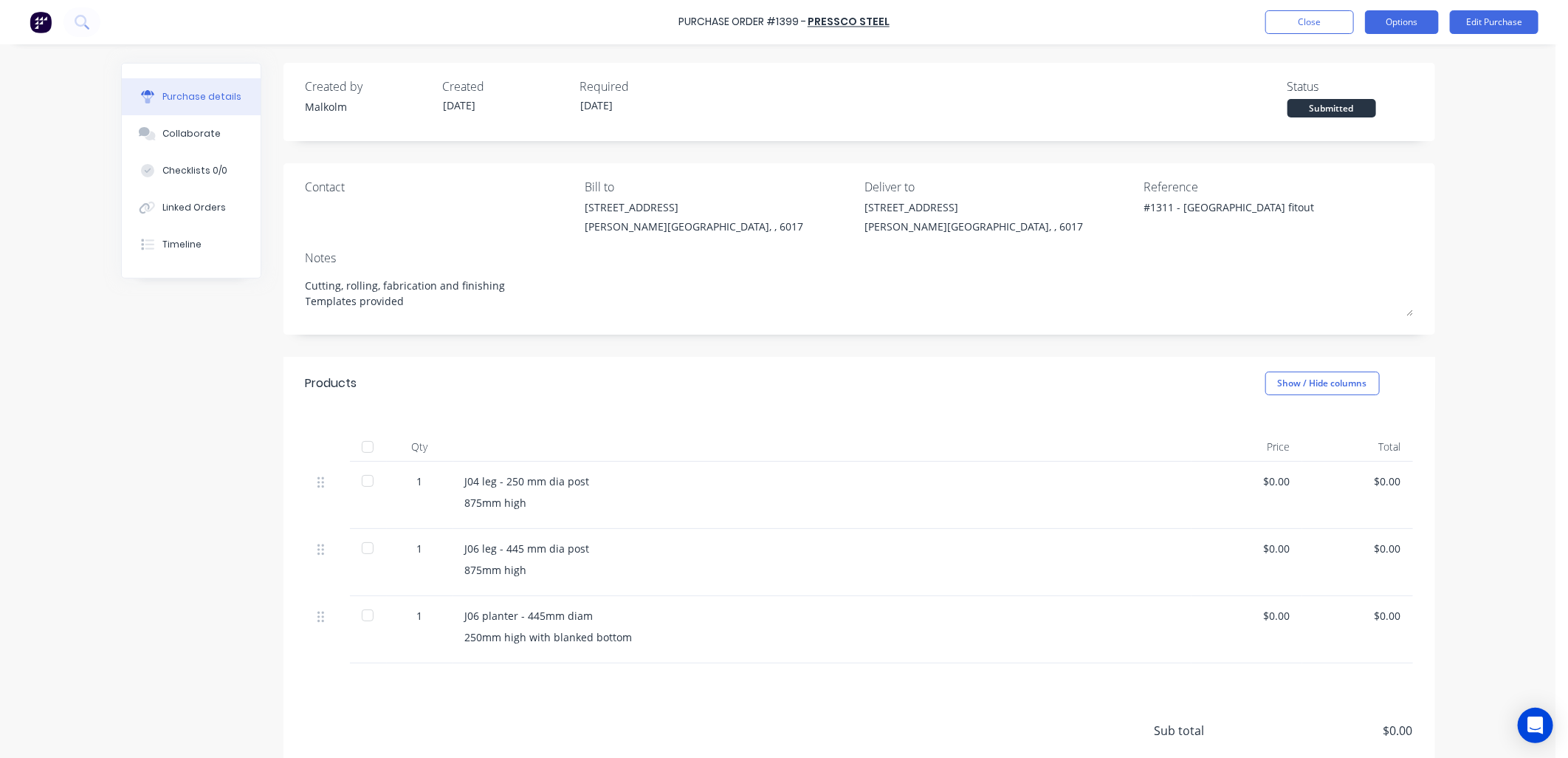
click at [1383, 23] on button "Options" at bounding box center [1401, 22] width 74 height 23
click at [1341, 56] on div "Print / Email" at bounding box center [1368, 59] width 114 height 21
click at [1353, 111] on div "Without pricing" at bounding box center [1368, 119] width 114 height 21
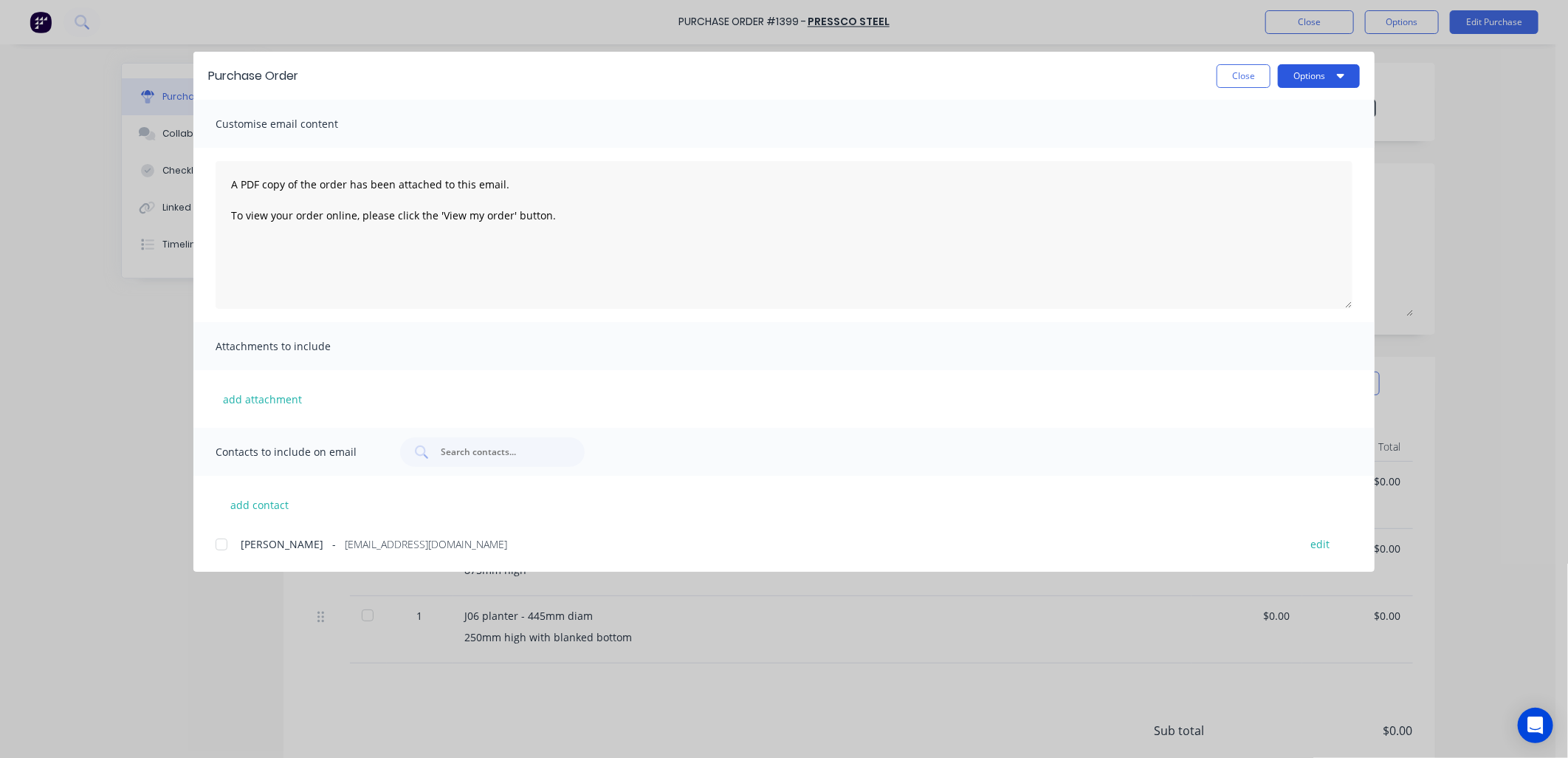
click at [1336, 80] on button "Options" at bounding box center [1318, 76] width 82 height 23
click at [1265, 106] on div "Preview" at bounding box center [1290, 113] width 114 height 21
type textarea "x"
